Goal: Transaction & Acquisition: Purchase product/service

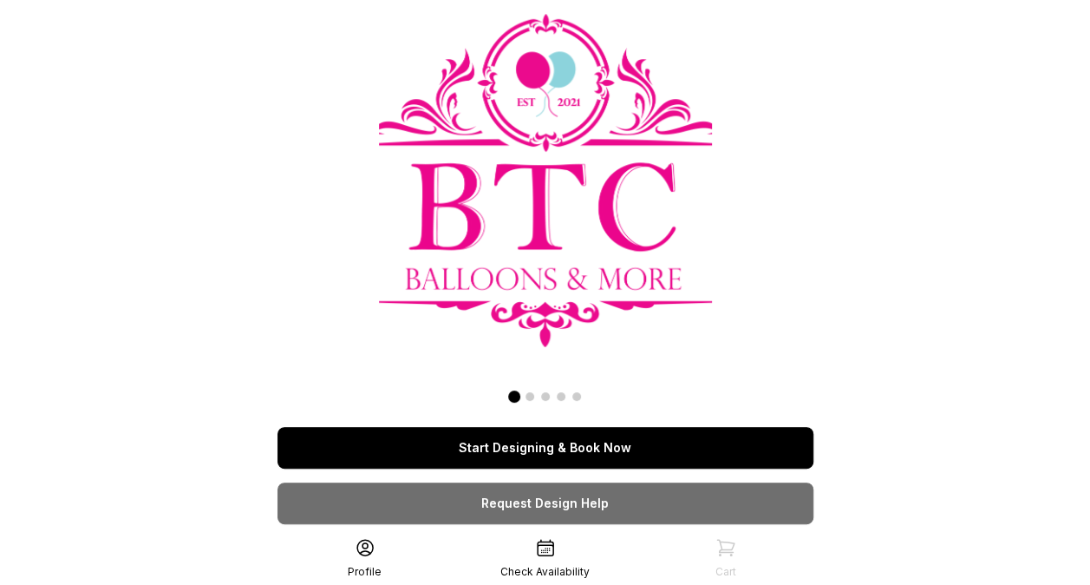
click at [552, 433] on link "Start Designing & Book Now" at bounding box center [546, 448] width 536 height 42
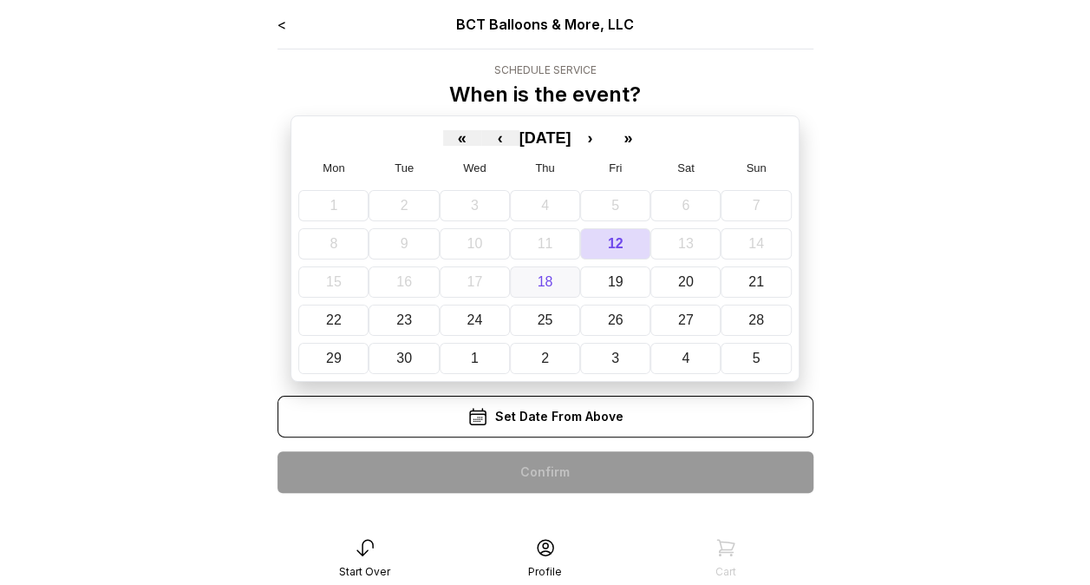
click at [559, 274] on button "18" at bounding box center [545, 281] width 70 height 31
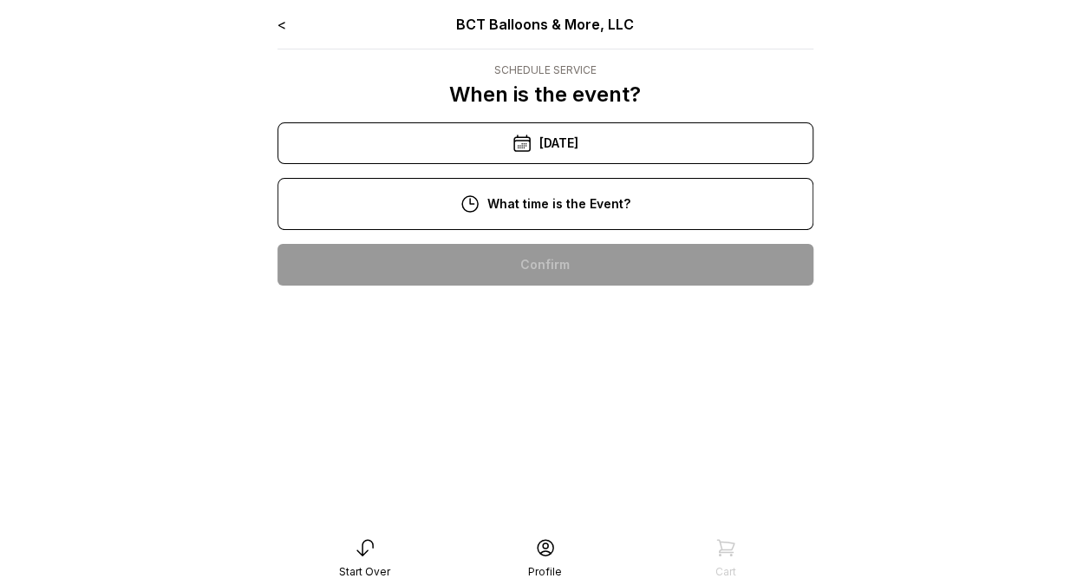
click at [582, 144] on div "9/18/2025" at bounding box center [546, 143] width 536 height 42
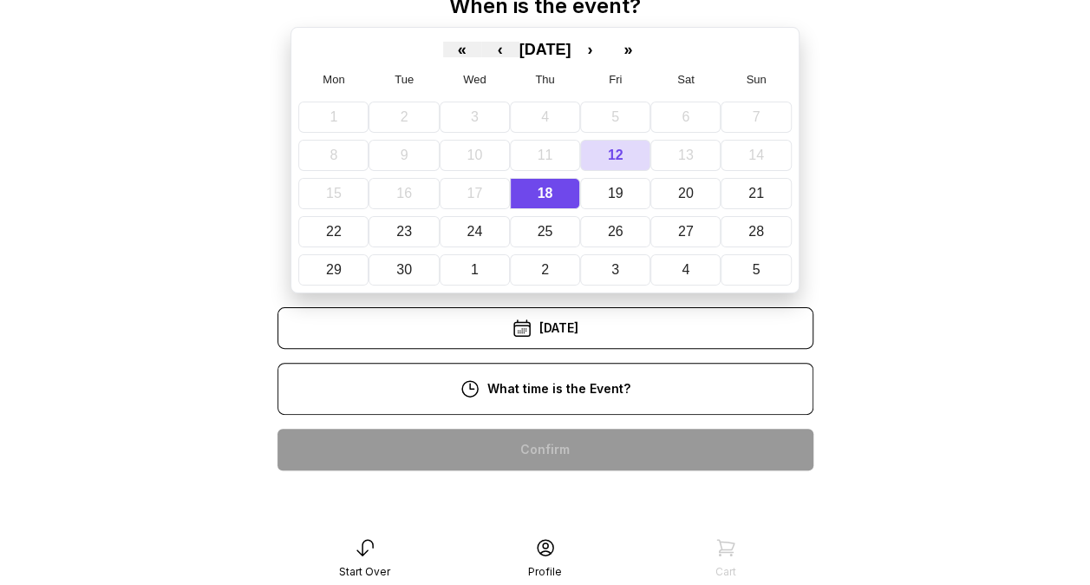
click at [546, 428] on div "10:00 am" at bounding box center [545, 449] width 508 height 42
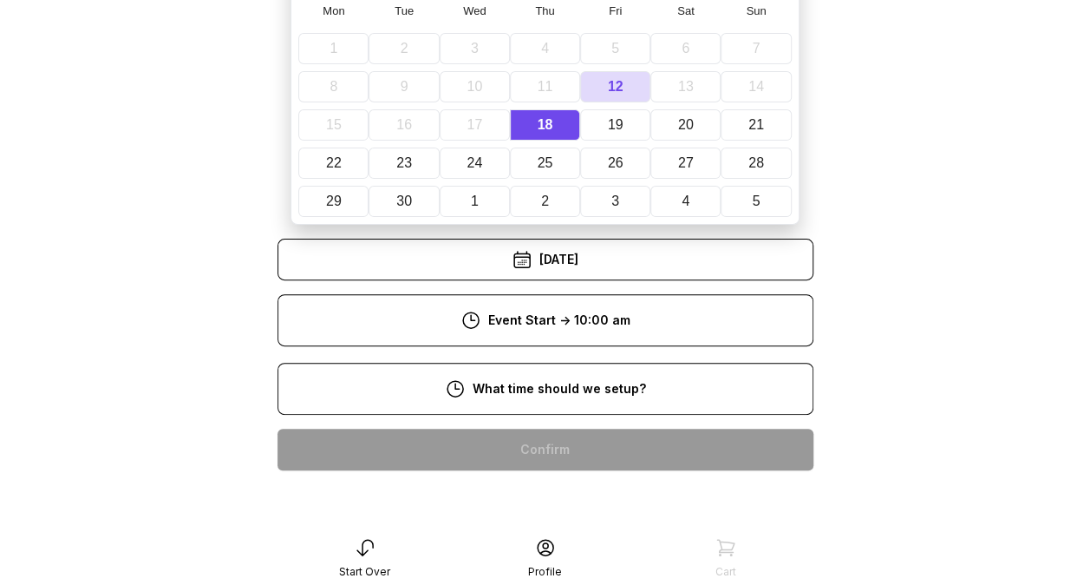
scroll to position [149, 0]
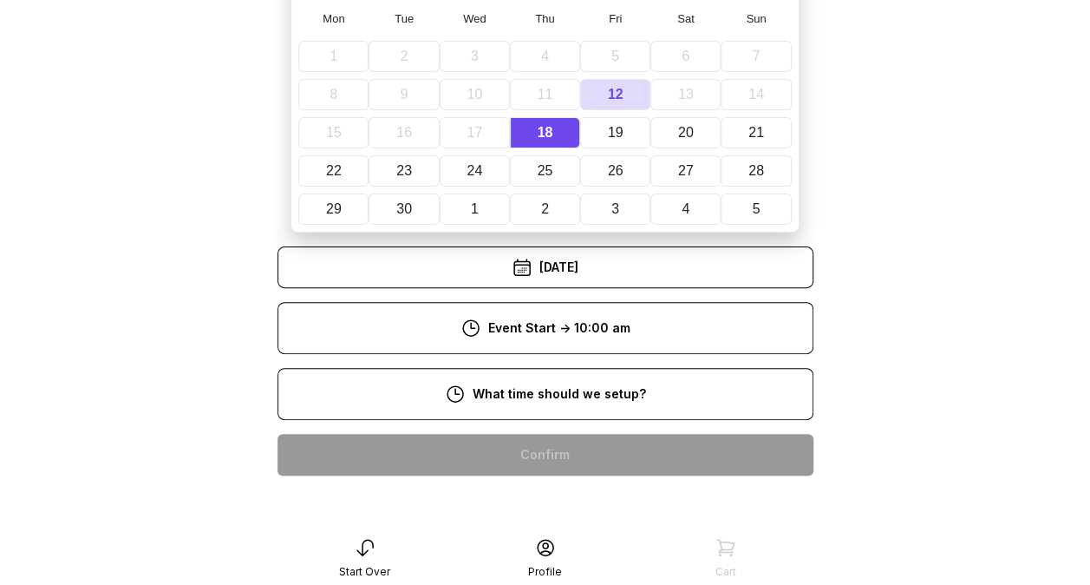
click at [562, 435] on div "8:00 am" at bounding box center [545, 455] width 508 height 42
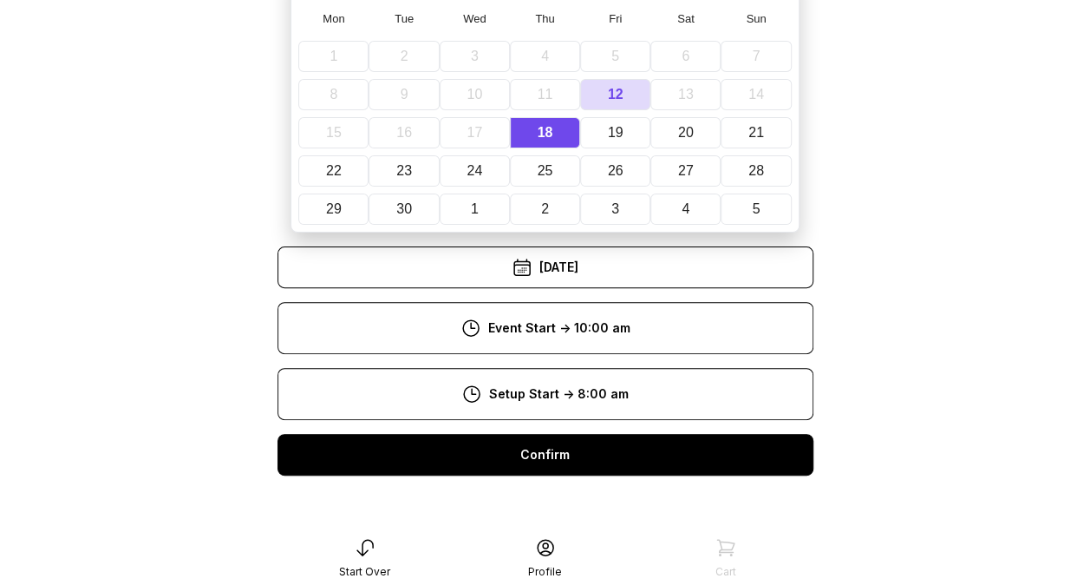
click at [562, 435] on div "Confirm" at bounding box center [546, 455] width 536 height 42
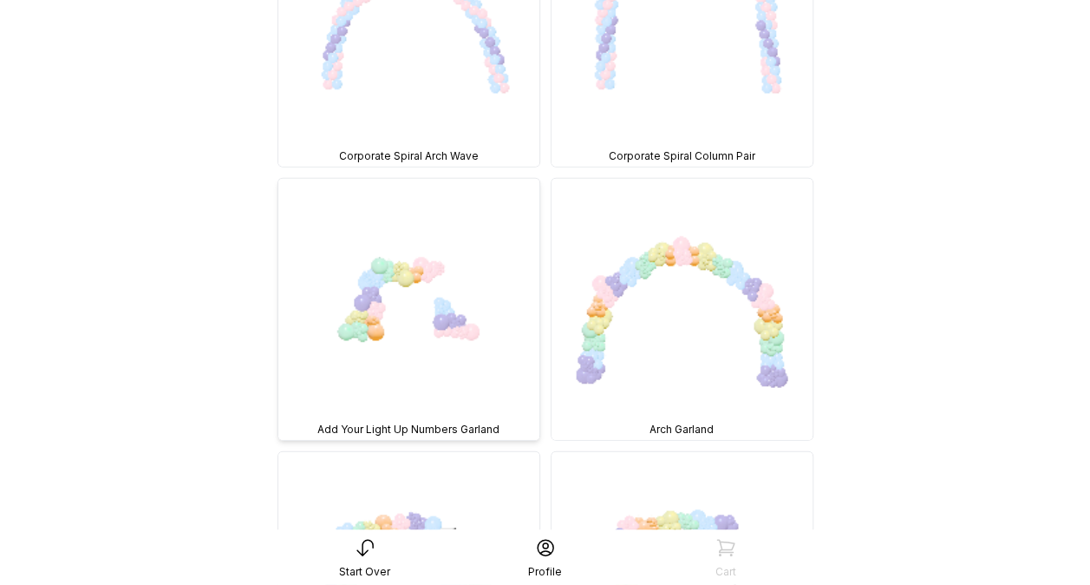
click at [413, 286] on img at bounding box center [408, 309] width 261 height 261
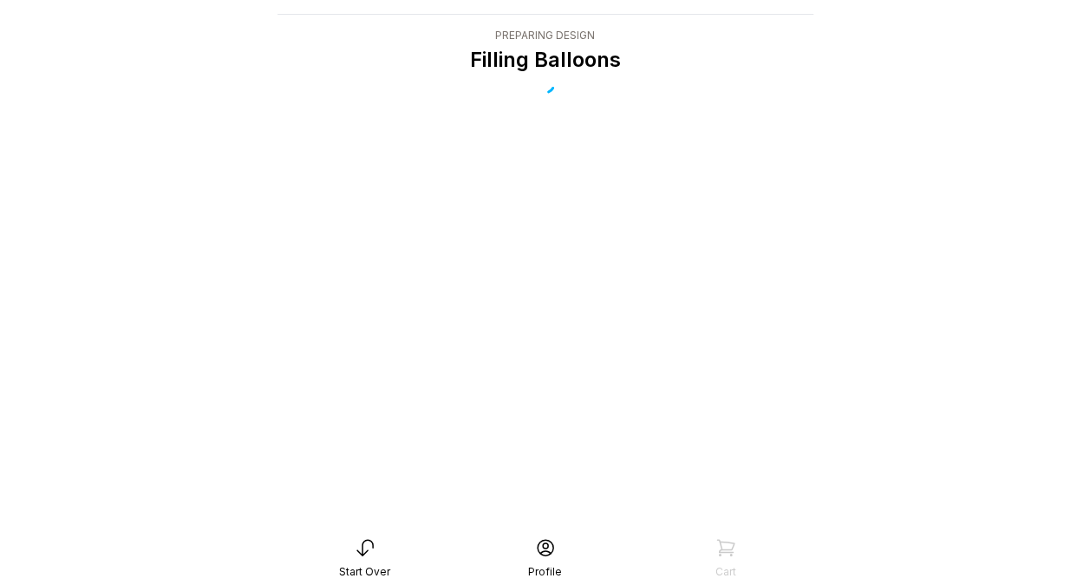
scroll to position [35, 0]
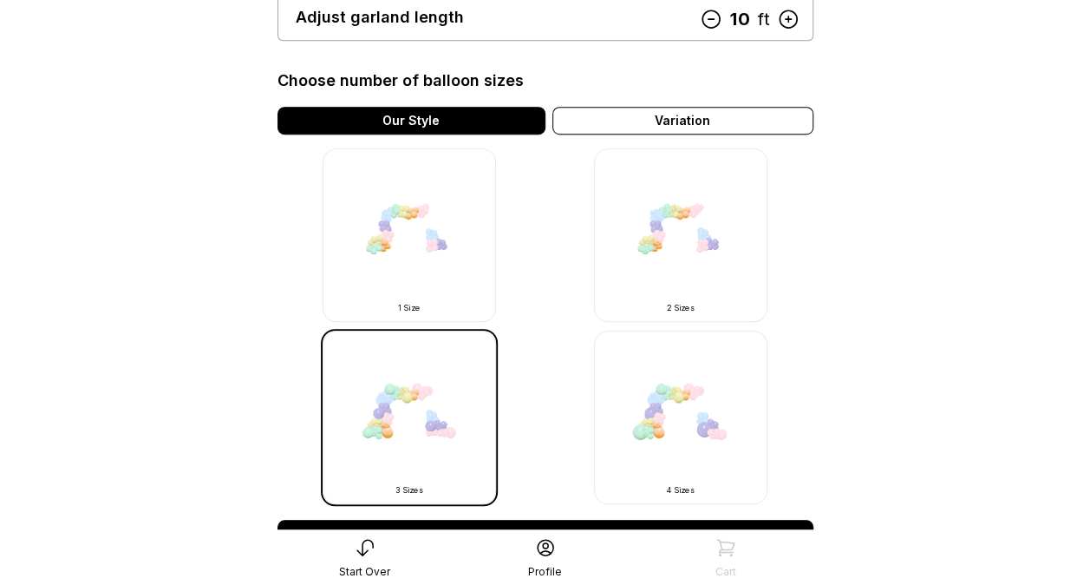
scroll to position [474, 0]
click at [727, 215] on img at bounding box center [680, 234] width 173 height 173
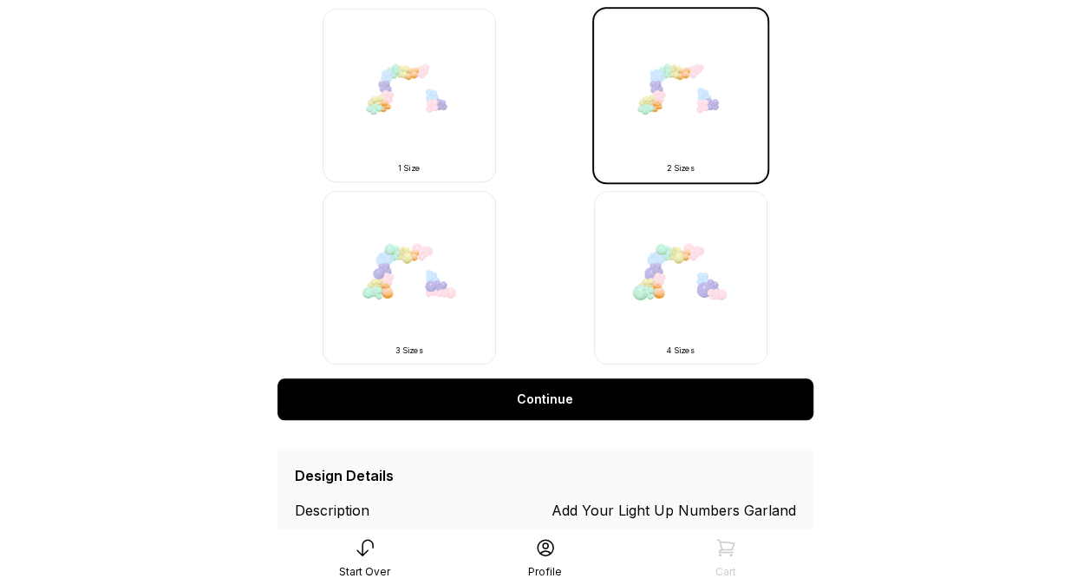
scroll to position [616, 0]
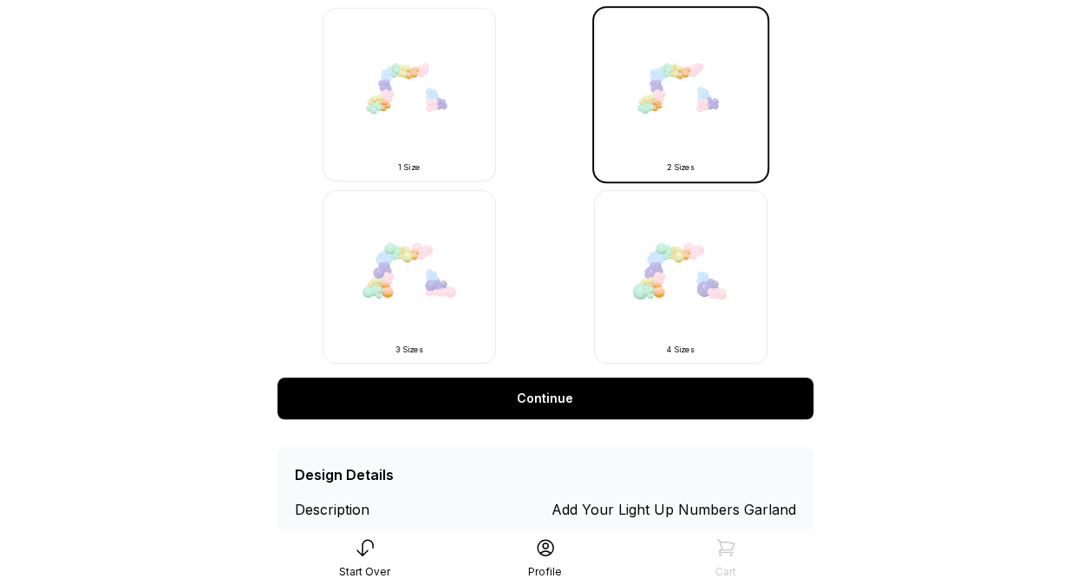
click at [609, 393] on link "Continue" at bounding box center [546, 398] width 536 height 42
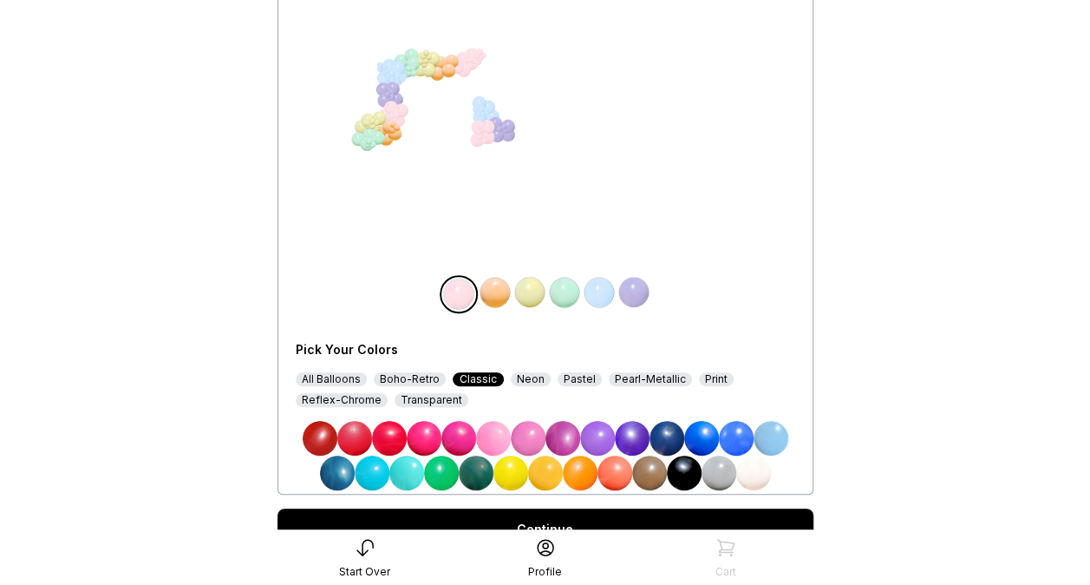
scroll to position [252, 0]
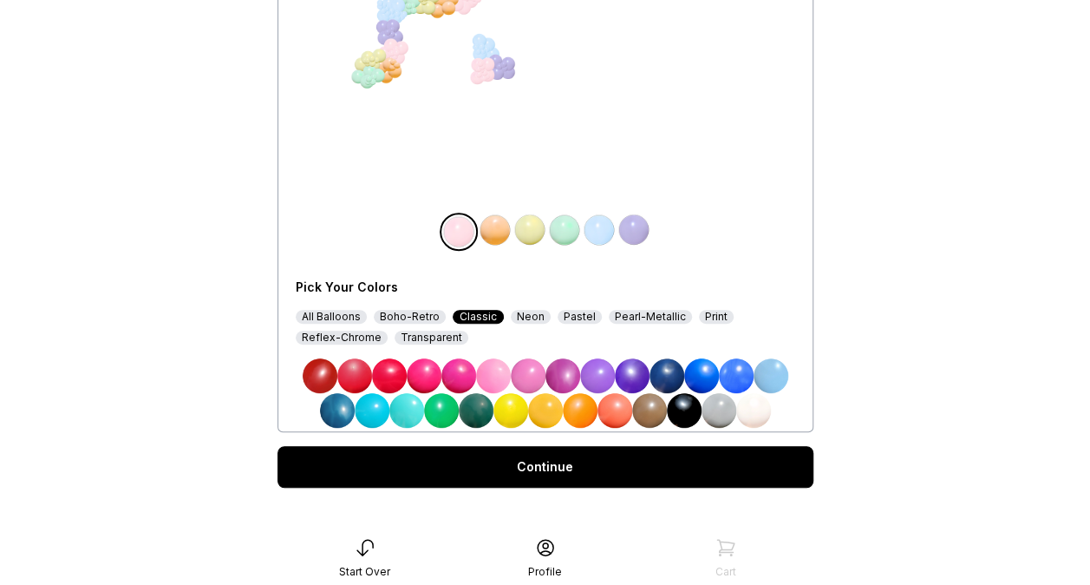
click at [664, 384] on img at bounding box center [667, 375] width 35 height 35
click at [491, 230] on img at bounding box center [495, 230] width 35 height 35
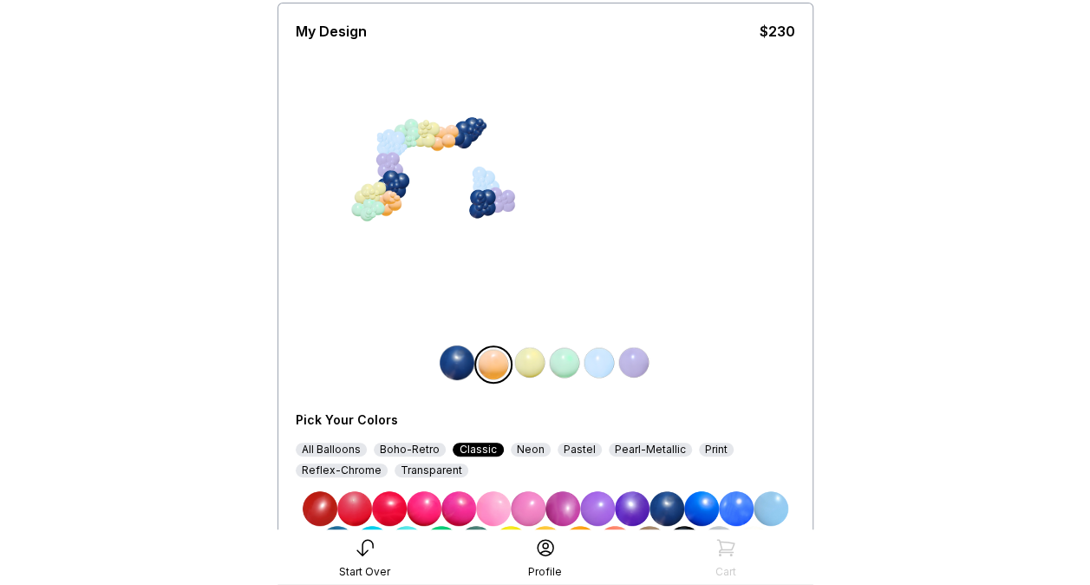
scroll to position [269, 0]
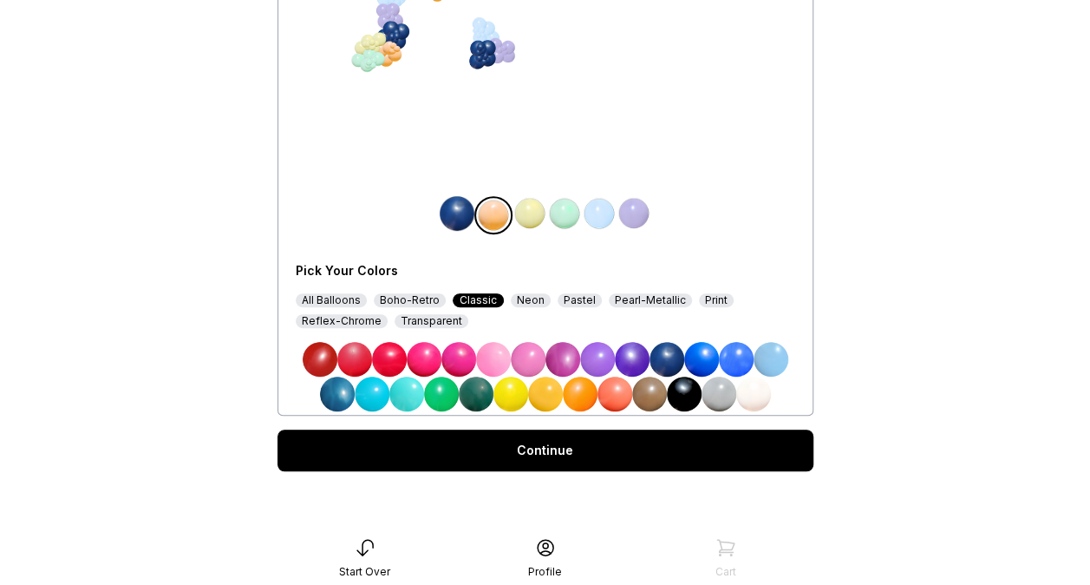
click at [330, 299] on div "All Balloons" at bounding box center [331, 300] width 71 height 14
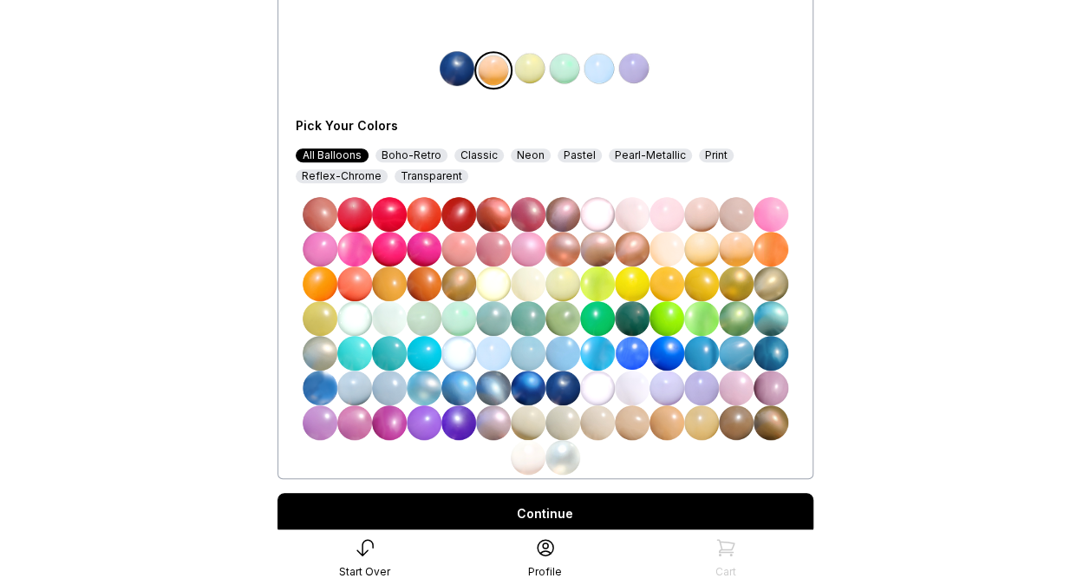
scroll to position [413, 0]
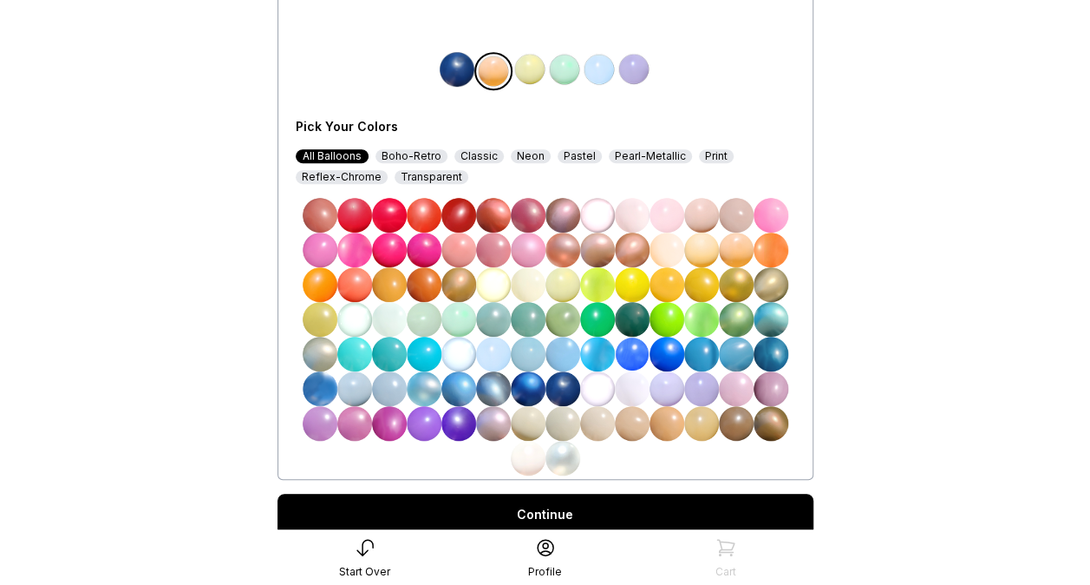
click at [460, 80] on img at bounding box center [457, 69] width 35 height 35
click at [526, 390] on img at bounding box center [528, 388] width 35 height 35
click at [504, 65] on img at bounding box center [495, 69] width 35 height 35
click at [569, 455] on img at bounding box center [563, 458] width 35 height 35
click at [538, 69] on img at bounding box center [530, 69] width 35 height 35
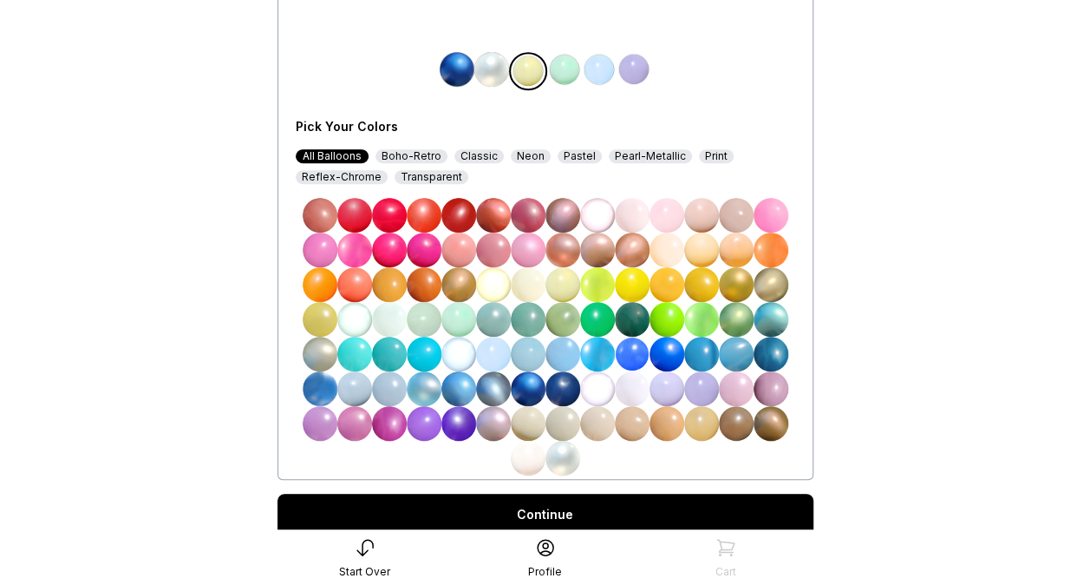
click at [529, 381] on img at bounding box center [528, 388] width 35 height 35
click at [570, 64] on img at bounding box center [564, 69] width 35 height 35
click at [656, 153] on div "Pearl-Metallic" at bounding box center [650, 156] width 83 height 14
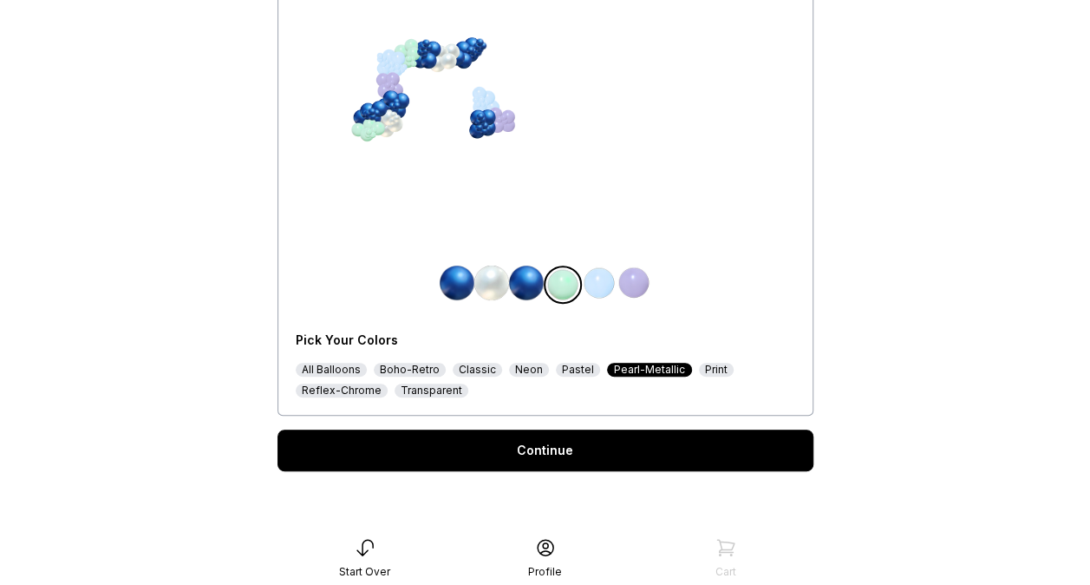
scroll to position [234, 0]
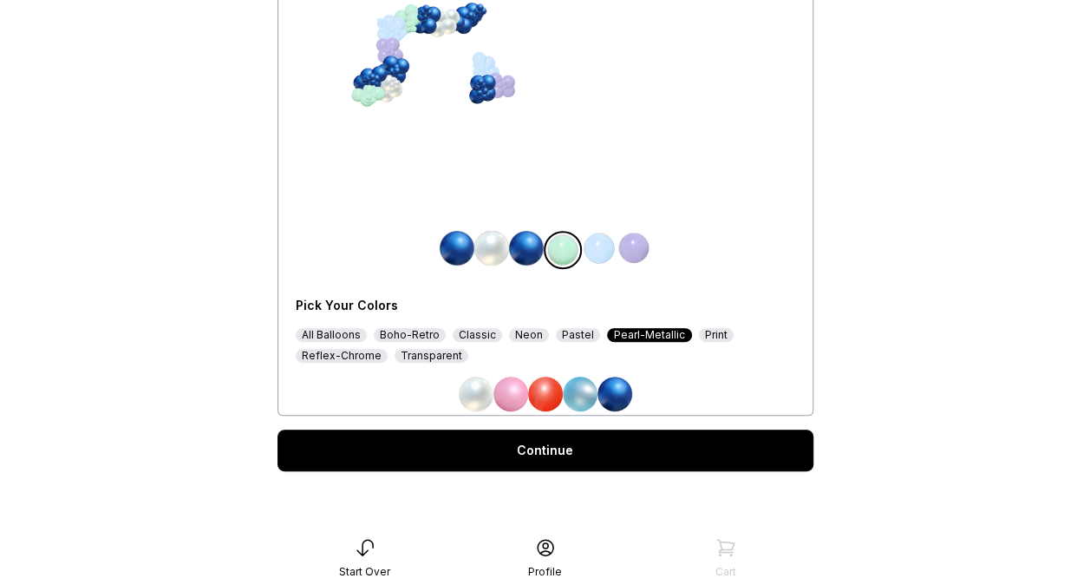
click at [364, 368] on div "Pick Your Colors All Balloons Boho-Retro Classic Neon Pastel Pearl-Metallic Pri…" at bounding box center [546, 347] width 500 height 128
click at [338, 357] on div "Reflex-Chrome" at bounding box center [342, 356] width 92 height 14
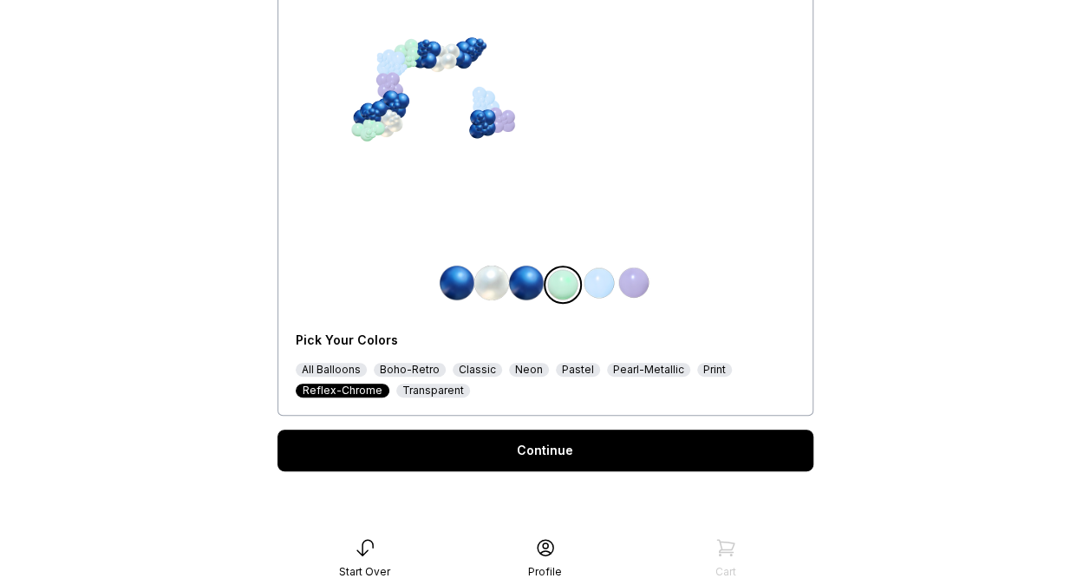
scroll to position [269, 0]
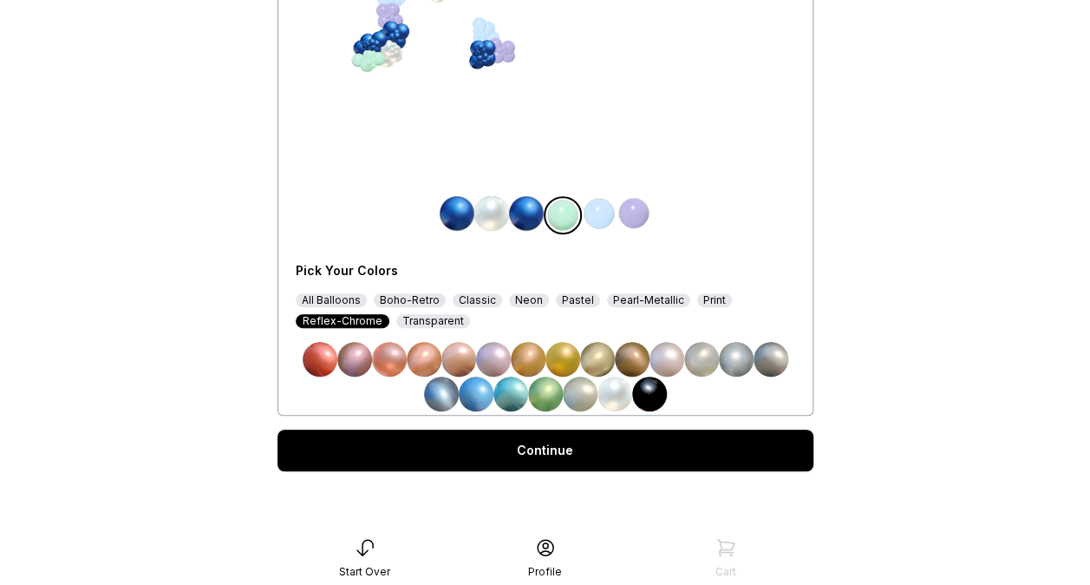
click at [739, 360] on img at bounding box center [736, 359] width 35 height 35
click at [611, 218] on img at bounding box center [599, 213] width 35 height 35
click at [610, 400] on img at bounding box center [615, 393] width 35 height 35
click at [647, 296] on div "Pearl-Metallic" at bounding box center [648, 300] width 83 height 14
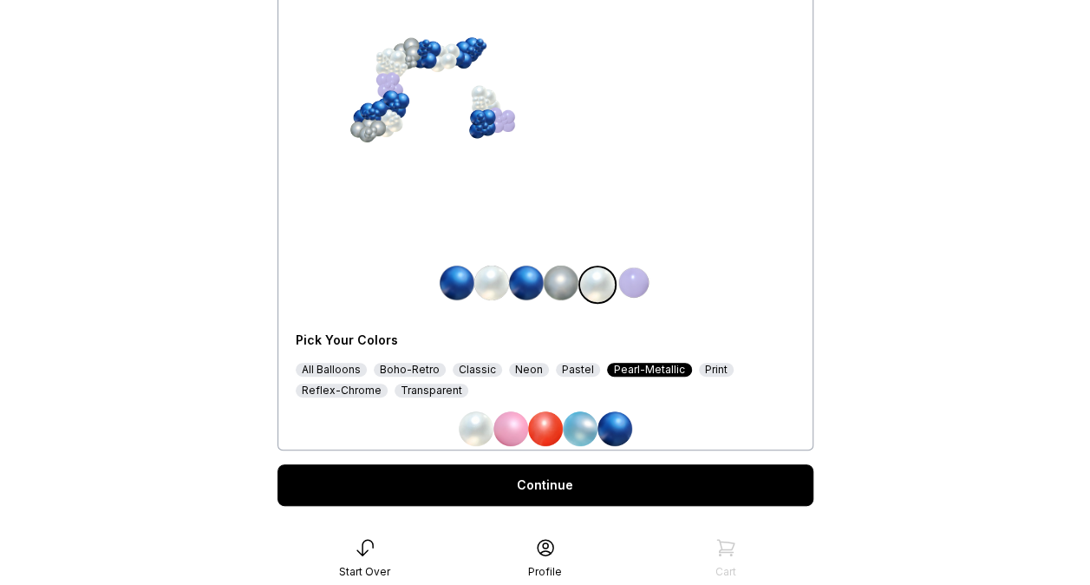
scroll to position [234, 0]
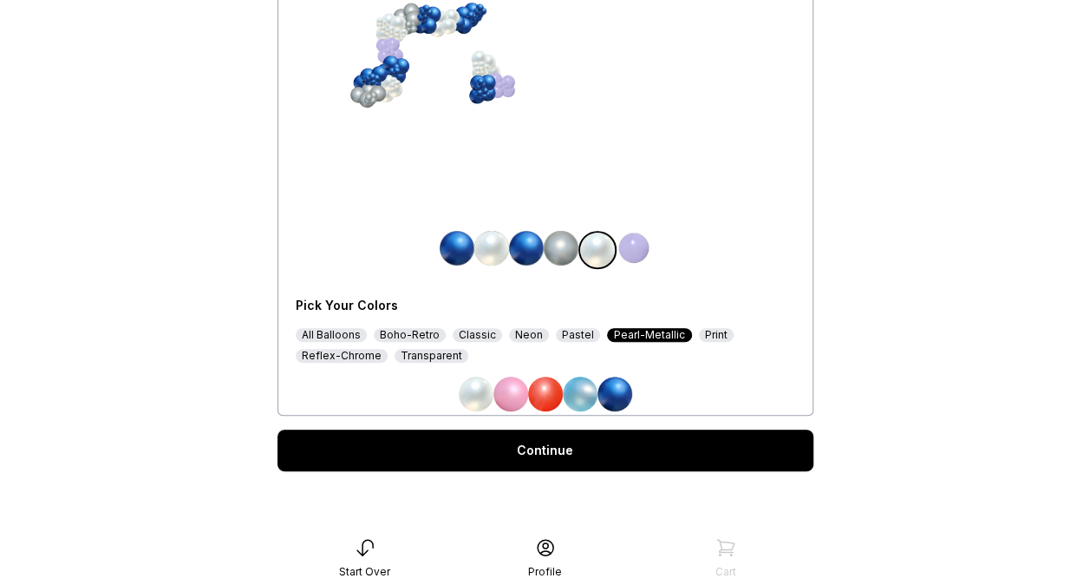
click at [576, 283] on div at bounding box center [546, 290] width 500 height 14
click at [643, 255] on img at bounding box center [634, 248] width 35 height 35
click at [620, 385] on img at bounding box center [615, 393] width 35 height 35
click at [461, 248] on img at bounding box center [457, 248] width 35 height 35
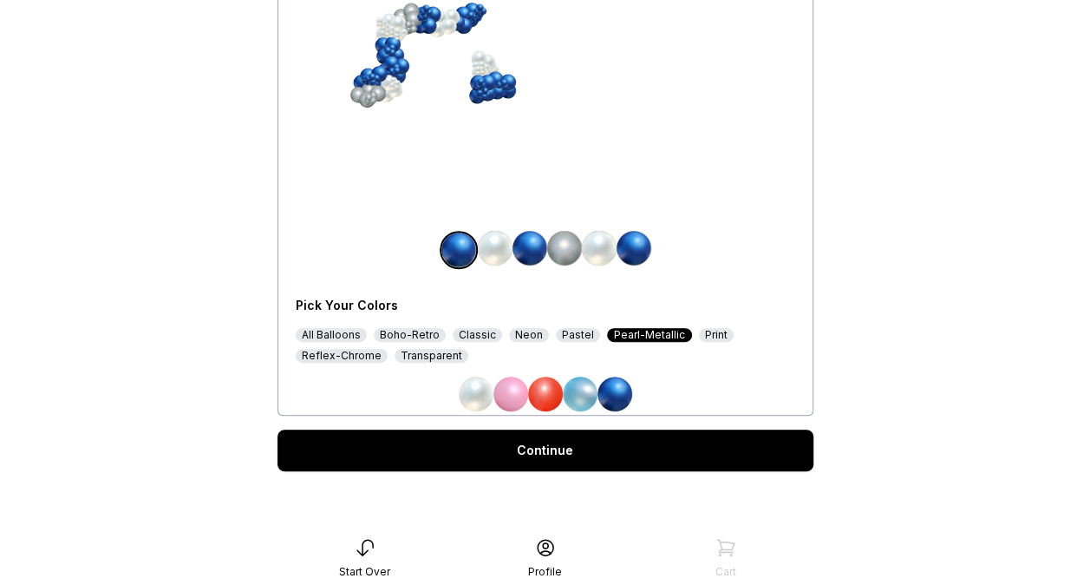
click at [471, 394] on img at bounding box center [476, 393] width 35 height 35
click at [503, 247] on img at bounding box center [495, 248] width 35 height 35
click at [614, 400] on img at bounding box center [615, 393] width 35 height 35
click at [604, 250] on img at bounding box center [599, 248] width 35 height 35
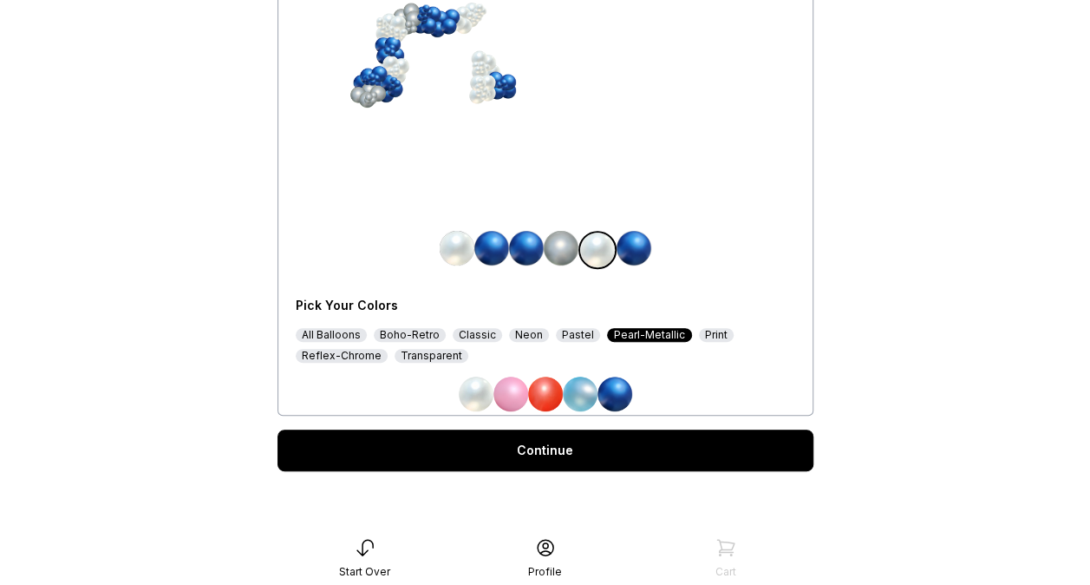
click at [619, 400] on img at bounding box center [615, 393] width 35 height 35
drag, startPoint x: 636, startPoint y: 255, endPoint x: 638, endPoint y: 245, distance: 10.7
click at [638, 245] on img at bounding box center [634, 248] width 35 height 35
click at [472, 390] on img at bounding box center [476, 393] width 35 height 35
click at [360, 363] on div "Pick Your Colors All Balloons Boho-Retro Classic Neon Pastel Pearl-Metallic Pri…" at bounding box center [546, 347] width 500 height 128
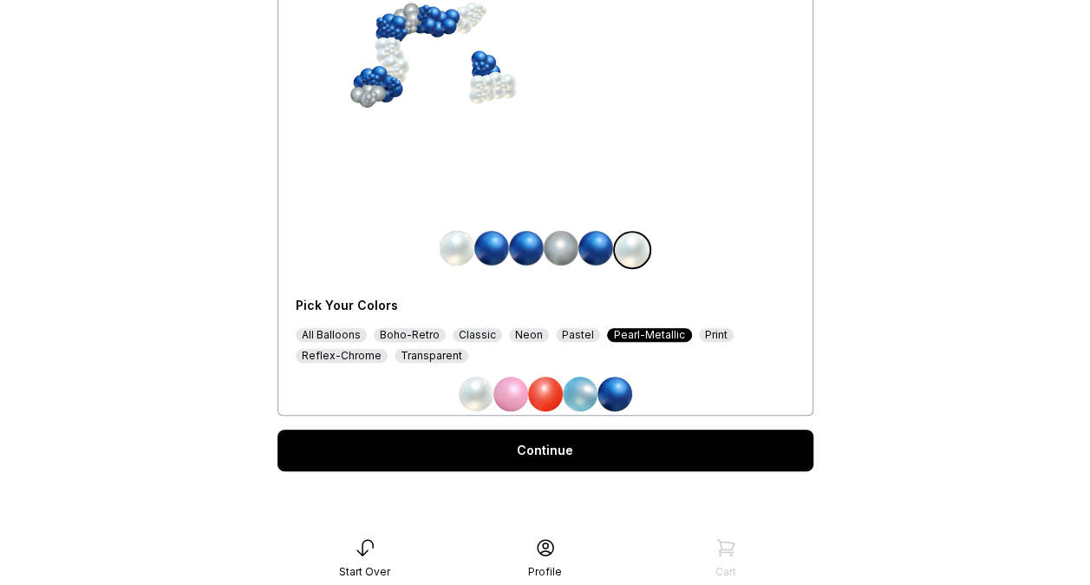
click at [360, 350] on div "Reflex-Chrome" at bounding box center [342, 356] width 92 height 14
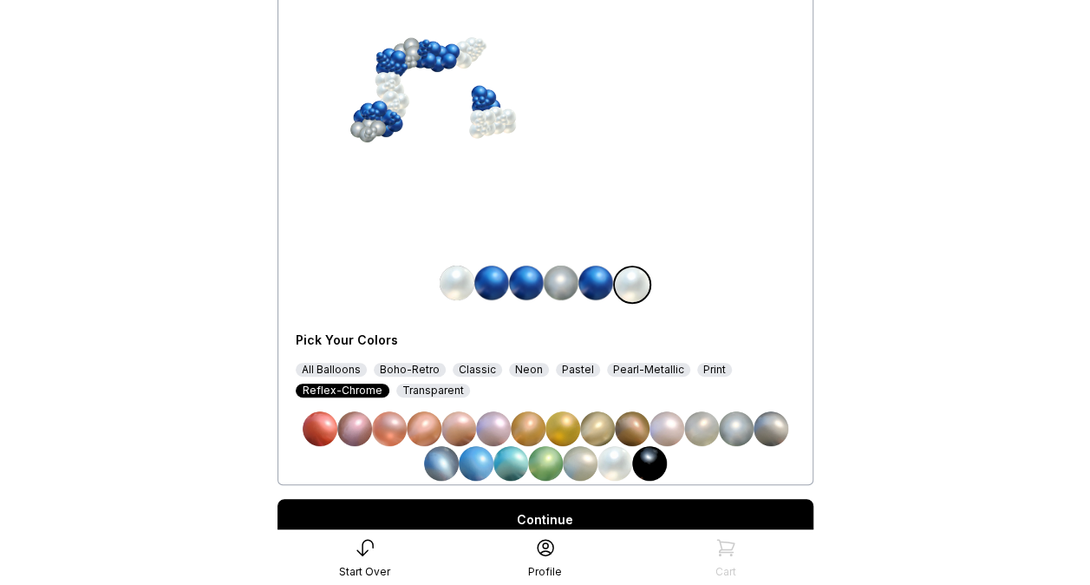
scroll to position [269, 0]
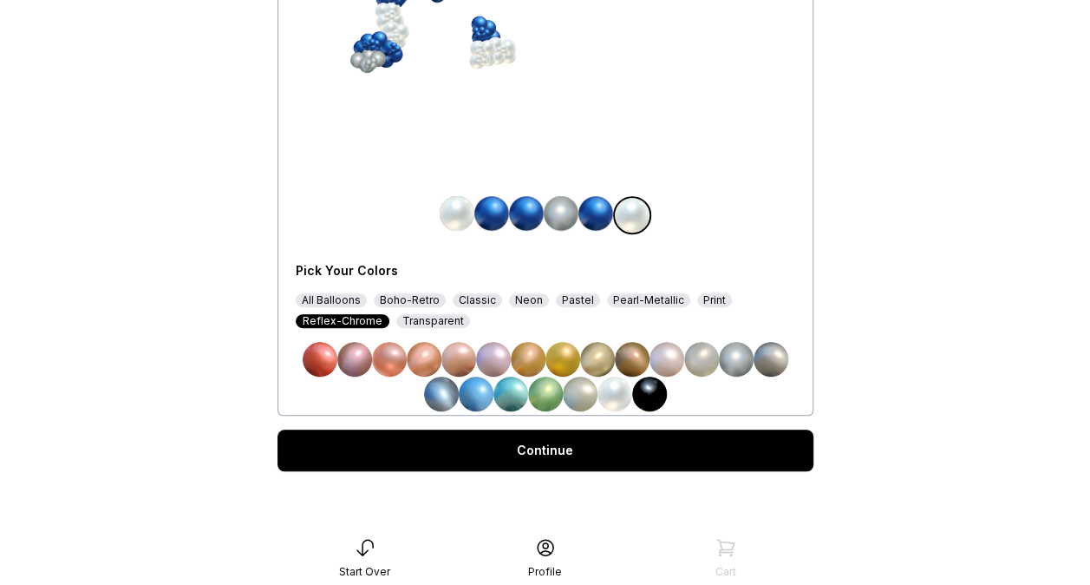
click at [500, 213] on img at bounding box center [491, 213] width 35 height 35
click at [739, 354] on img at bounding box center [736, 359] width 35 height 35
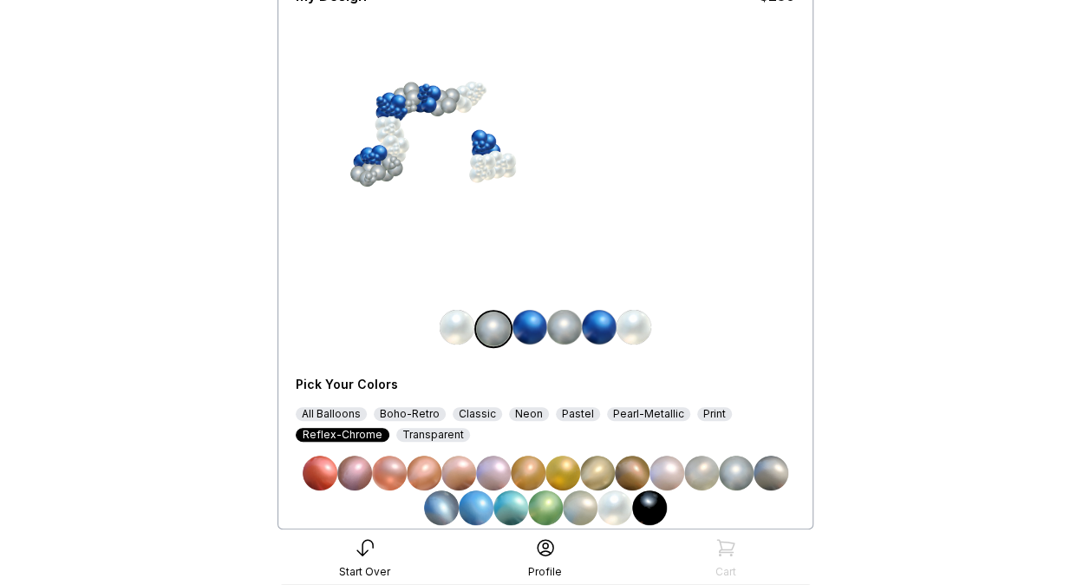
scroll to position [156, 0]
click at [536, 316] on img at bounding box center [530, 326] width 35 height 35
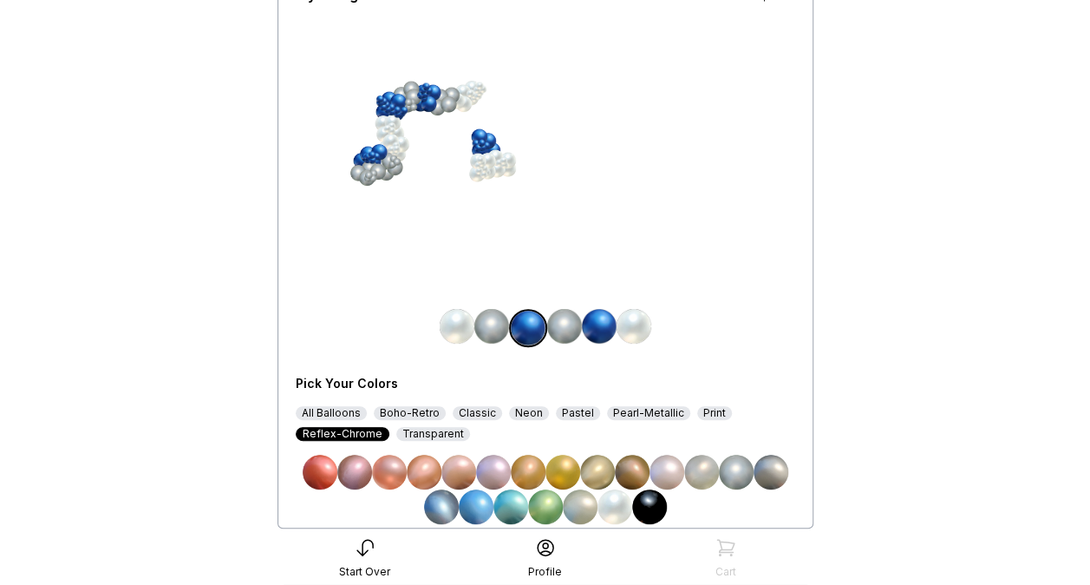
click at [746, 467] on img at bounding box center [736, 472] width 35 height 35
click at [642, 321] on img at bounding box center [634, 326] width 35 height 35
click at [730, 472] on img at bounding box center [736, 472] width 35 height 35
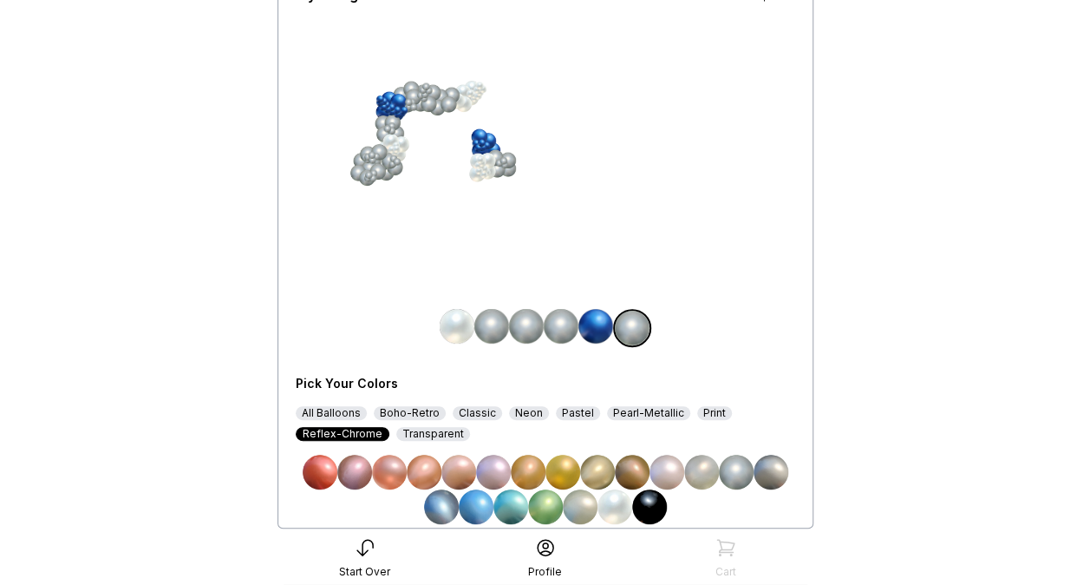
click at [503, 331] on img at bounding box center [491, 326] width 35 height 35
click at [616, 508] on img at bounding box center [615, 506] width 35 height 35
click at [451, 239] on div "My Design $230 Pick Your Colors All Balloons Boho-Retro Classic Neon Pastel Pea…" at bounding box center [546, 247] width 500 height 553
click at [461, 323] on img at bounding box center [457, 326] width 35 height 35
click at [646, 409] on div "Pearl-Metallic" at bounding box center [648, 413] width 83 height 14
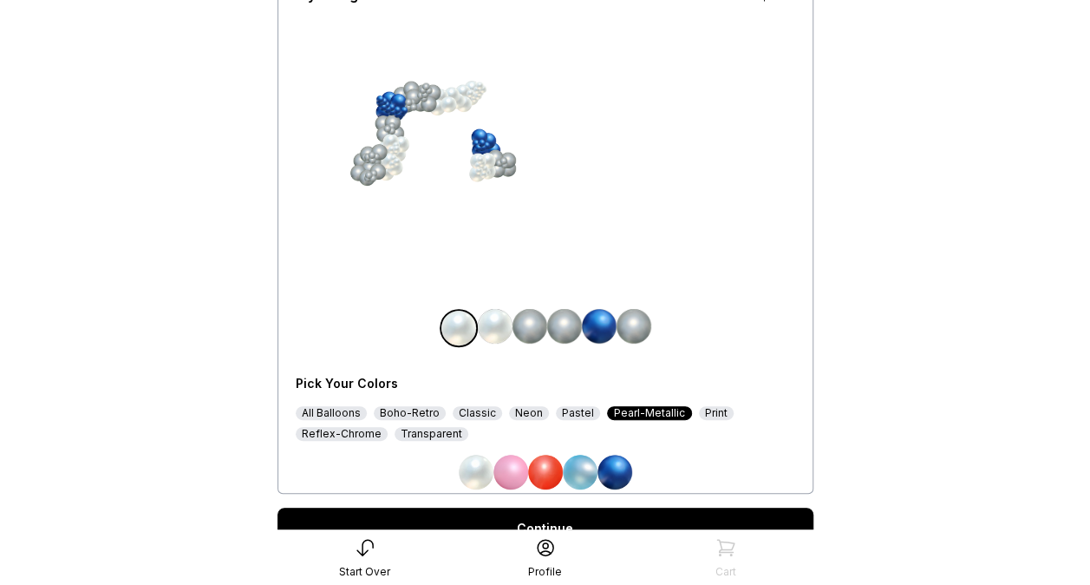
click at [620, 469] on img at bounding box center [615, 472] width 35 height 35
click at [524, 317] on img at bounding box center [530, 326] width 35 height 35
click at [610, 458] on img at bounding box center [615, 472] width 35 height 35
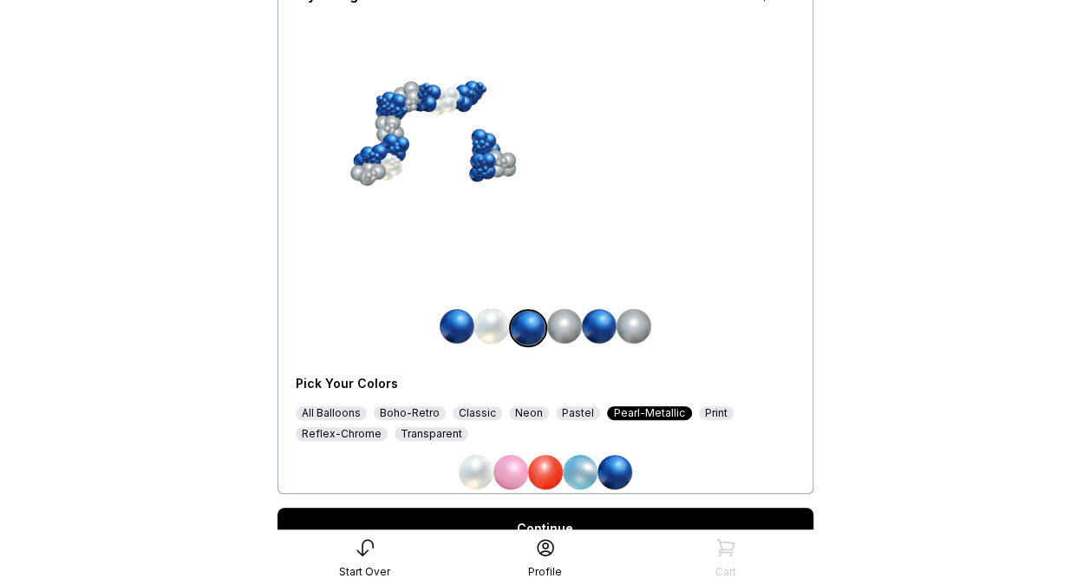
click at [600, 324] on img at bounding box center [599, 326] width 35 height 35
click at [477, 476] on img at bounding box center [476, 472] width 35 height 35
click at [726, 245] on div "My Design $230 Pick Your Colors All Balloons Boho-Retro Classic Neon Pastel Pea…" at bounding box center [546, 230] width 500 height 519
click at [363, 434] on div "Reflex-Chrome" at bounding box center [342, 434] width 92 height 14
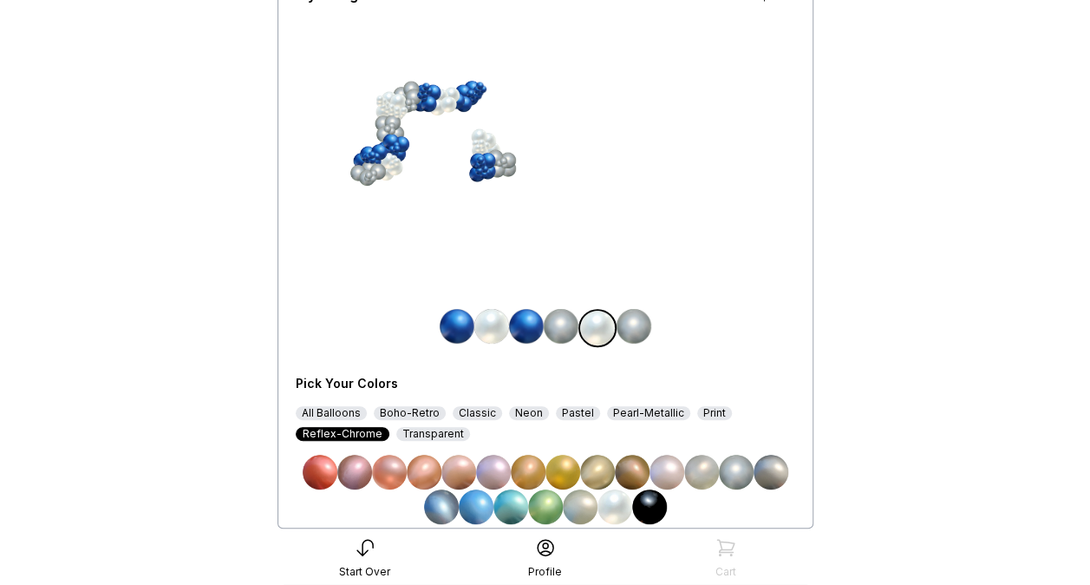
click at [460, 331] on img at bounding box center [457, 326] width 35 height 35
click at [738, 476] on img at bounding box center [736, 472] width 35 height 35
click at [500, 326] on img at bounding box center [495, 326] width 35 height 35
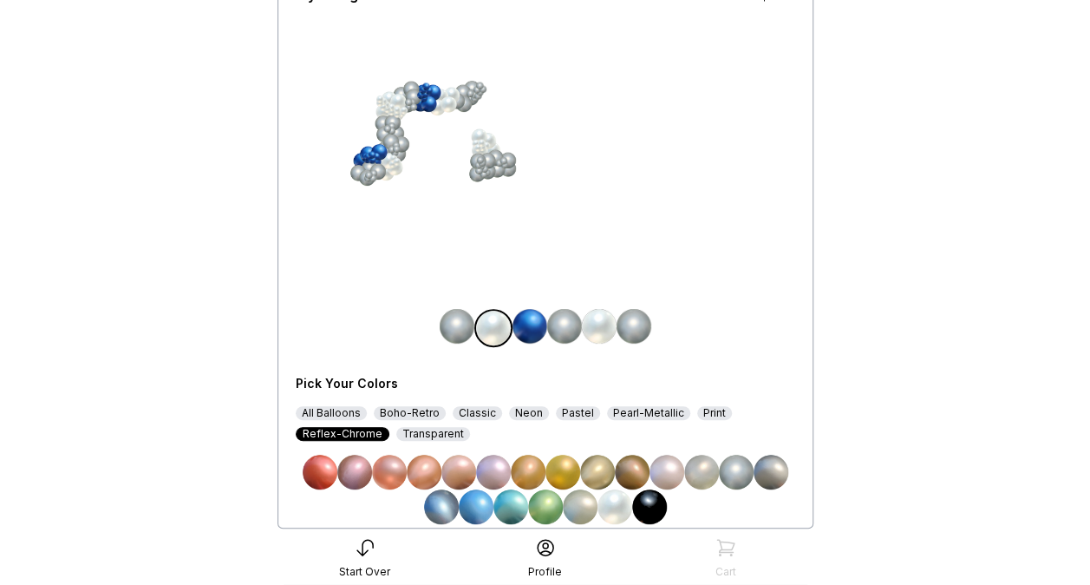
click at [530, 339] on img at bounding box center [530, 326] width 35 height 35
click at [611, 508] on img at bounding box center [615, 506] width 35 height 35
click at [637, 415] on div "Pearl-Metallic" at bounding box center [648, 413] width 83 height 14
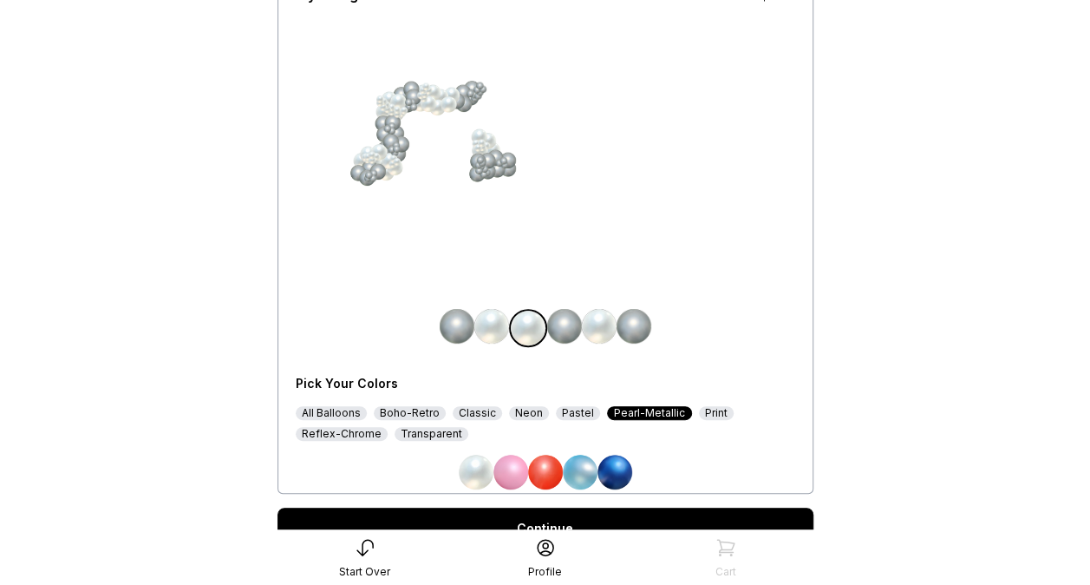
click at [494, 331] on img at bounding box center [491, 326] width 35 height 35
click at [494, 331] on img at bounding box center [493, 328] width 35 height 35
click at [621, 472] on img at bounding box center [615, 472] width 35 height 35
click at [605, 330] on img at bounding box center [599, 326] width 35 height 35
click at [621, 467] on img at bounding box center [615, 472] width 35 height 35
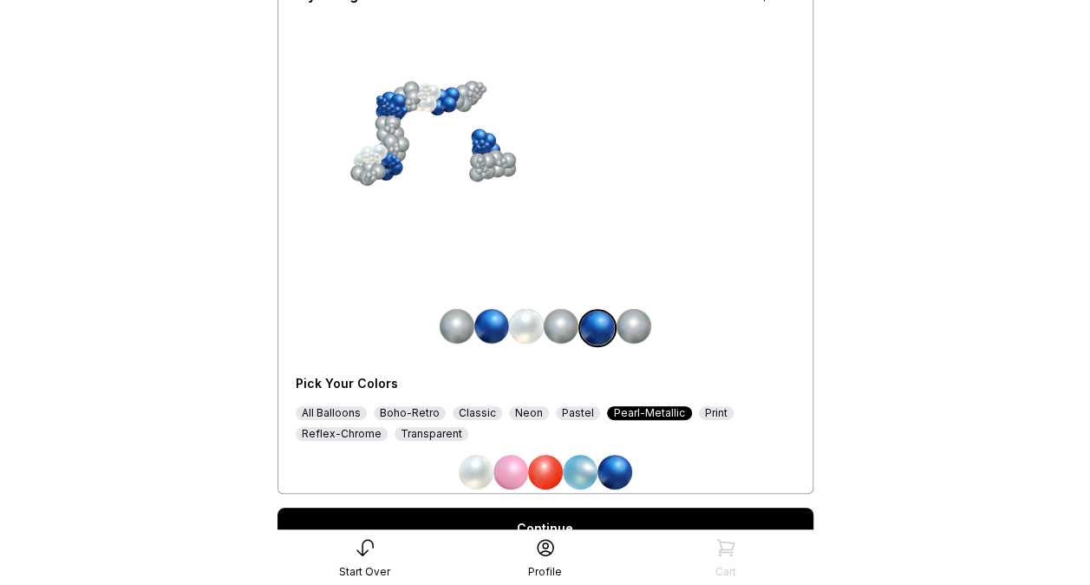
click at [562, 301] on div "My Design $230 Pick Your Colors All Balloons Boho-Retro Classic Neon Pastel Pea…" at bounding box center [546, 230] width 500 height 519
click at [642, 330] on img at bounding box center [634, 326] width 35 height 35
click at [488, 467] on img at bounding box center [476, 472] width 35 height 35
click at [452, 327] on img at bounding box center [457, 326] width 35 height 35
click at [620, 468] on img at bounding box center [615, 472] width 35 height 35
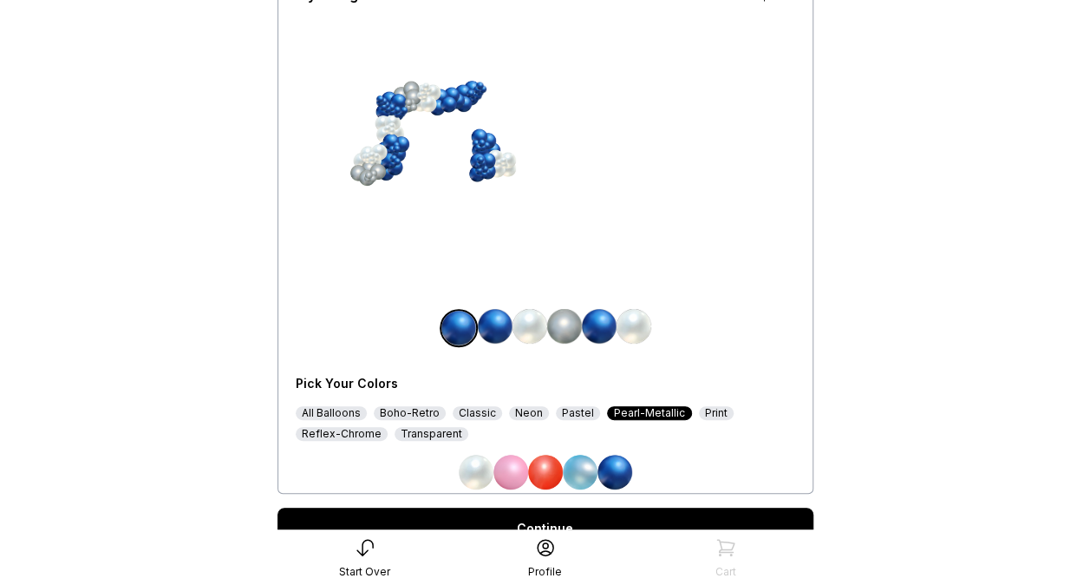
click at [567, 323] on img at bounding box center [564, 326] width 35 height 35
click at [615, 464] on img at bounding box center [615, 472] width 35 height 35
drag, startPoint x: 368, startPoint y: 434, endPoint x: 706, endPoint y: 252, distance: 383.8
click at [706, 252] on div "My Design $230 Pick Your Colors All Balloons Boho-Retro Classic Neon Pastel Pea…" at bounding box center [546, 230] width 500 height 519
click at [358, 441] on div "Pick Your Colors All Balloons Boho-Retro Classic Neon Pastel Pearl-Metallic Pri…" at bounding box center [546, 425] width 500 height 128
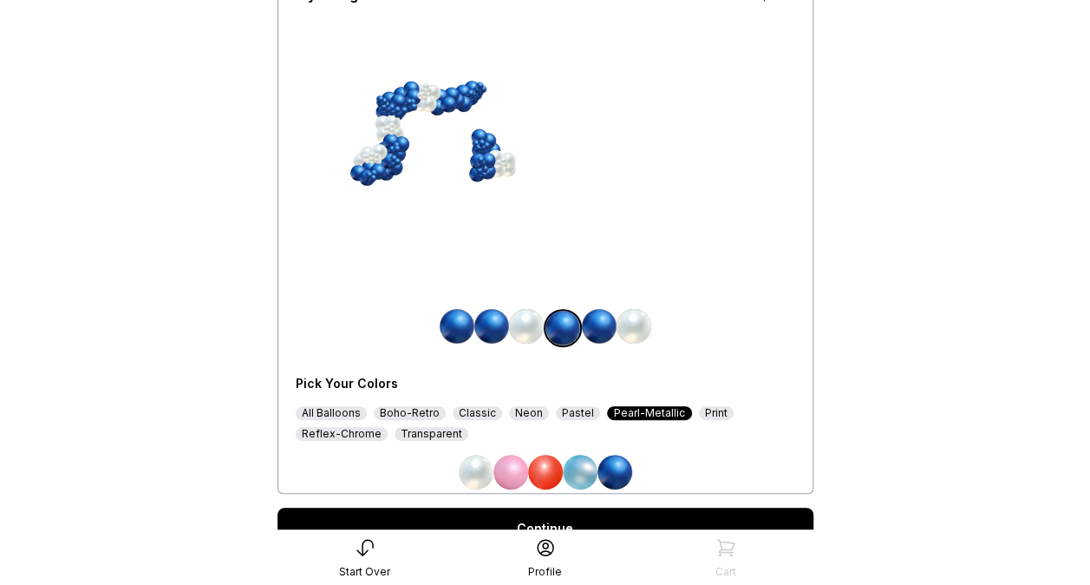
click at [363, 437] on div "Reflex-Chrome" at bounding box center [342, 434] width 92 height 14
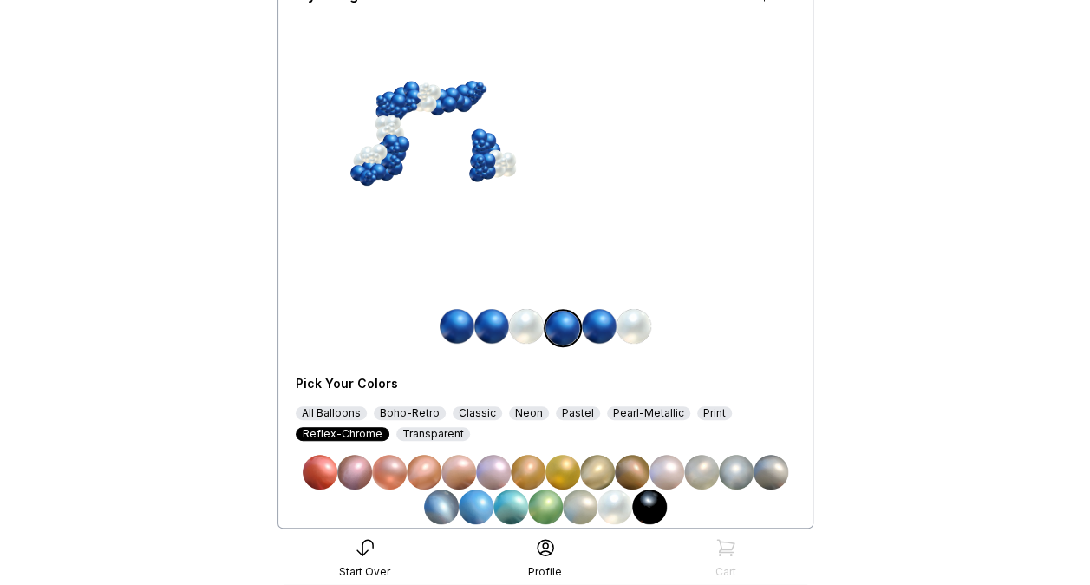
click at [501, 330] on img at bounding box center [491, 326] width 35 height 35
click at [744, 468] on img at bounding box center [736, 472] width 35 height 35
click at [574, 326] on img at bounding box center [564, 326] width 35 height 35
click at [726, 474] on img at bounding box center [736, 472] width 35 height 35
click at [604, 333] on img at bounding box center [599, 326] width 35 height 35
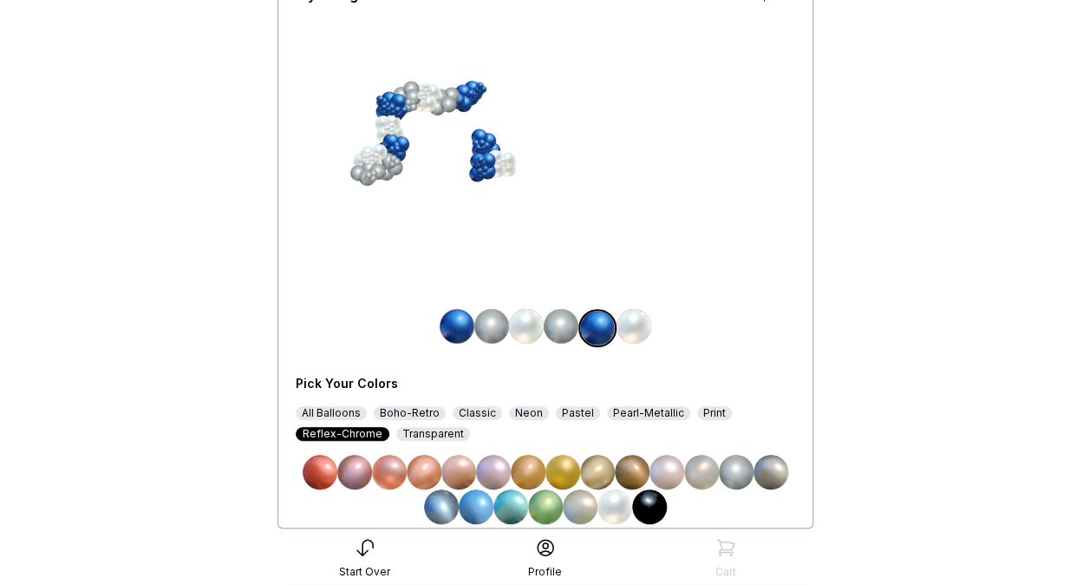
click at [736, 468] on img at bounding box center [736, 472] width 35 height 35
click at [620, 419] on div "All Balloons Boho-Retro Classic Neon Pastel Pearl-Metallic Print Reflex-Chrome …" at bounding box center [546, 423] width 500 height 35
click at [623, 419] on div "All Balloons Boho-Retro Classic Neon Pastel Pearl-Metallic Print Reflex-Chrome …" at bounding box center [546, 423] width 500 height 35
click at [631, 415] on div "Pearl-Metallic" at bounding box center [648, 413] width 83 height 14
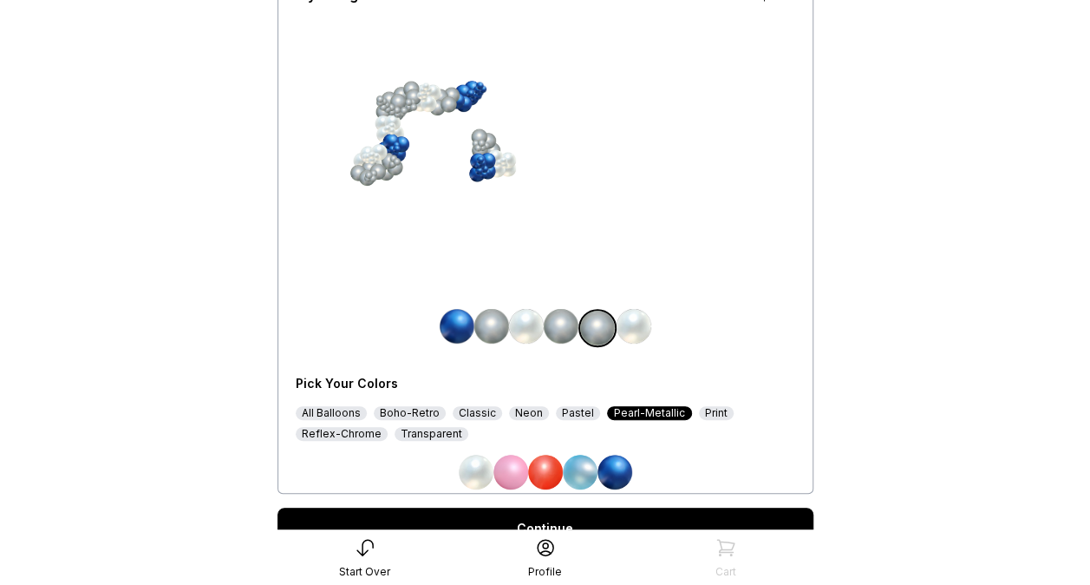
click at [569, 330] on img at bounding box center [561, 326] width 35 height 35
click at [613, 474] on img at bounding box center [615, 472] width 35 height 35
click at [716, 227] on div "My Design $230 Pick Your Colors All Balloons Boho-Retro Classic Neon Pastel Pea…" at bounding box center [546, 230] width 500 height 519
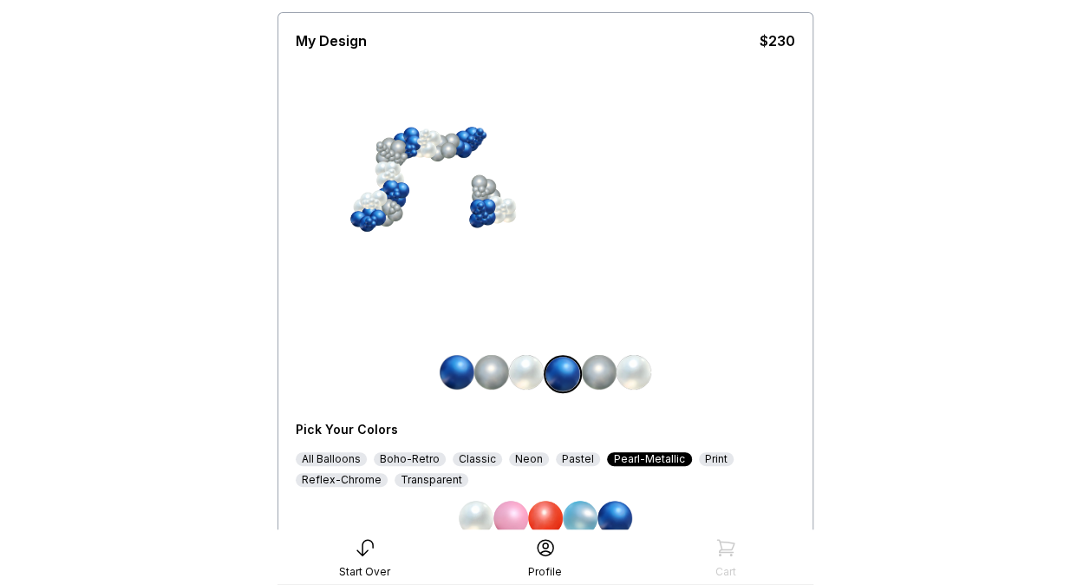
scroll to position [234, 0]
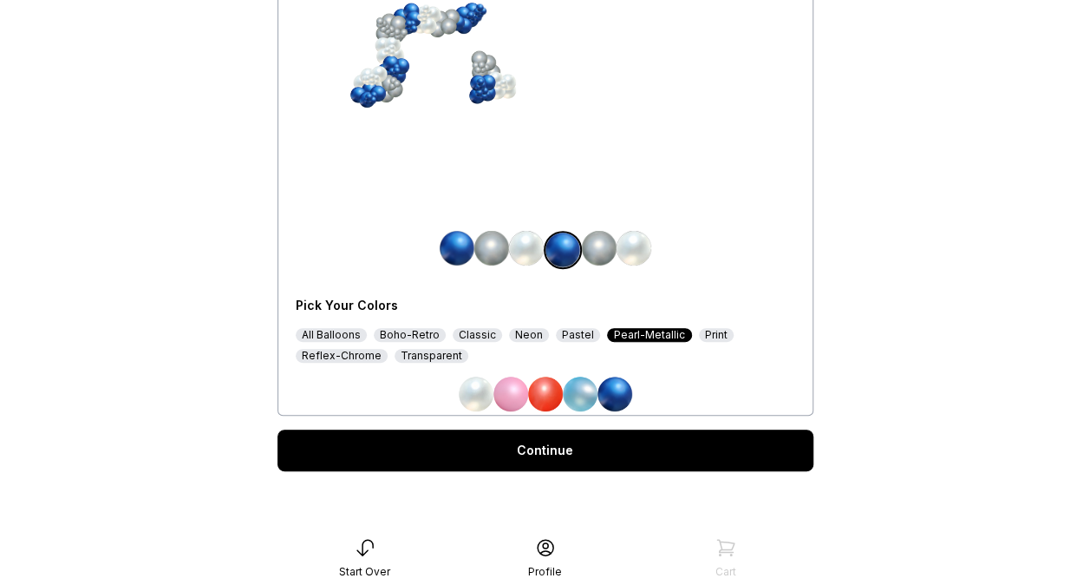
click at [635, 253] on img at bounding box center [634, 248] width 35 height 35
click at [618, 400] on img at bounding box center [615, 393] width 35 height 35
click at [481, 389] on img at bounding box center [476, 393] width 35 height 35
click at [615, 449] on link "Continue" at bounding box center [546, 450] width 536 height 42
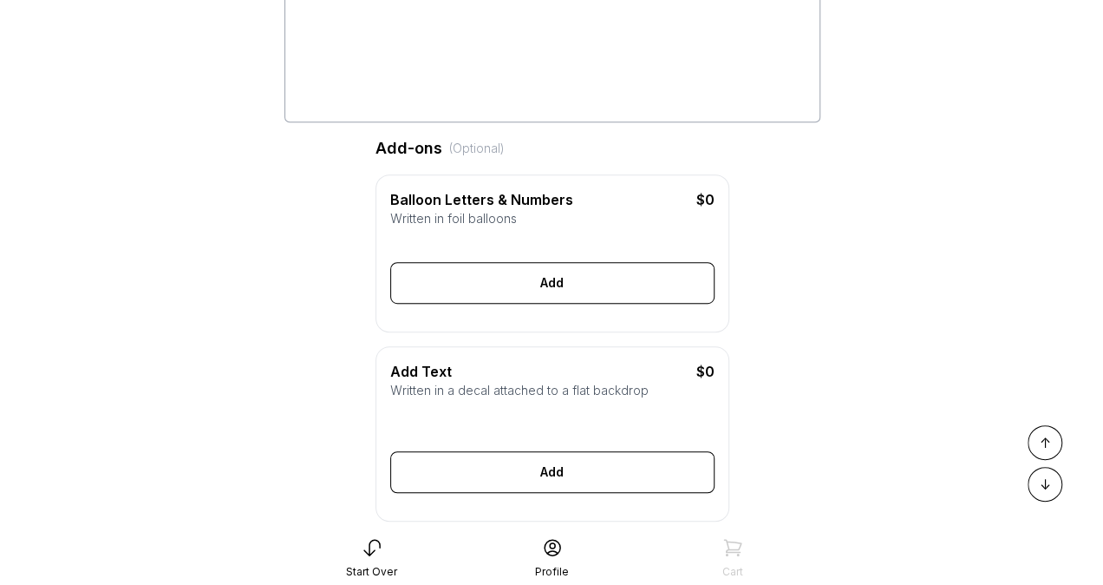
scroll to position [346, 0]
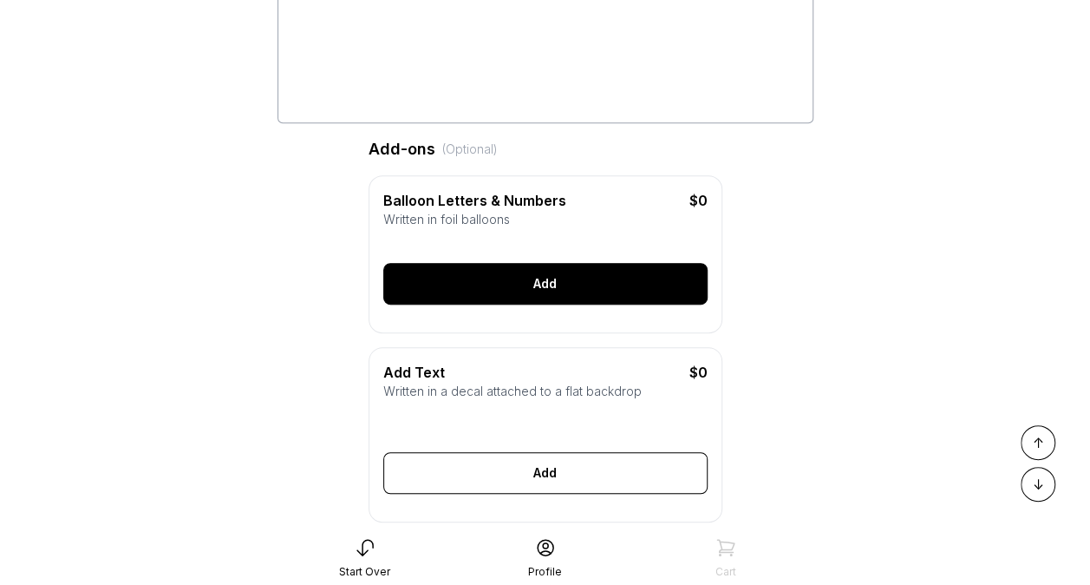
click at [604, 304] on div "Add" at bounding box center [545, 284] width 324 height 42
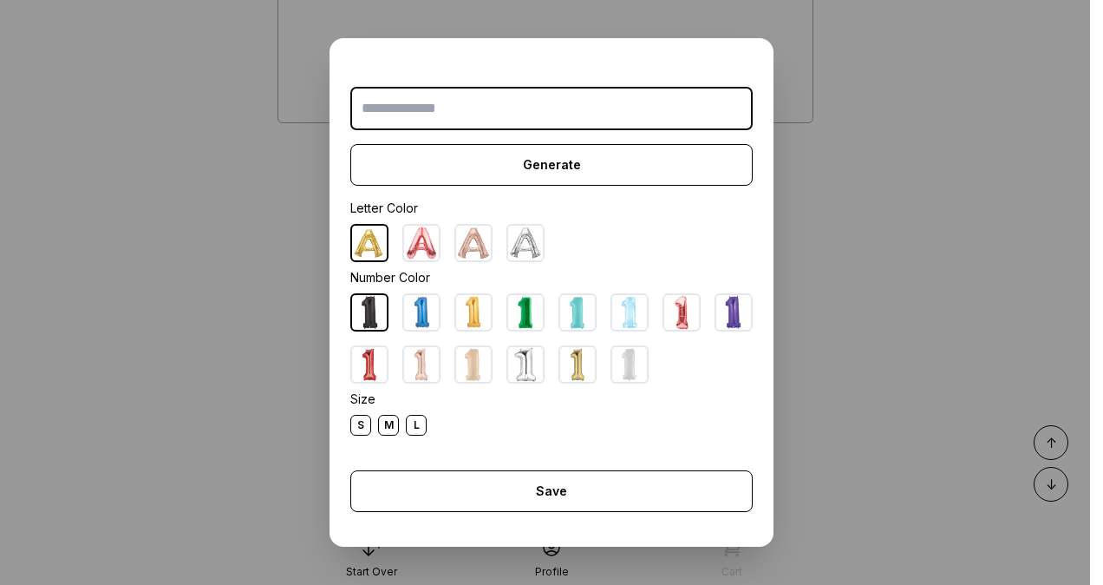
click at [533, 245] on img at bounding box center [525, 243] width 35 height 35
click at [541, 111] on input "text" at bounding box center [551, 108] width 402 height 43
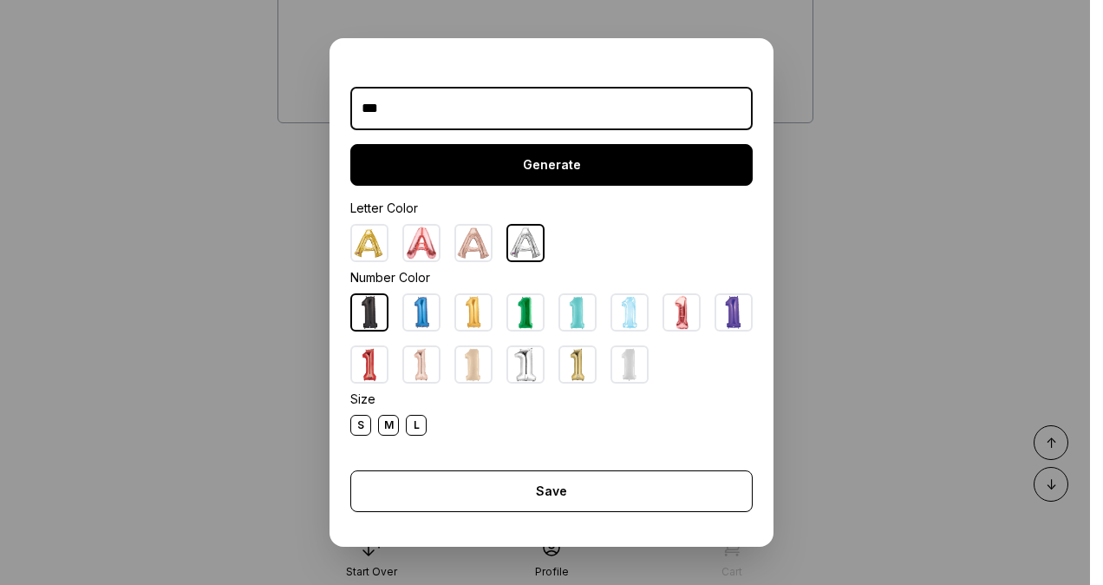
type input "***"
click at [575, 170] on div "Generate" at bounding box center [551, 165] width 402 height 42
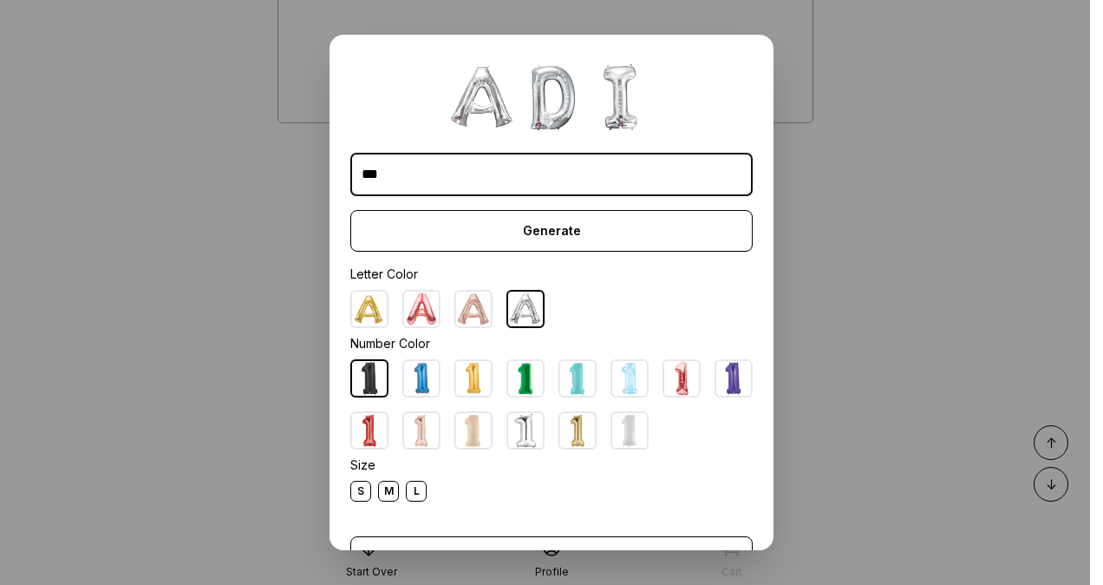
click at [355, 488] on div "S" at bounding box center [360, 491] width 21 height 21
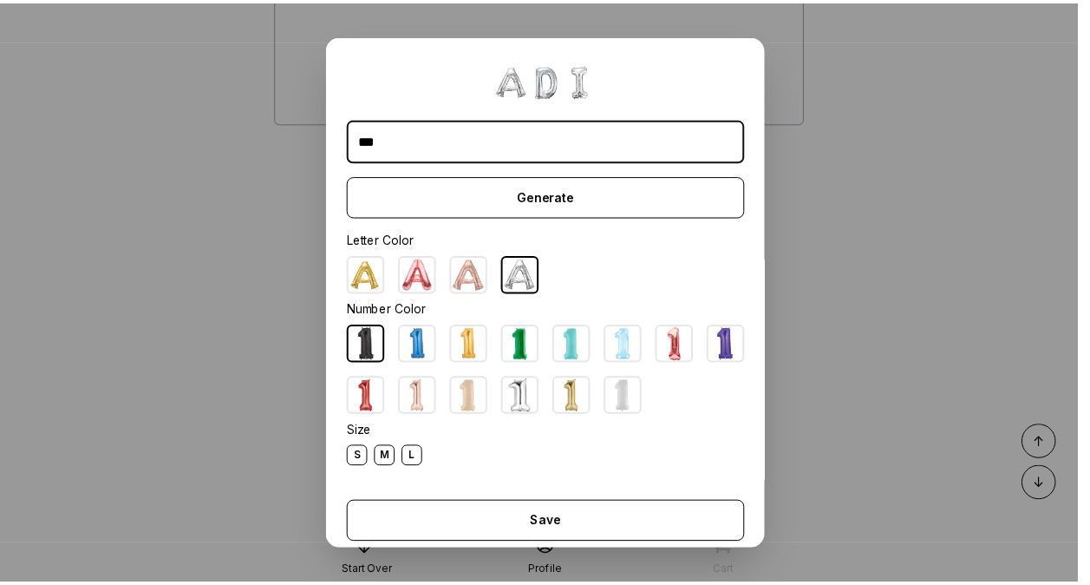
scroll to position [27, 0]
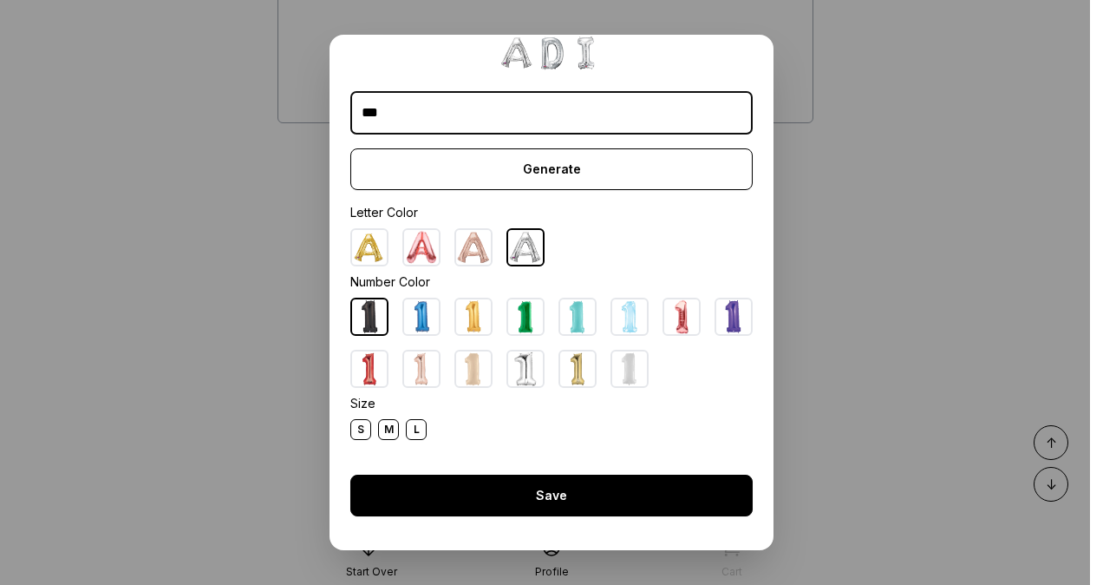
click at [527, 500] on div "Save" at bounding box center [551, 495] width 402 height 42
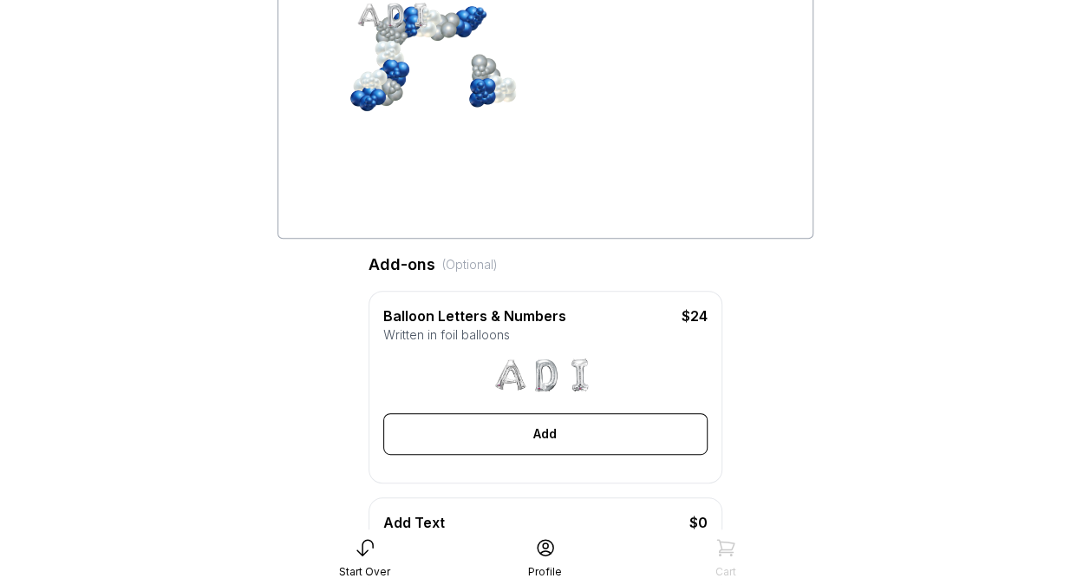
scroll to position [221, 0]
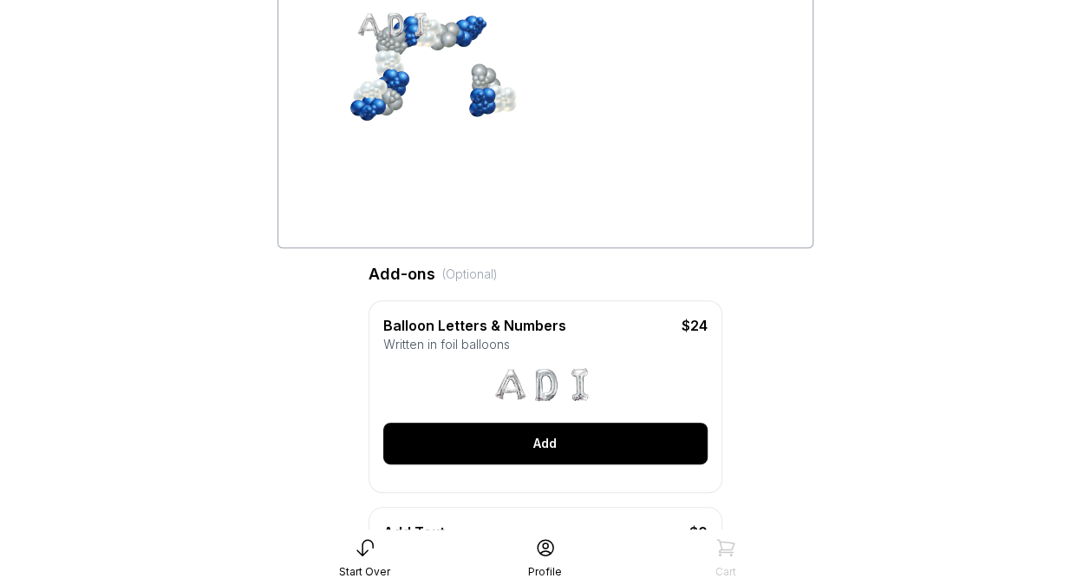
click at [561, 462] on div "Add" at bounding box center [545, 443] width 324 height 42
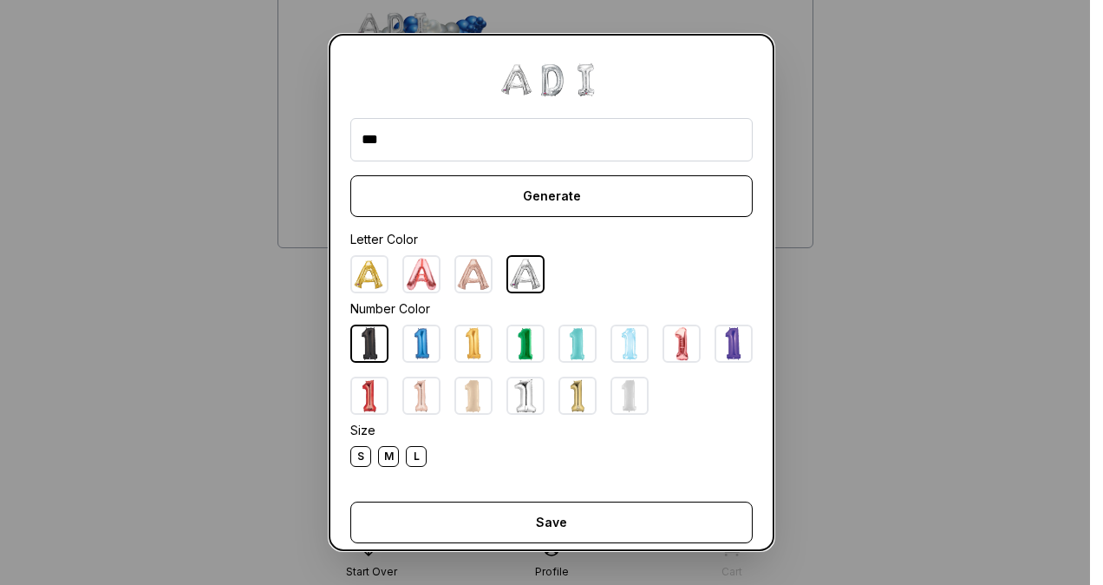
click at [358, 455] on div "S" at bounding box center [360, 456] width 21 height 21
click at [357, 456] on div "S" at bounding box center [360, 456] width 21 height 21
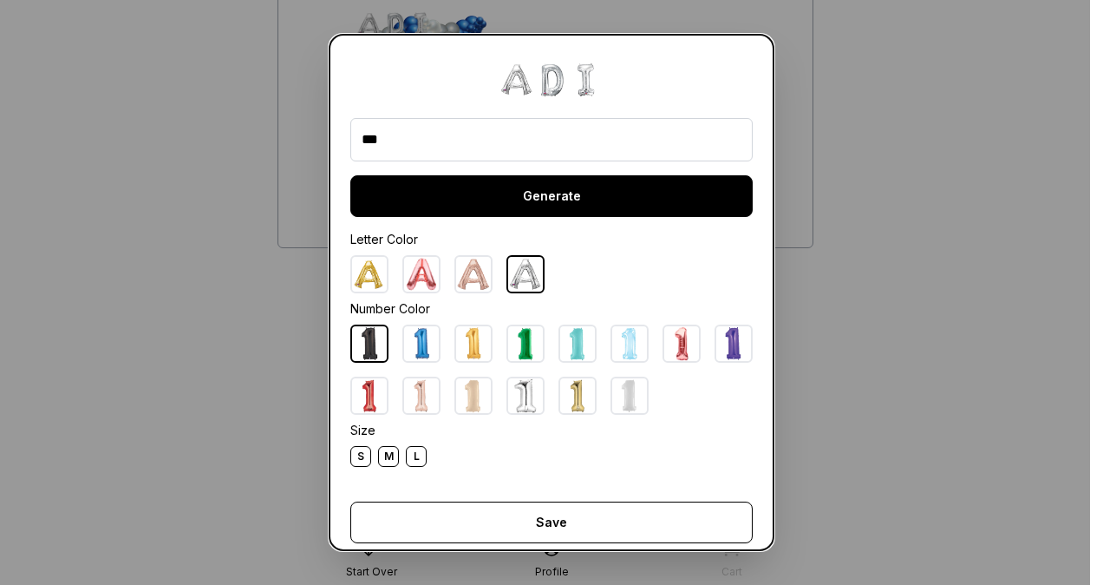
click at [526, 192] on div "Generate" at bounding box center [551, 196] width 402 height 42
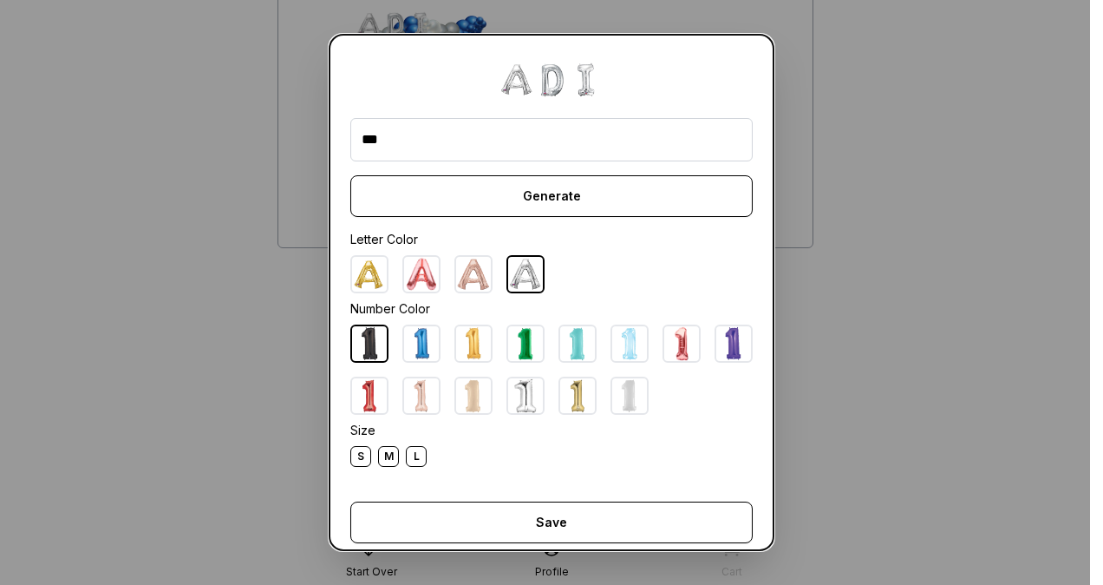
click at [357, 450] on div "S" at bounding box center [360, 456] width 21 height 21
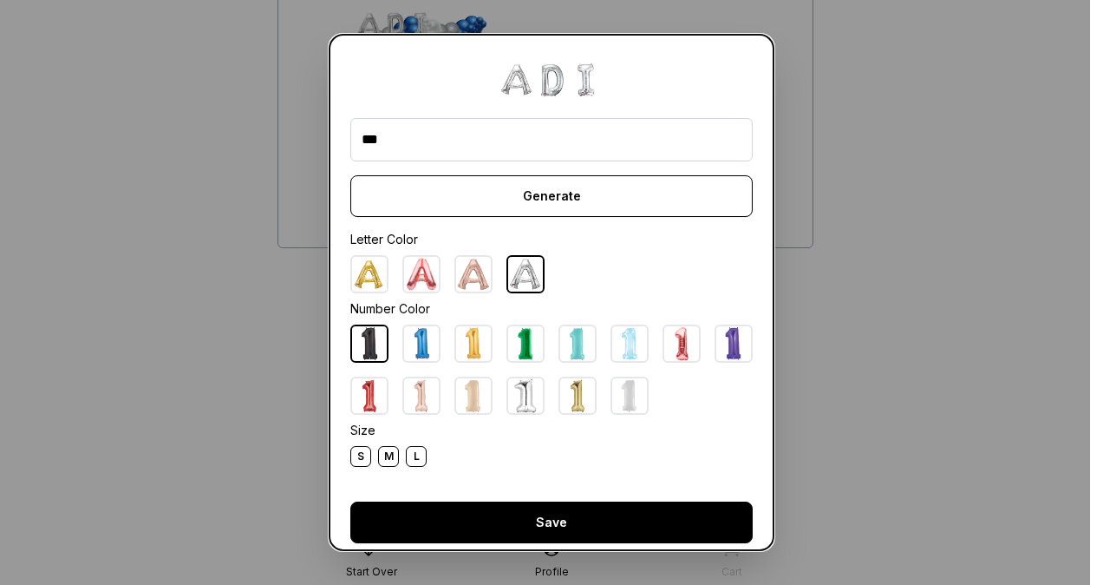
click at [516, 516] on div "Save" at bounding box center [551, 522] width 402 height 42
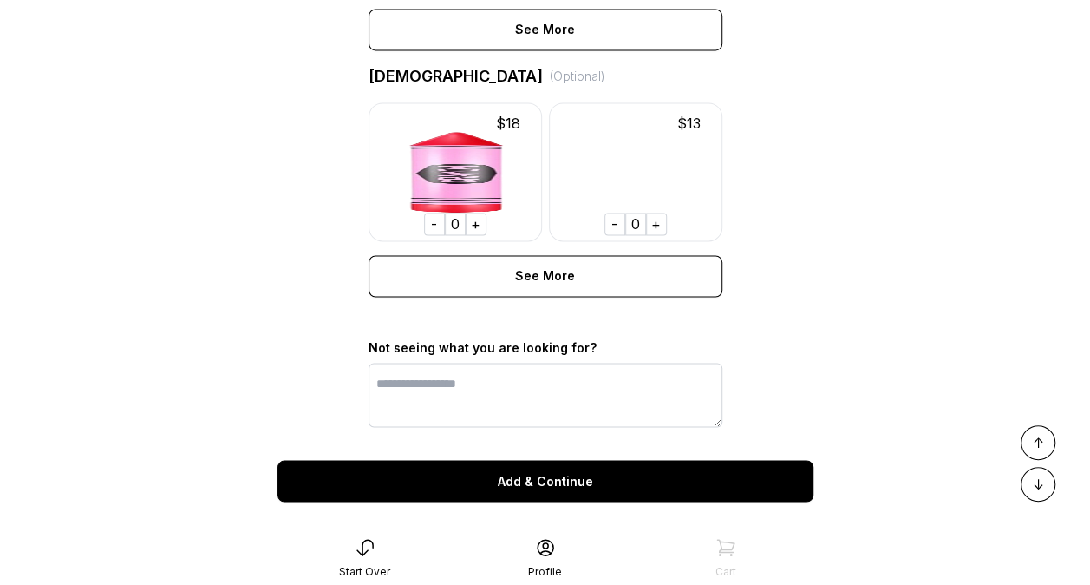
scroll to position [1401, 0]
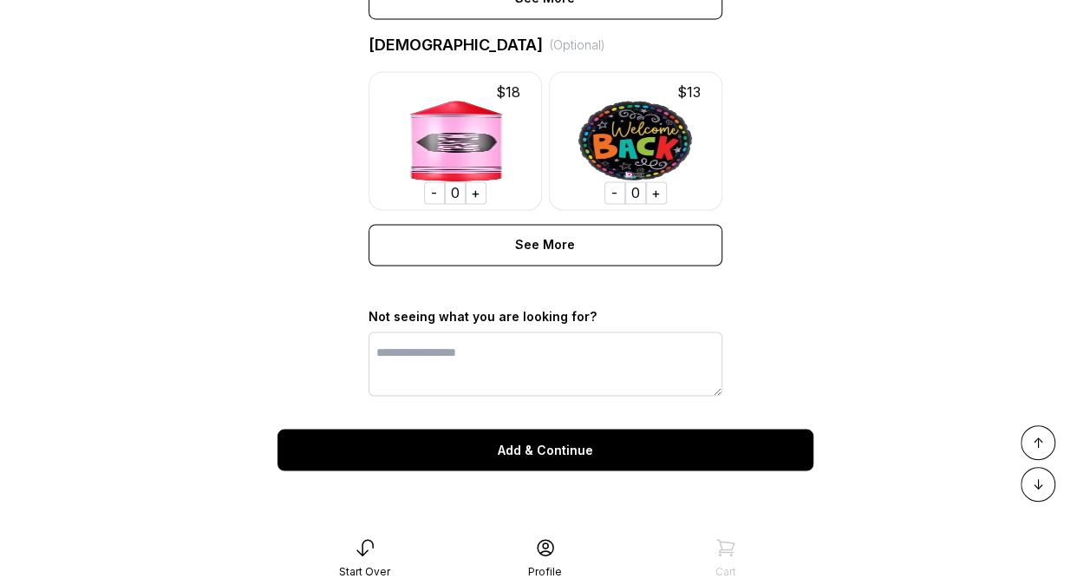
click at [566, 448] on div "Add & Continue" at bounding box center [546, 449] width 536 height 42
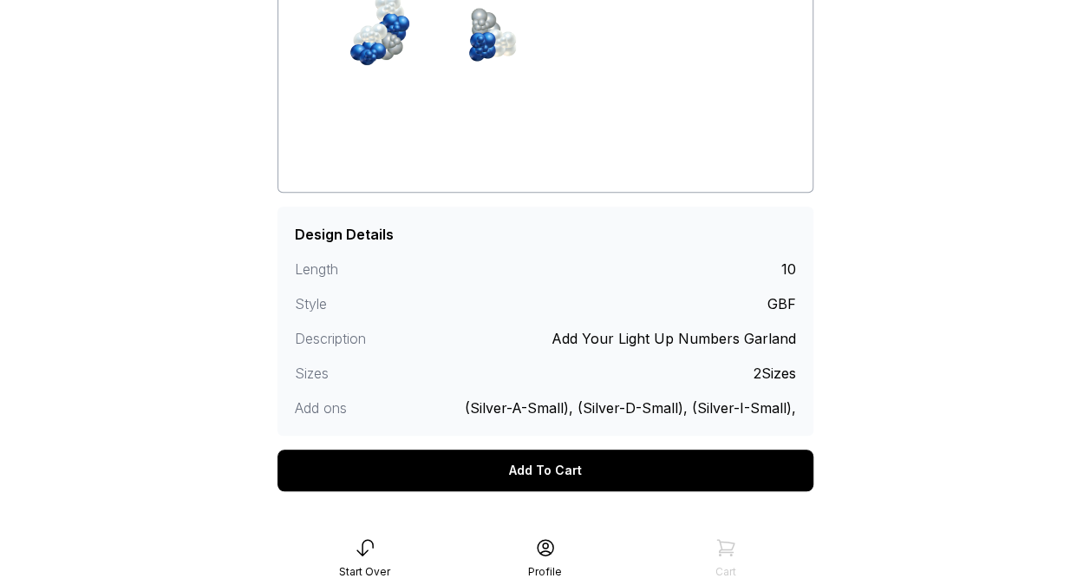
scroll to position [303, 0]
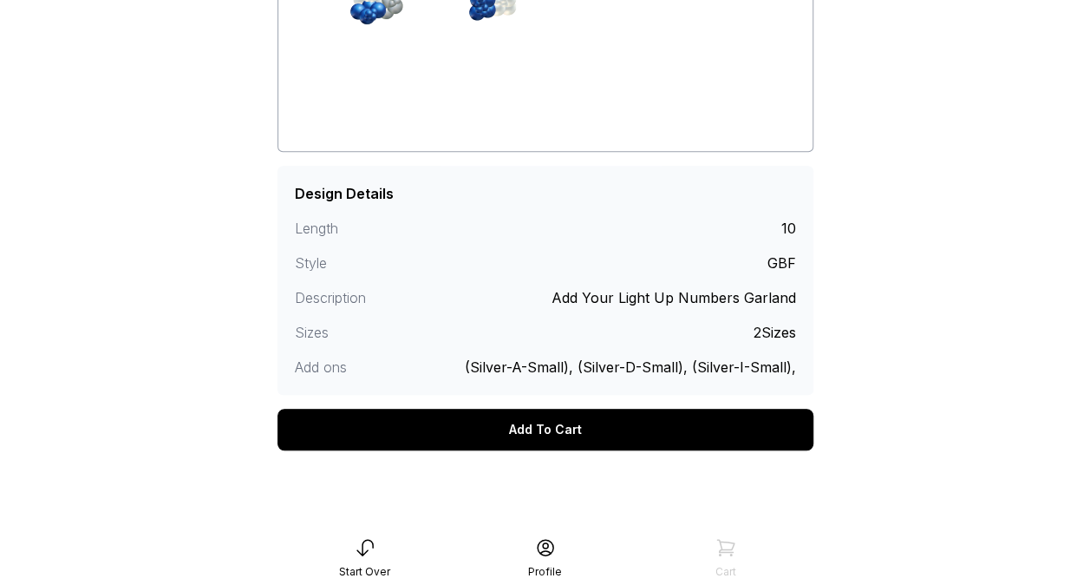
click at [583, 432] on div "Add To Cart" at bounding box center [546, 430] width 536 height 42
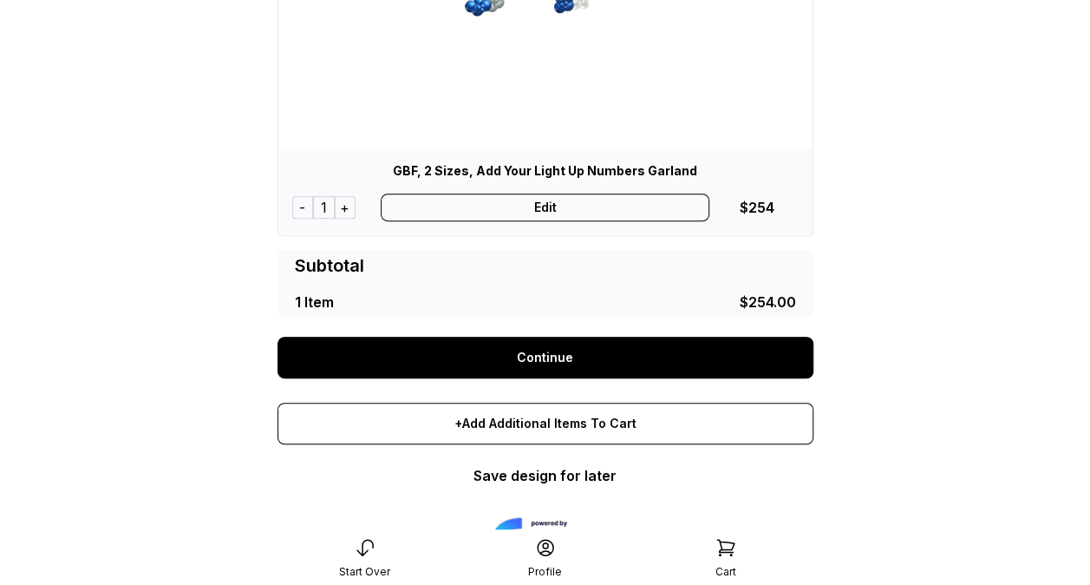
scroll to position [277, 0]
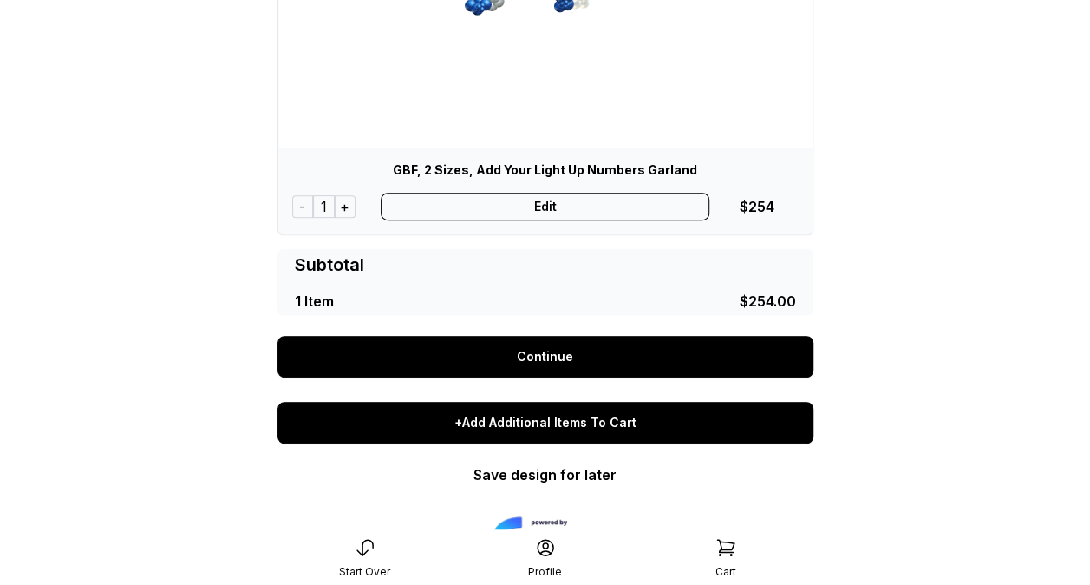
click at [566, 422] on div "+Add Additional Items To Cart" at bounding box center [546, 423] width 536 height 42
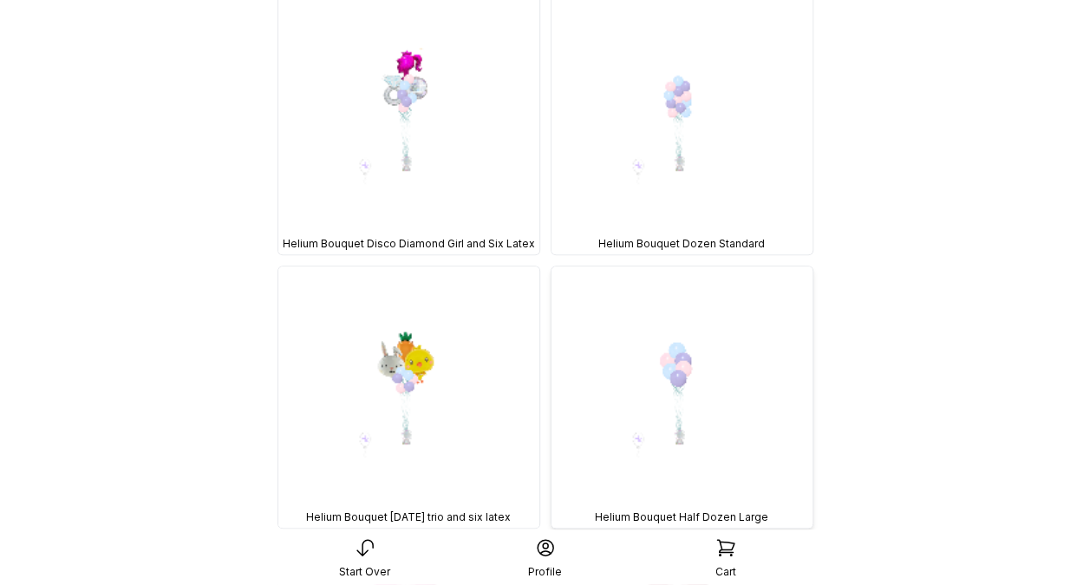
scroll to position [17030, 0]
click at [704, 139] on img at bounding box center [682, 122] width 261 height 261
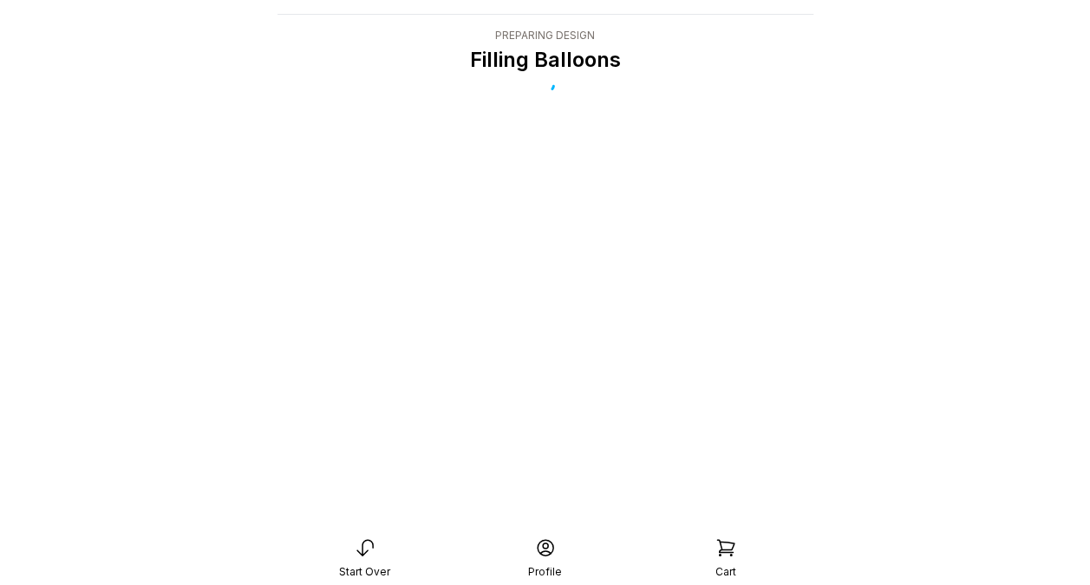
scroll to position [35, 0]
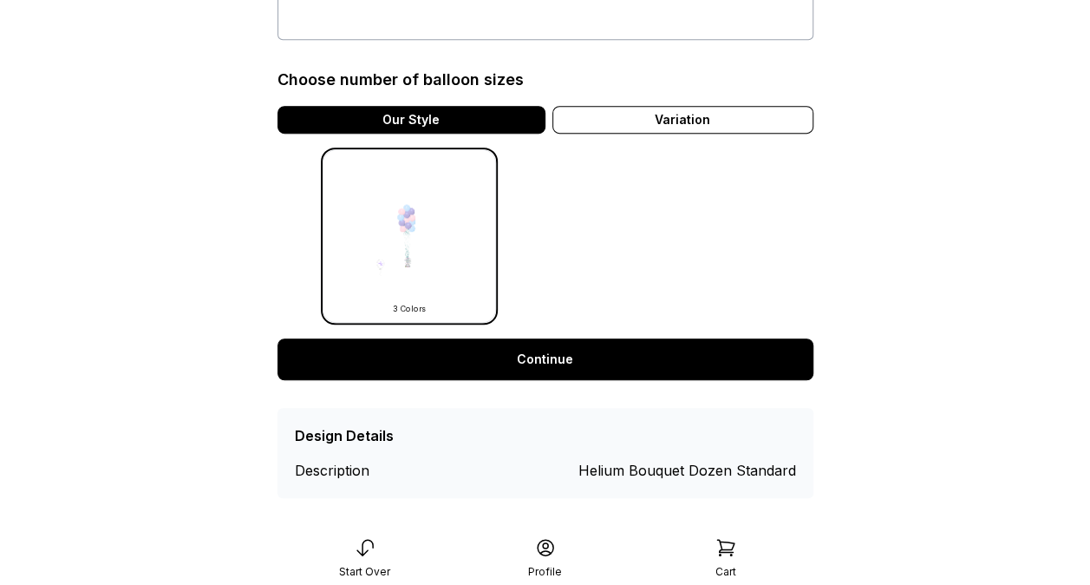
scroll to position [430, 0]
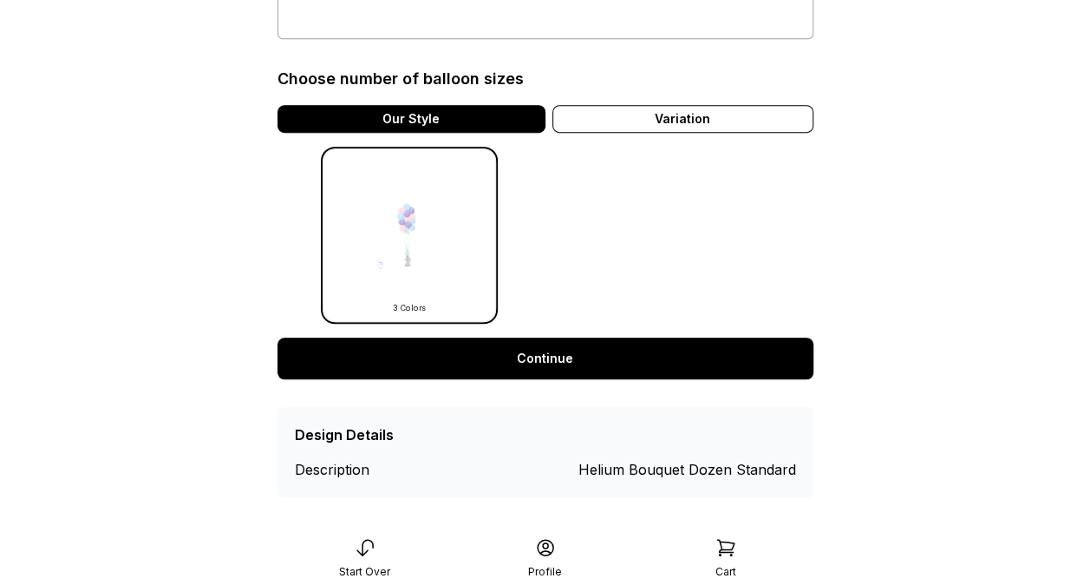
click at [545, 356] on link "Continue" at bounding box center [546, 358] width 536 height 42
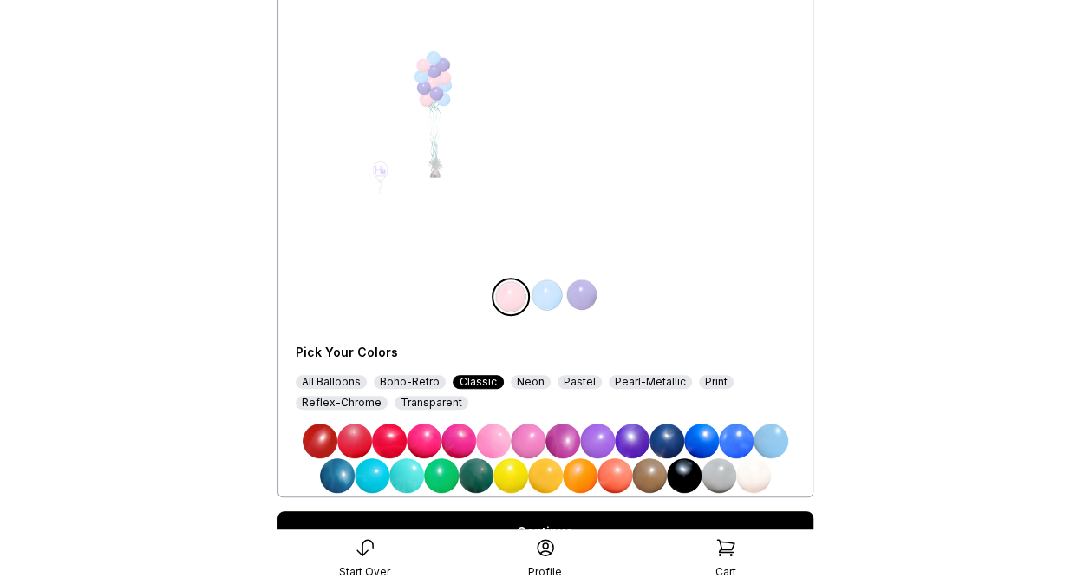
scroll to position [188, 0]
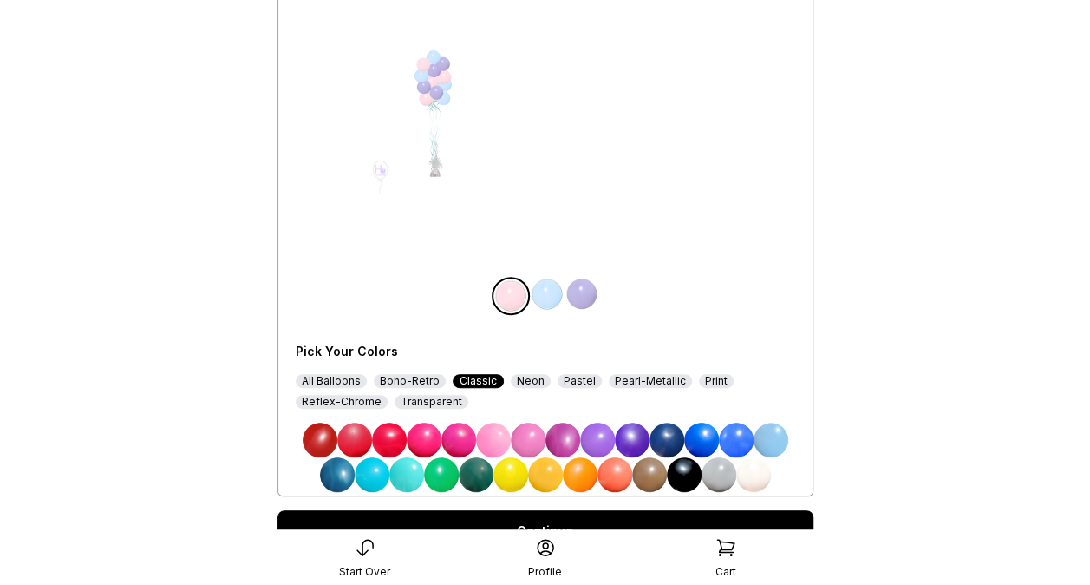
click at [356, 409] on div "Pick Your Colors All Balloons Boho-Retro Classic Neon Pastel Pearl-Metallic Pri…" at bounding box center [546, 410] width 500 height 163
click at [348, 406] on div "Reflex-Chrome" at bounding box center [342, 402] width 92 height 14
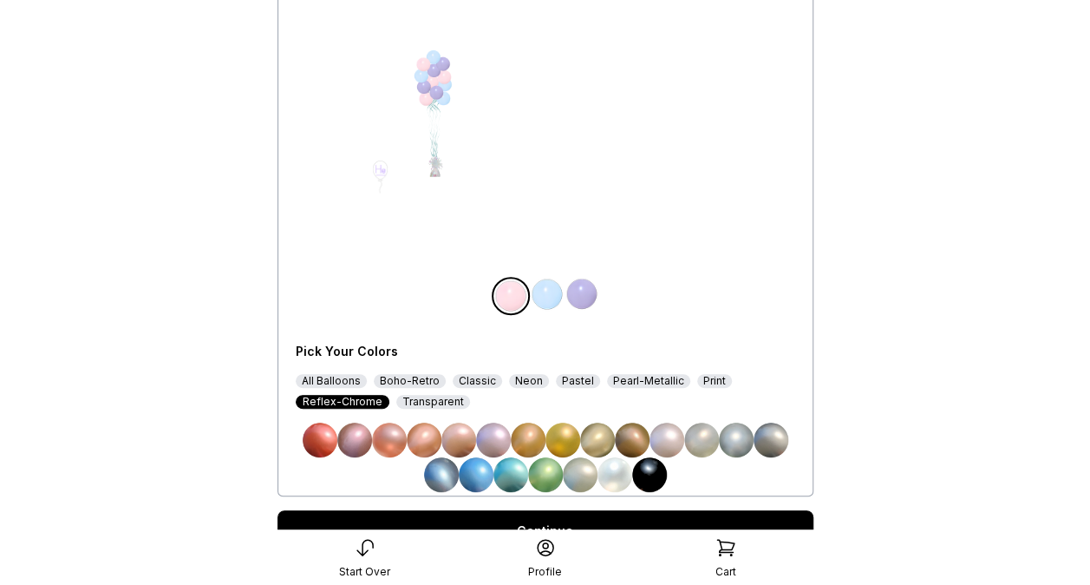
click at [631, 385] on div "Pearl-Metallic" at bounding box center [648, 381] width 83 height 14
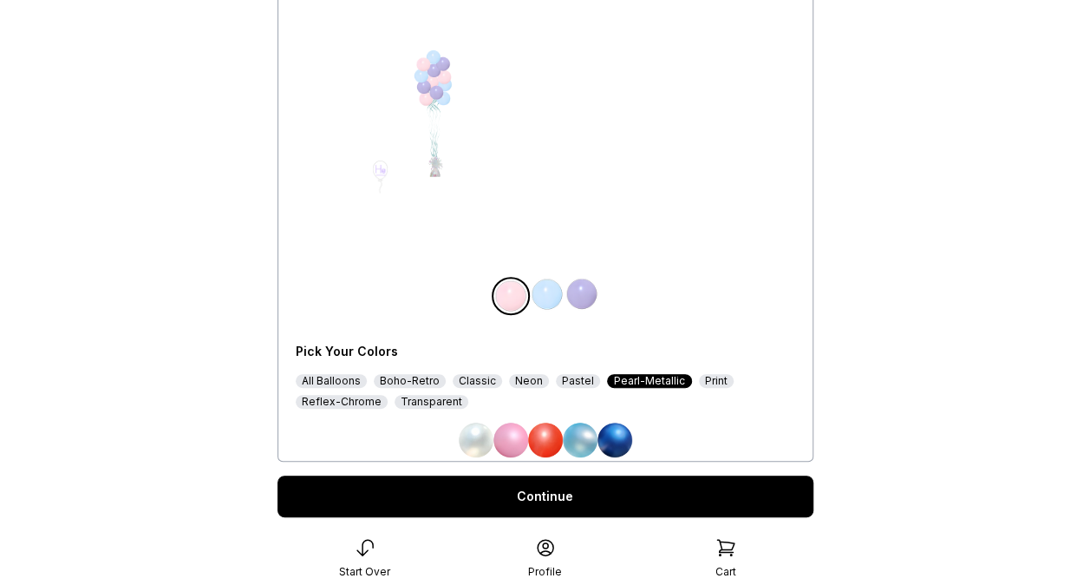
click at [619, 429] on img at bounding box center [615, 439] width 35 height 35
click at [486, 440] on img at bounding box center [476, 439] width 35 height 35
click at [624, 432] on img at bounding box center [615, 439] width 35 height 35
click at [552, 300] on img at bounding box center [547, 294] width 35 height 35
click at [476, 441] on img at bounding box center [476, 439] width 35 height 35
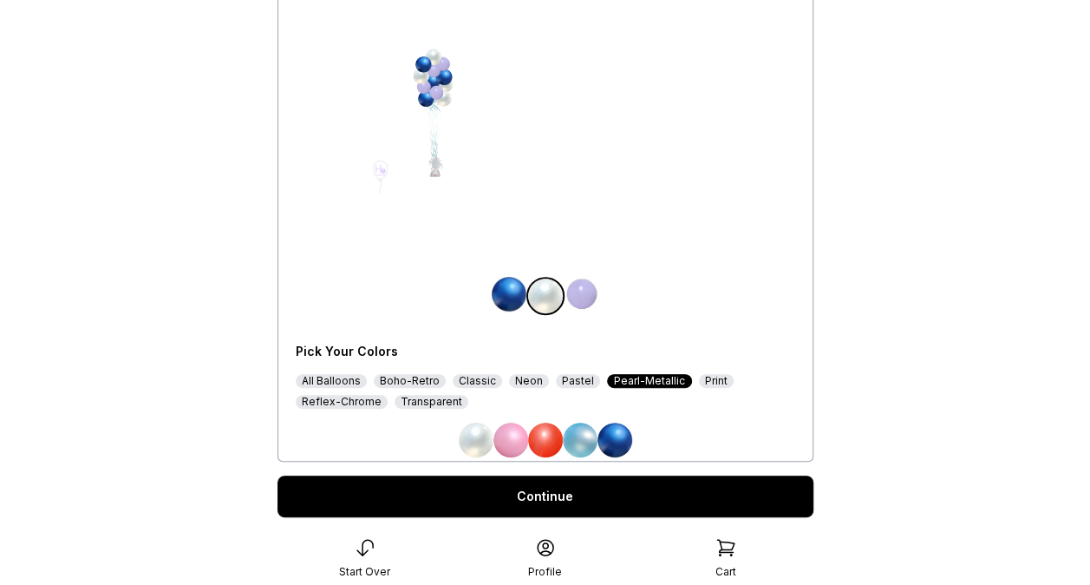
click at [324, 401] on div "Reflex-Chrome" at bounding box center [342, 402] width 92 height 14
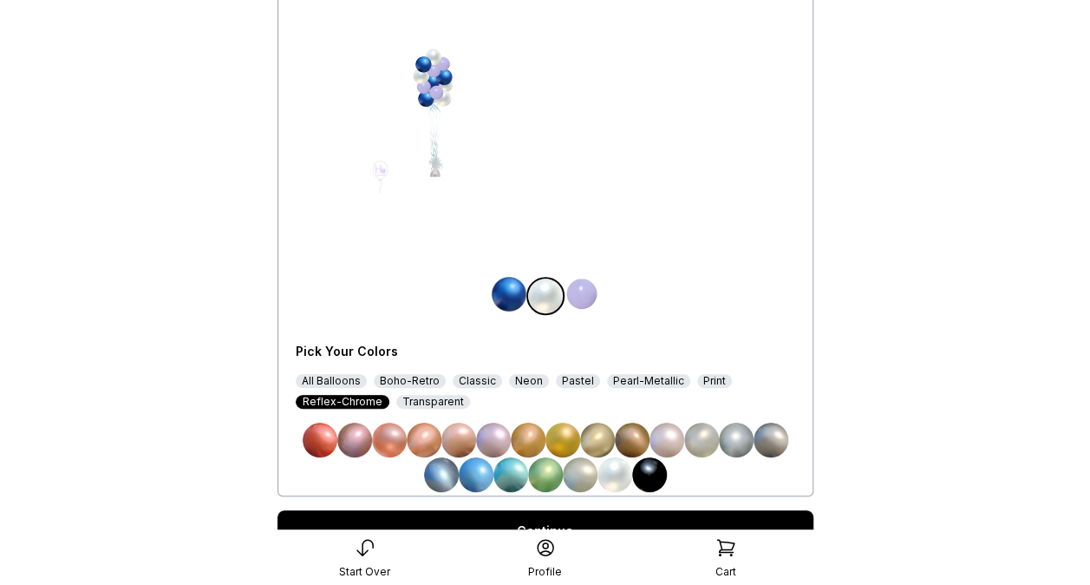
click at [744, 437] on img at bounding box center [736, 439] width 35 height 35
click at [592, 290] on img at bounding box center [582, 294] width 35 height 35
click at [619, 487] on img at bounding box center [615, 474] width 35 height 35
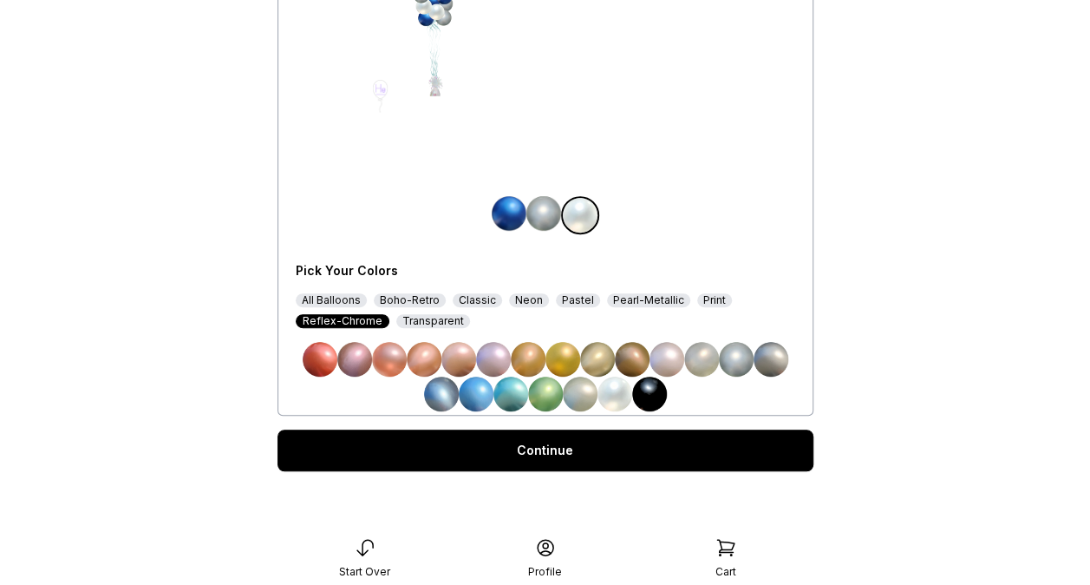
scroll to position [211, 0]
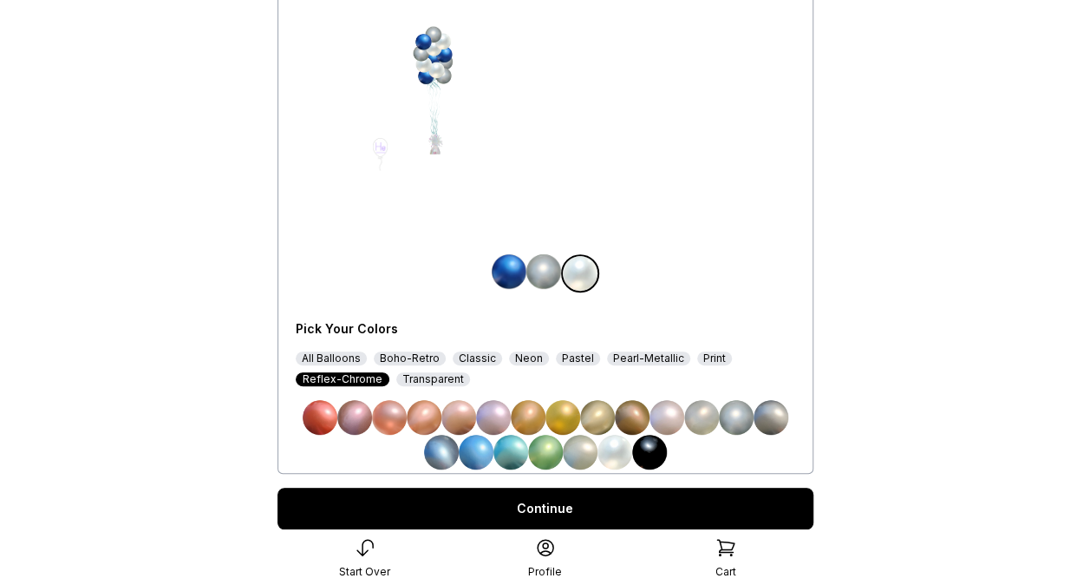
click at [552, 274] on img at bounding box center [543, 271] width 35 height 35
click at [618, 448] on img at bounding box center [615, 452] width 35 height 35
click at [593, 267] on img at bounding box center [582, 271] width 35 height 35
click at [735, 419] on img at bounding box center [736, 417] width 35 height 35
click at [630, 508] on link "Continue" at bounding box center [546, 508] width 536 height 42
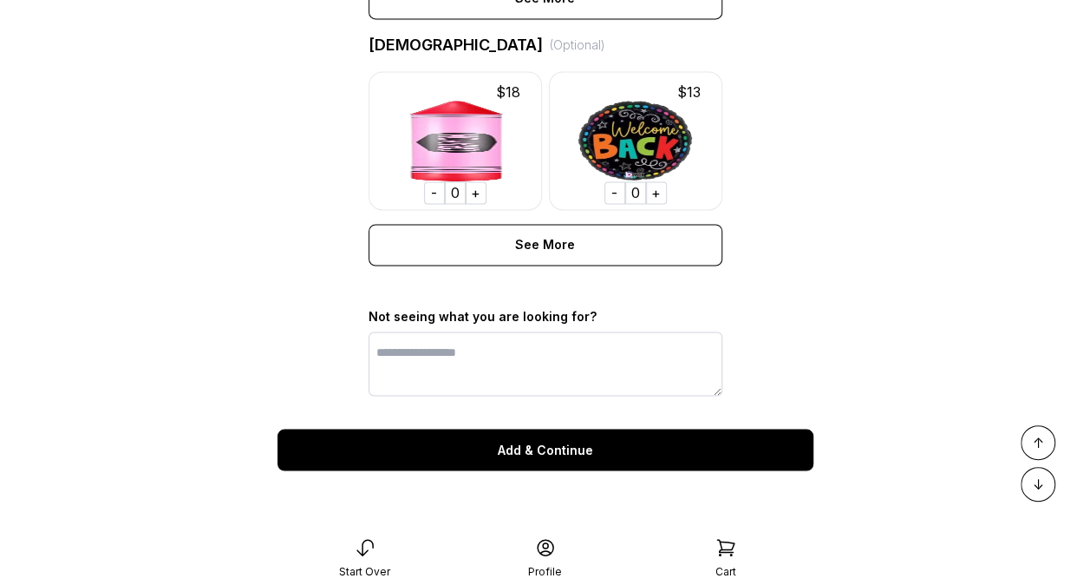
scroll to position [1366, 0]
click at [573, 451] on div "Add & Continue" at bounding box center [546, 449] width 536 height 42
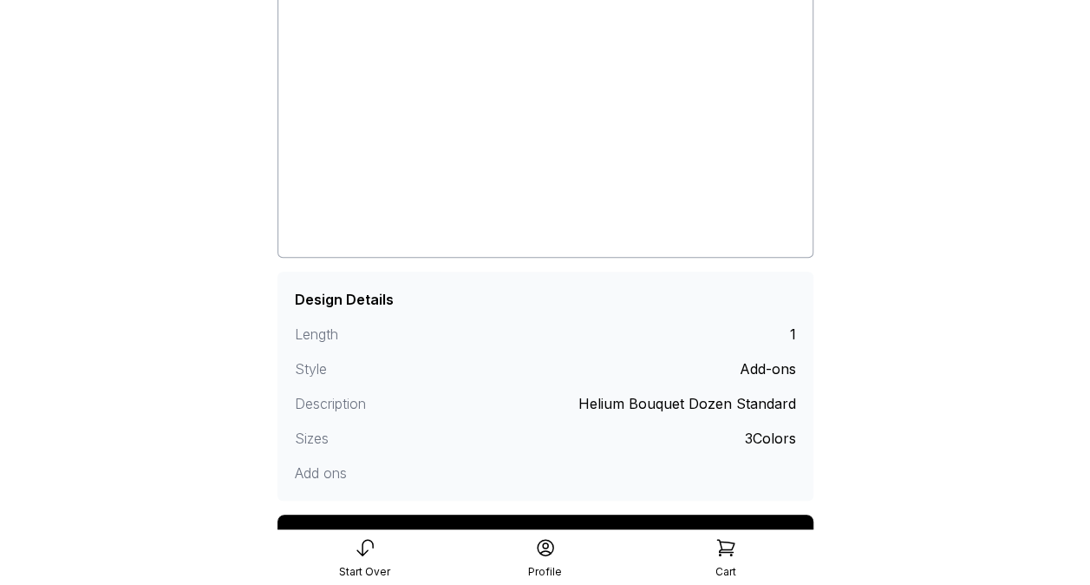
scroll to position [258, 0]
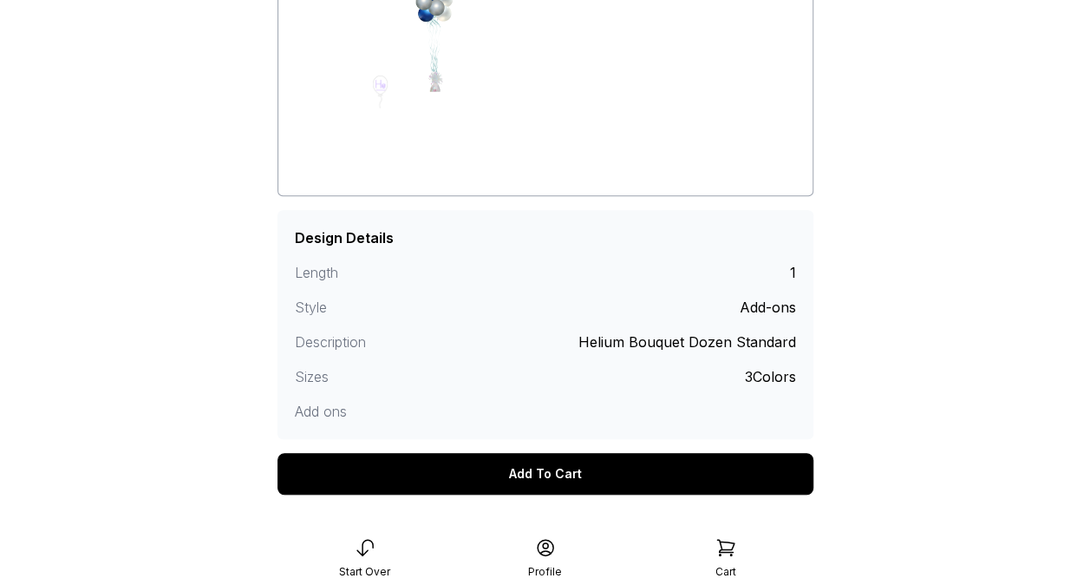
click at [573, 474] on div "Add To Cart" at bounding box center [546, 474] width 536 height 42
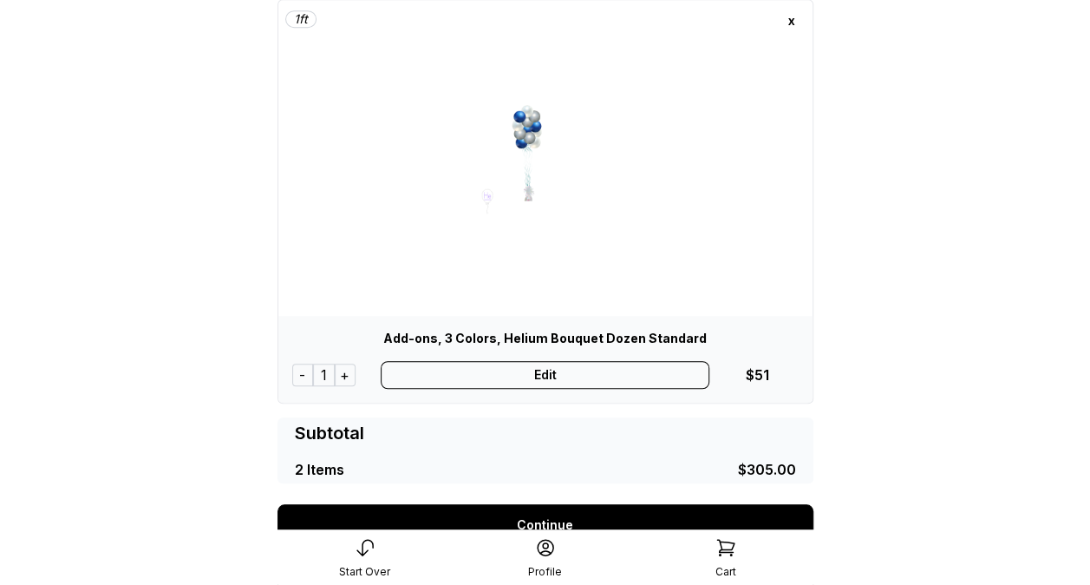
scroll to position [545, 0]
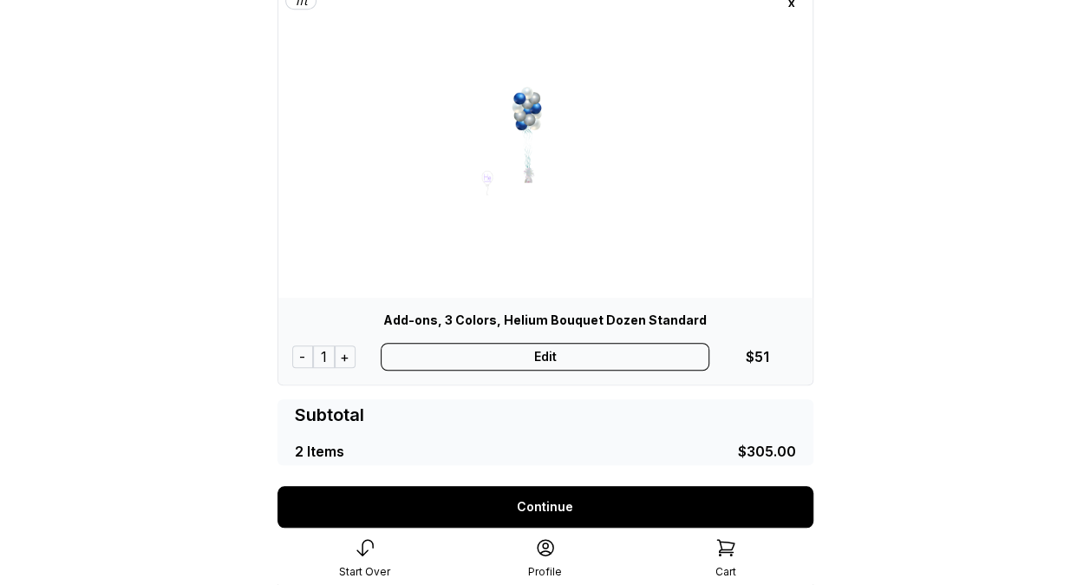
click at [320, 370] on div "Add-ons, 3 Colors, Helium Bouquet Dozen Standard - 1 + Edit $51" at bounding box center [545, 341] width 534 height 87
click at [347, 350] on div "+" at bounding box center [345, 356] width 21 height 23
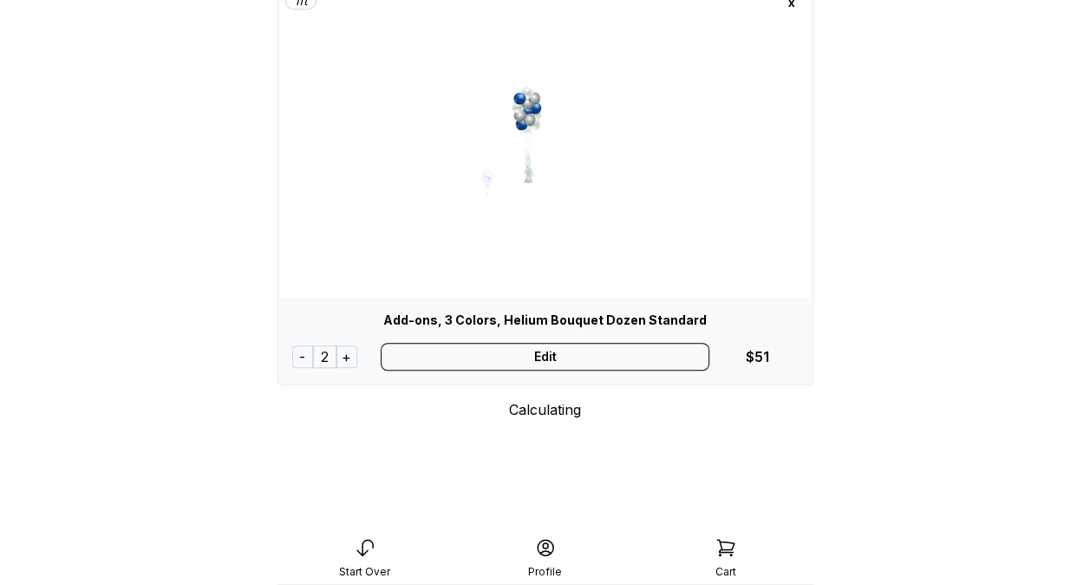
click at [347, 350] on div "+" at bounding box center [347, 356] width 21 height 23
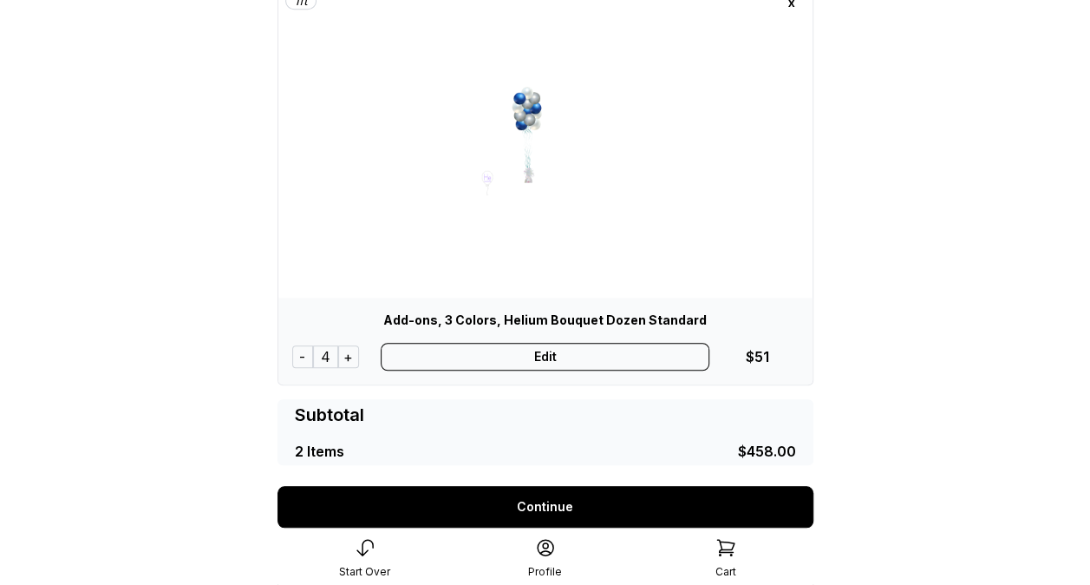
click at [347, 350] on div "+" at bounding box center [348, 356] width 21 height 23
click at [347, 350] on div "+" at bounding box center [347, 356] width 21 height 23
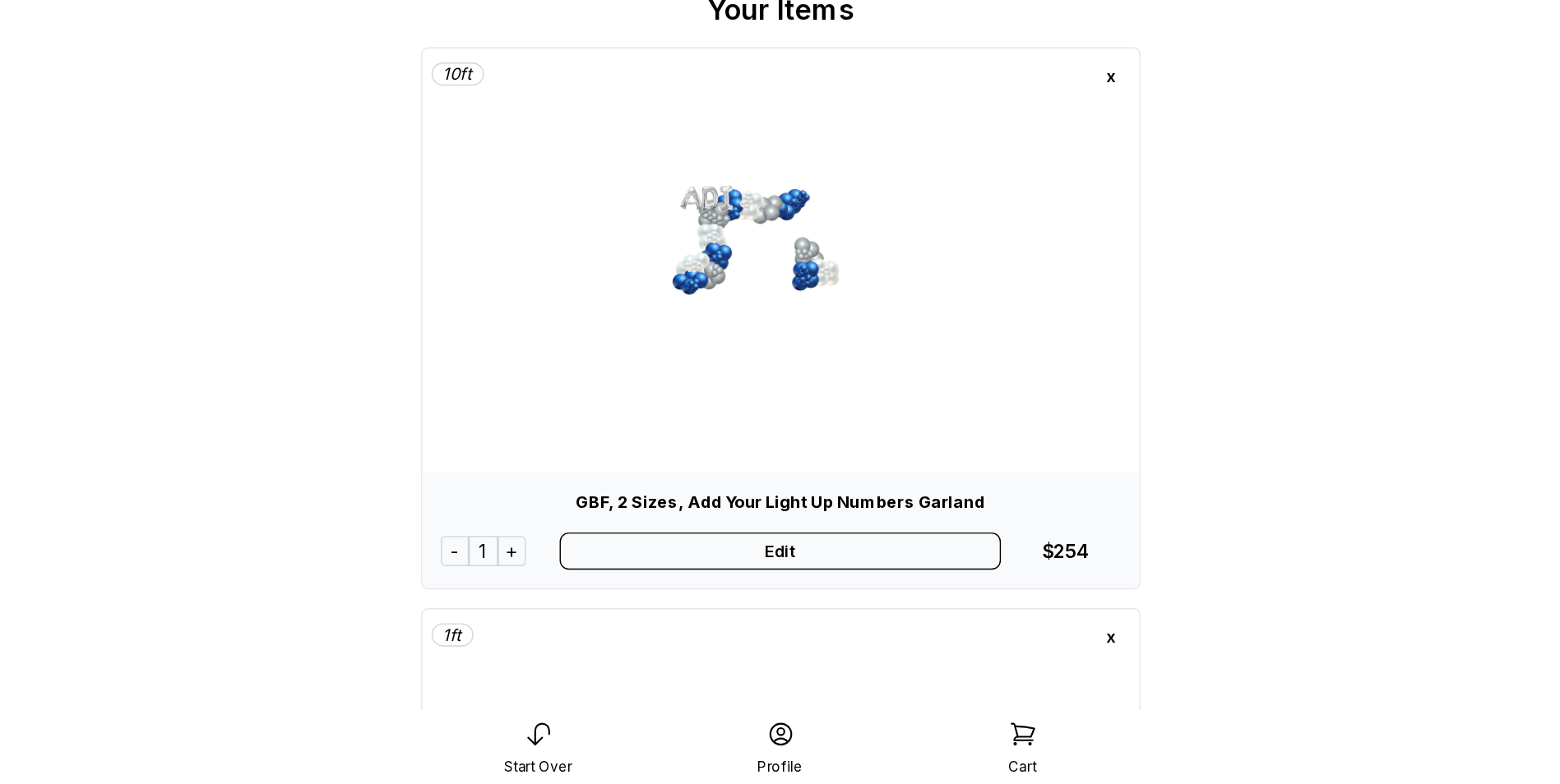
scroll to position [68, 0]
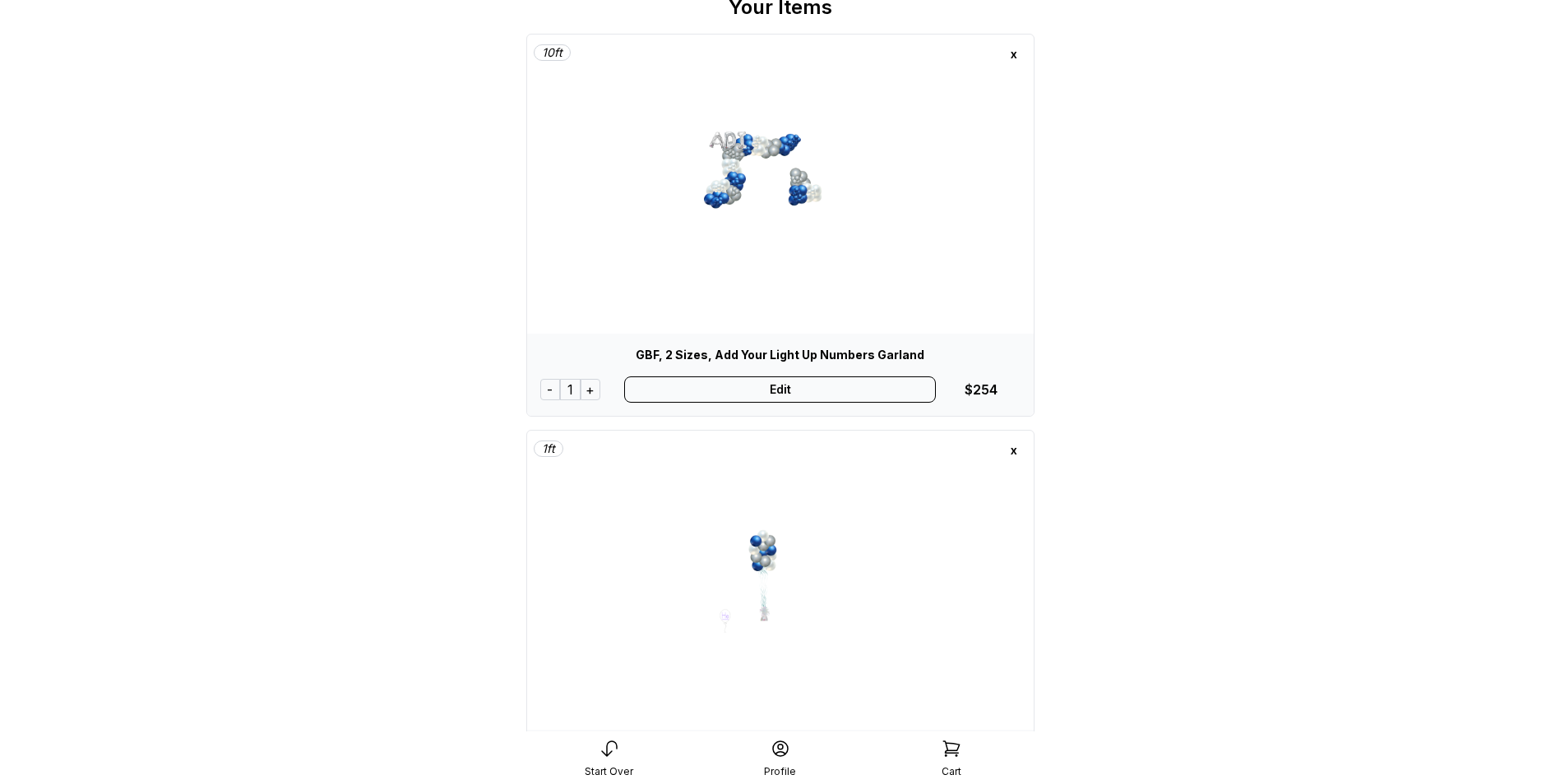
click at [1033, 205] on main "< BCT Balloons & More, LLC SHOPPING CART Your Items 10 ft x GBF, 2 Sizes, Add Y…" at bounding box center [780, 560] width 1560 height 1257
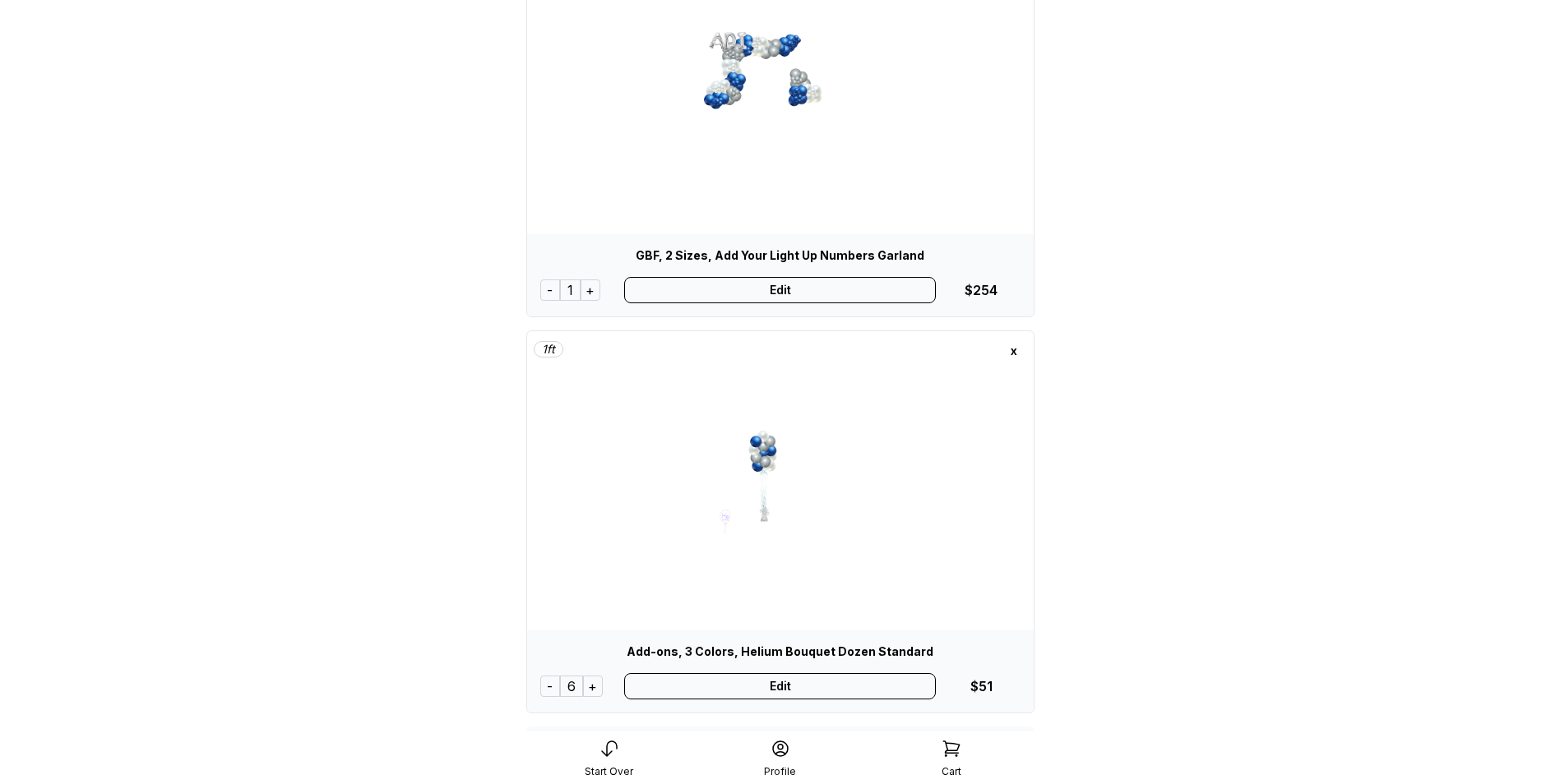
scroll to position [329, 0]
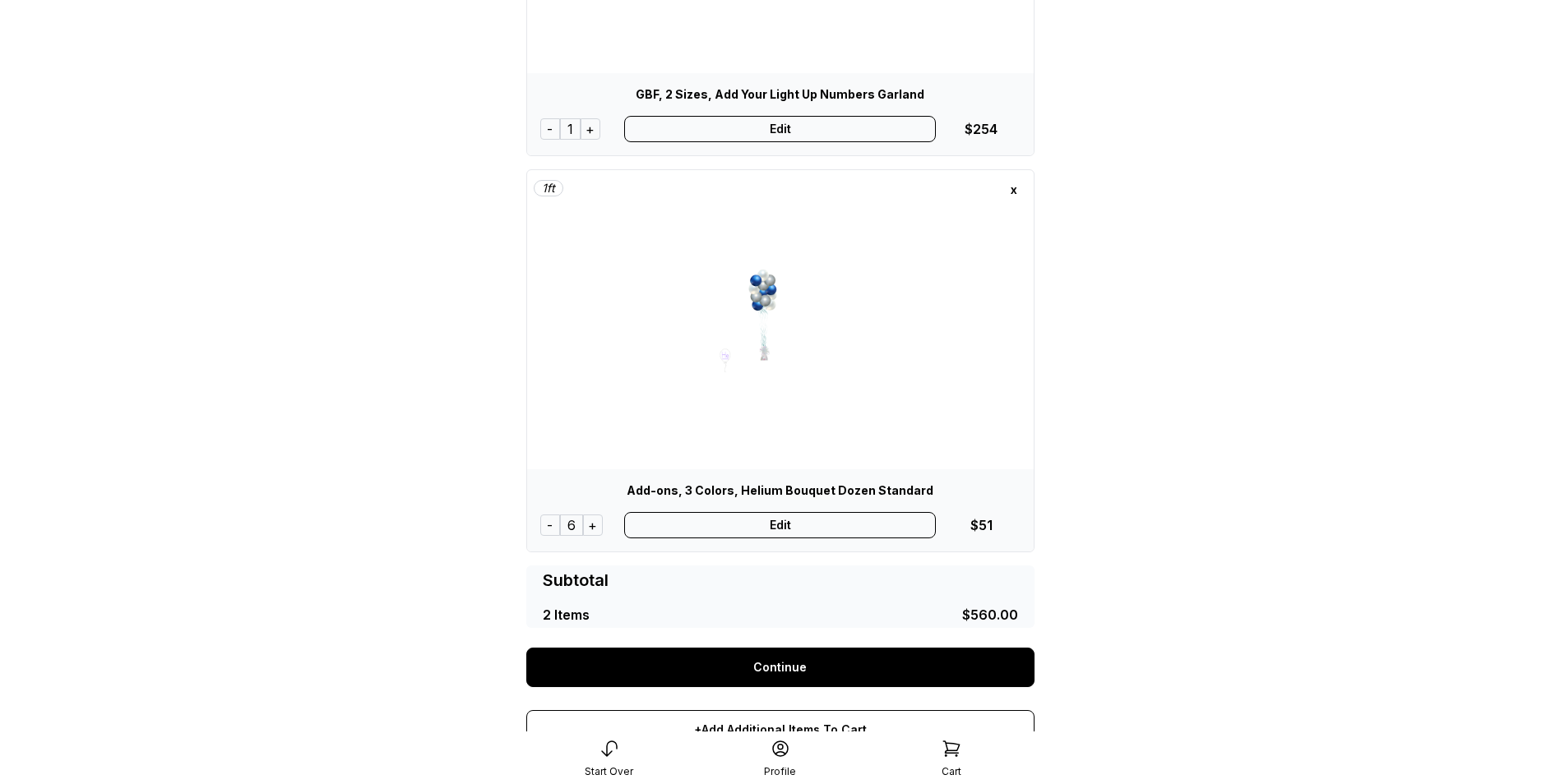
click at [868, 554] on link "Continue" at bounding box center [780, 667] width 508 height 40
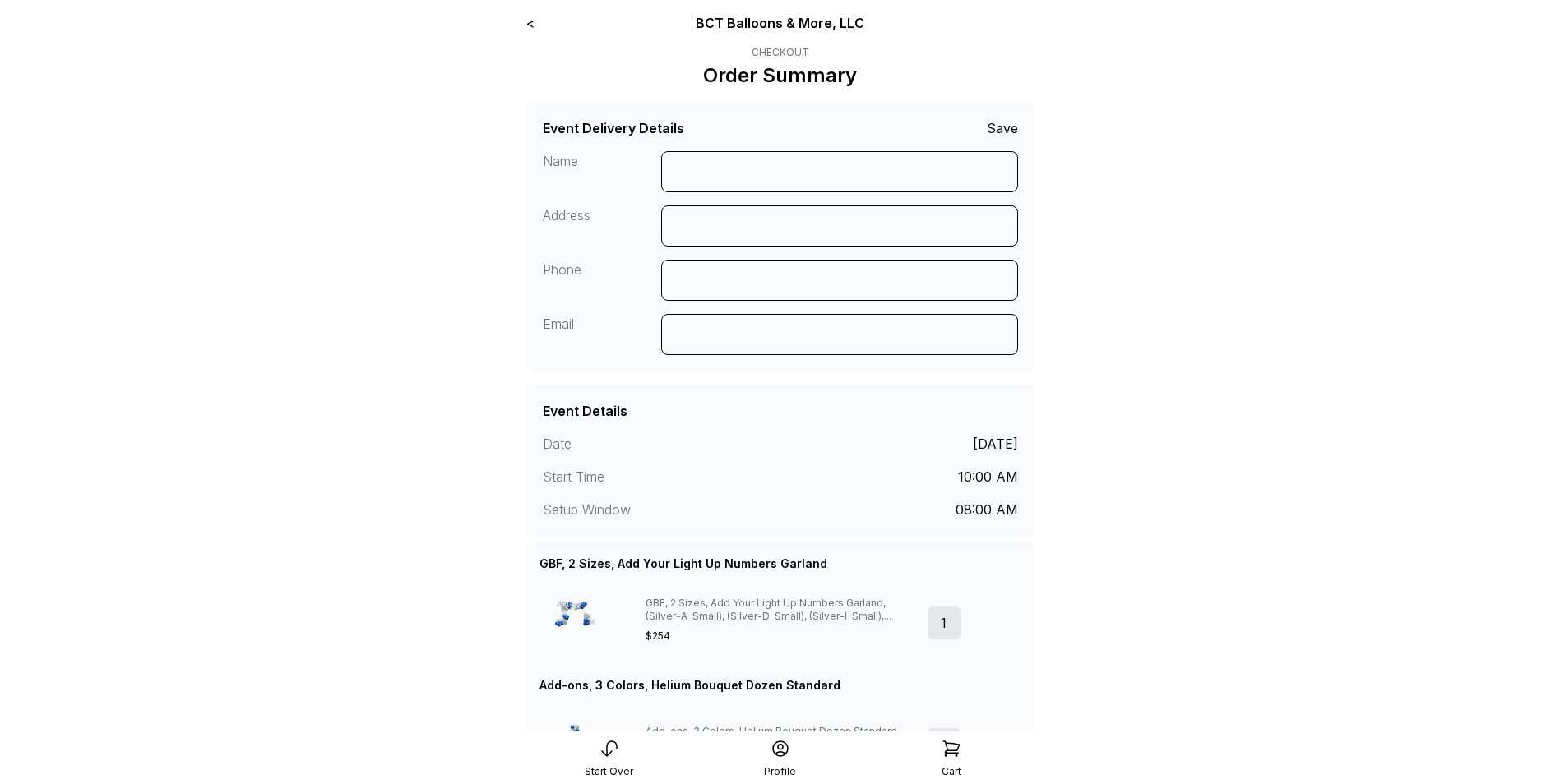
click at [533, 25] on link "<" at bounding box center [530, 23] width 9 height 16
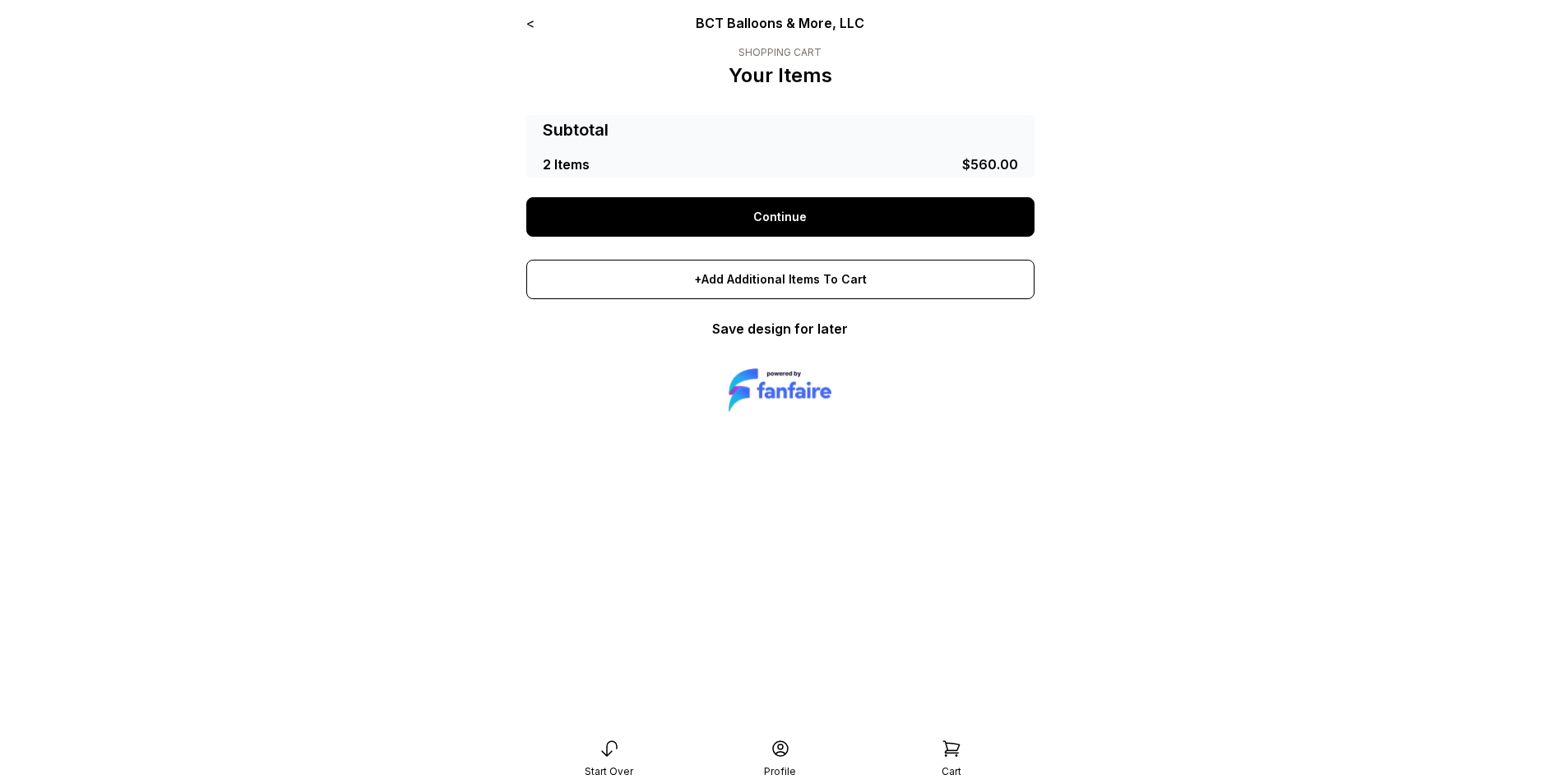
click at [533, 25] on link "<" at bounding box center [530, 23] width 9 height 16
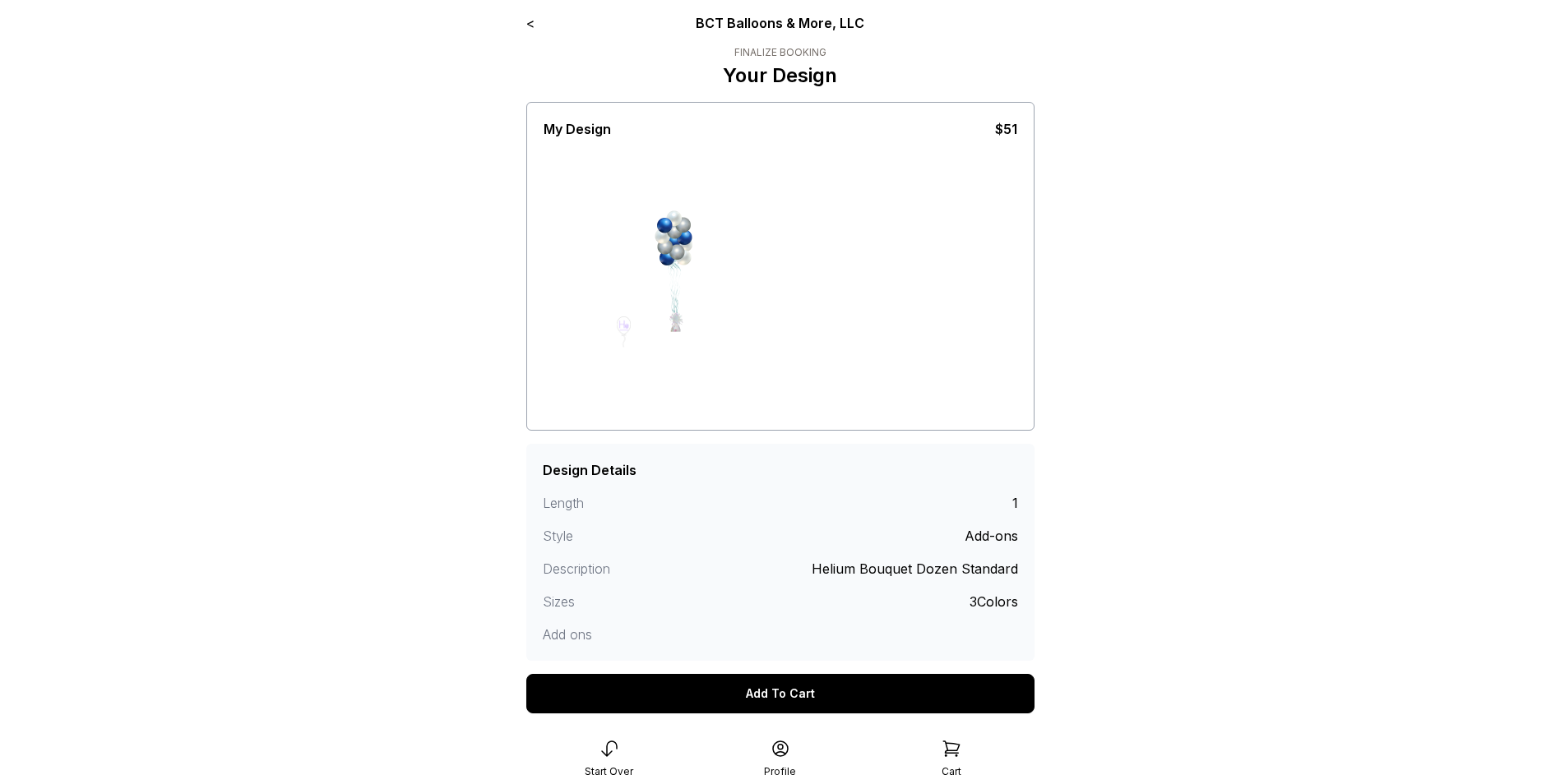
click at [533, 25] on link "<" at bounding box center [530, 23] width 9 height 16
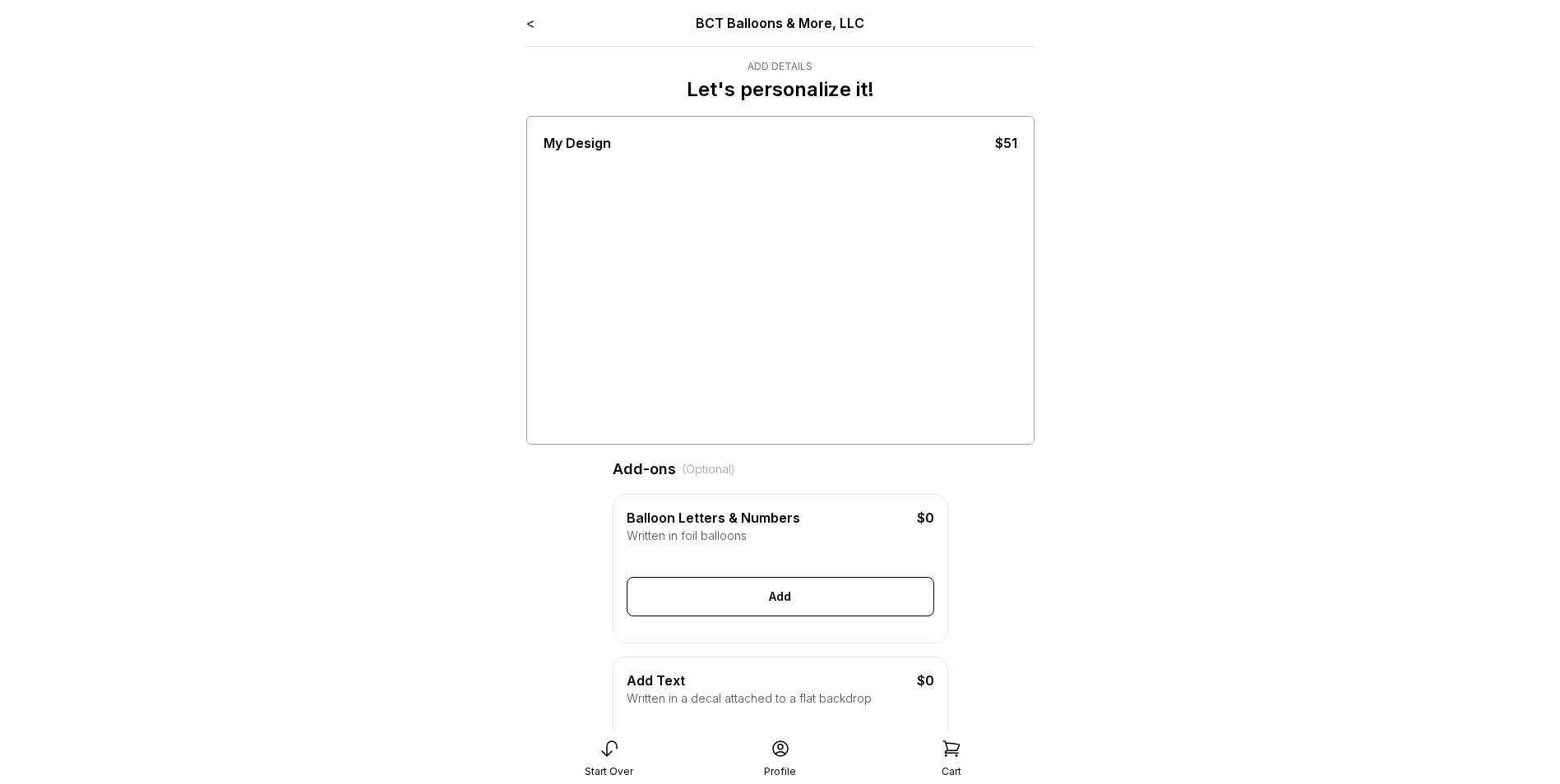
click at [533, 25] on link "<" at bounding box center [530, 23] width 9 height 16
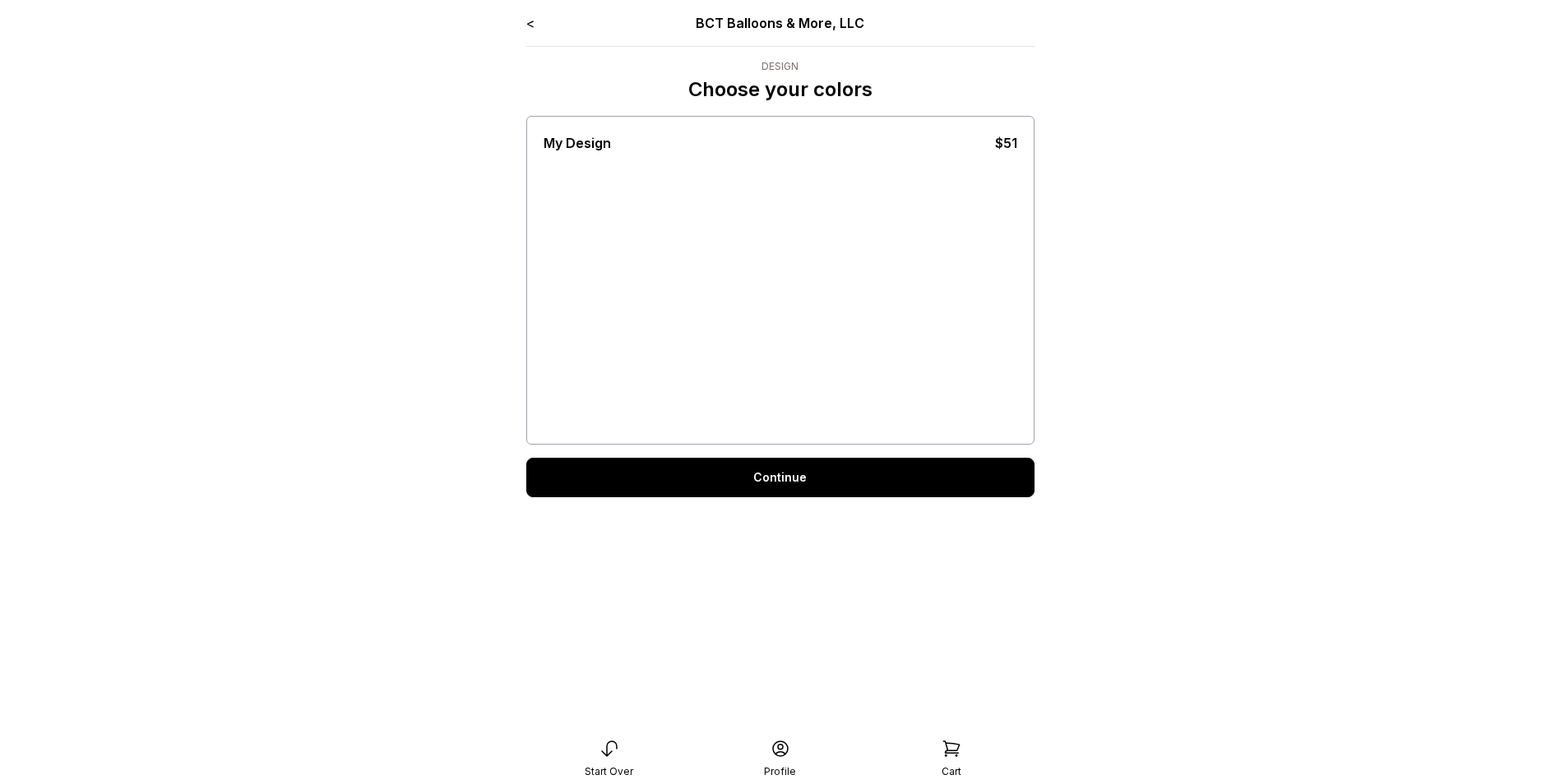
click at [533, 25] on link "<" at bounding box center [530, 23] width 9 height 16
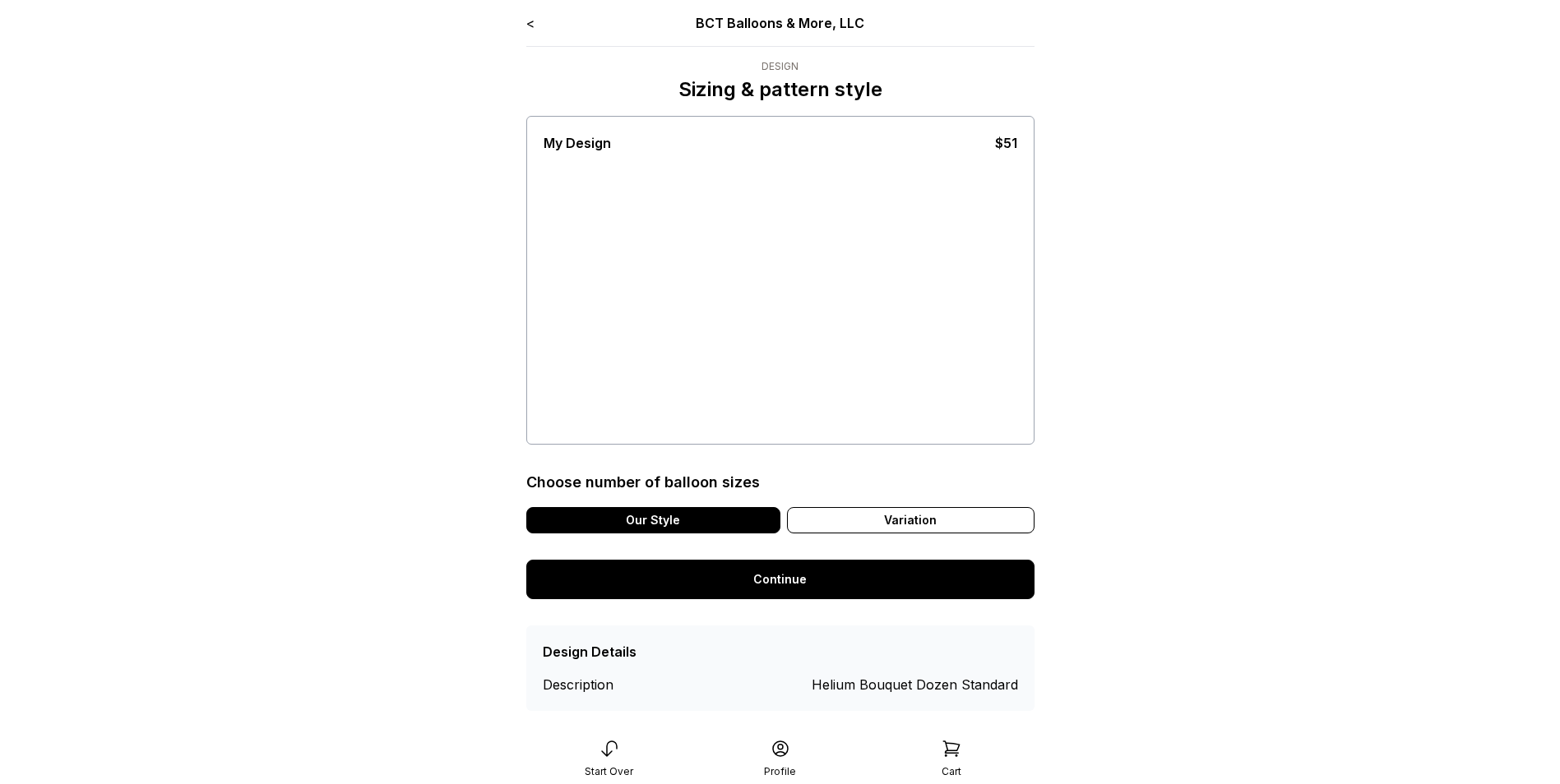
click at [533, 25] on link "<" at bounding box center [530, 23] width 9 height 16
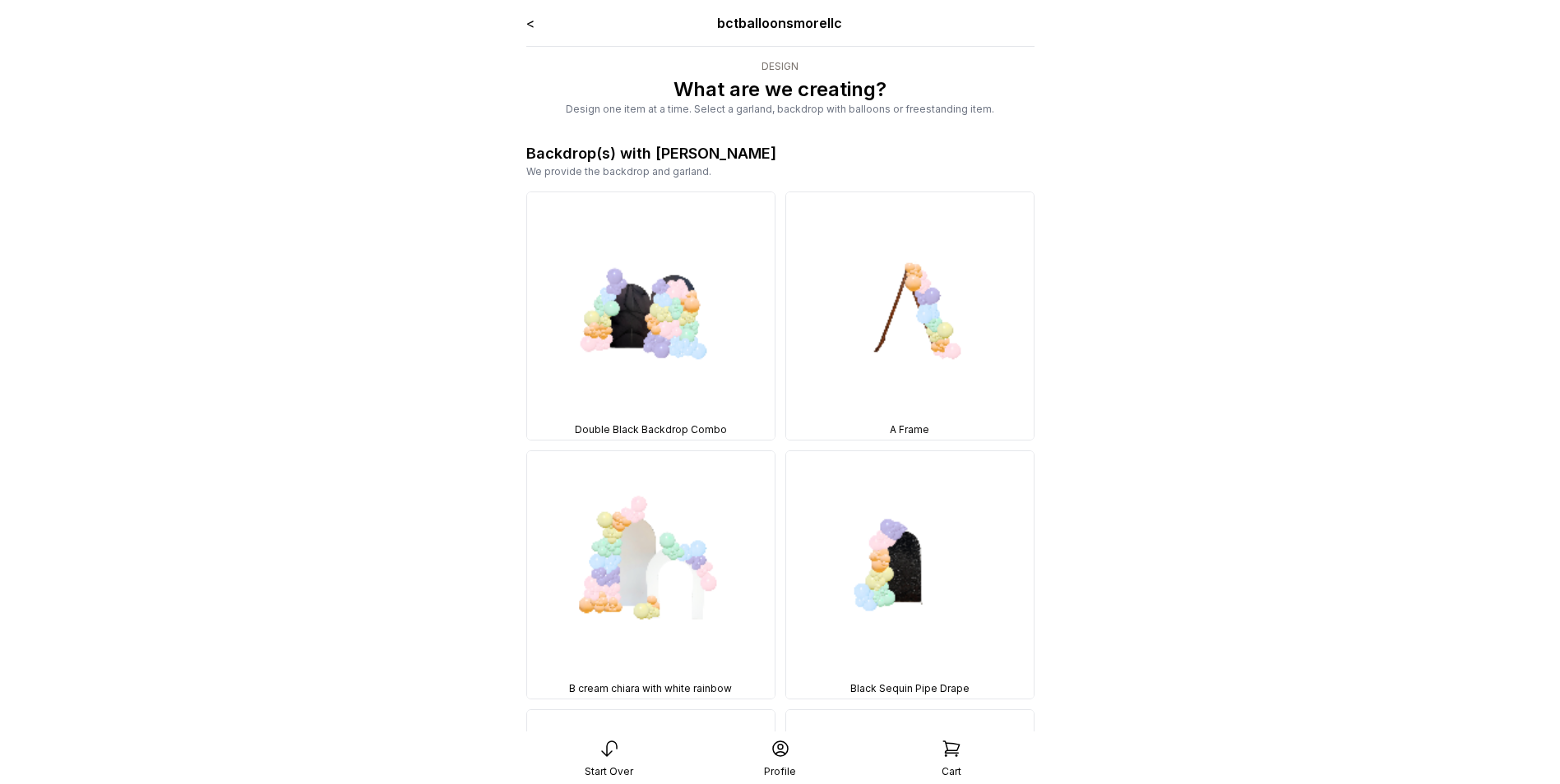
click at [533, 25] on link "<" at bounding box center [530, 23] width 9 height 16
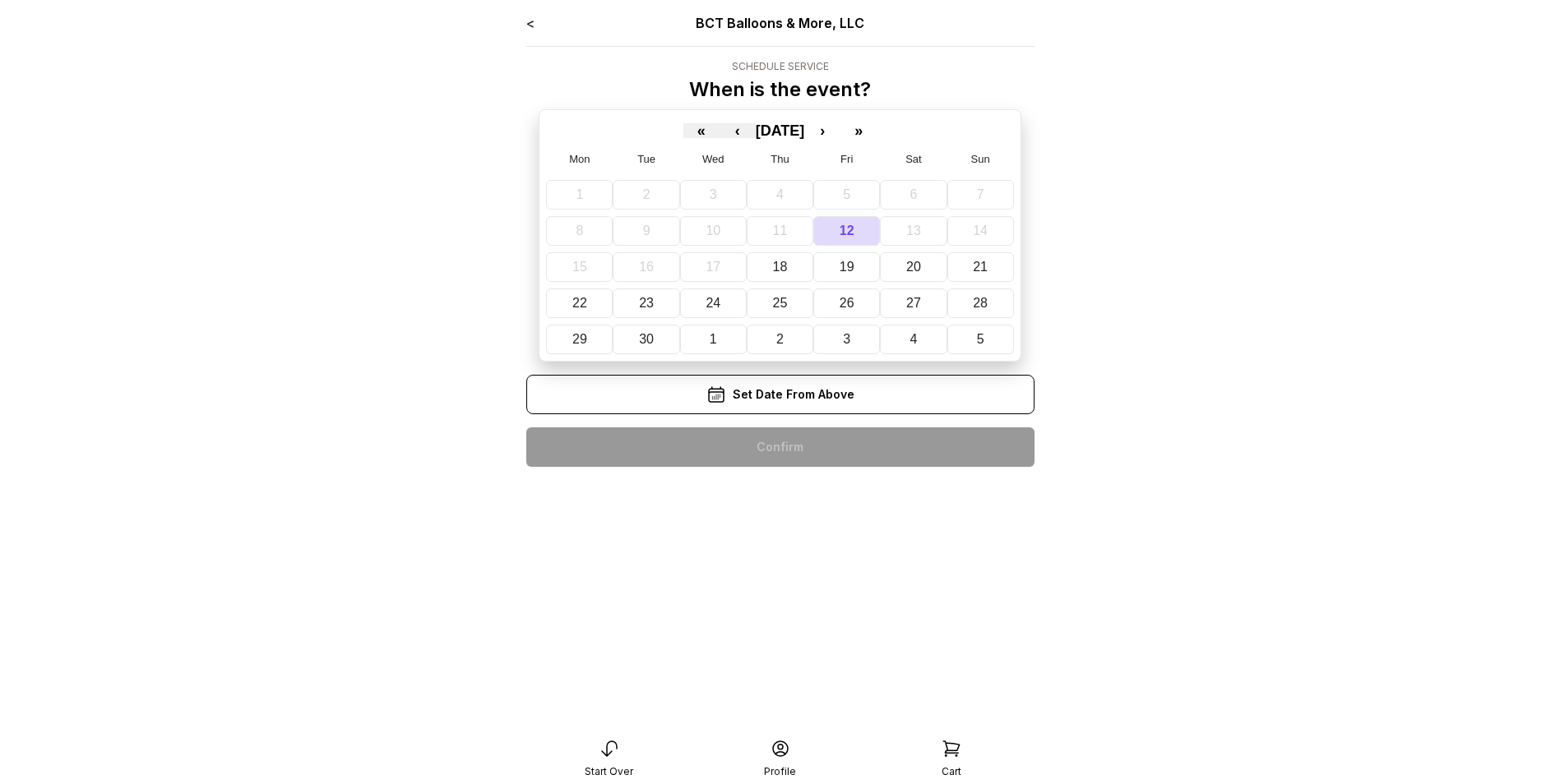
click at [783, 404] on div "Set Date From Above" at bounding box center [780, 395] width 508 height 40
